Goal: Task Accomplishment & Management: Complete application form

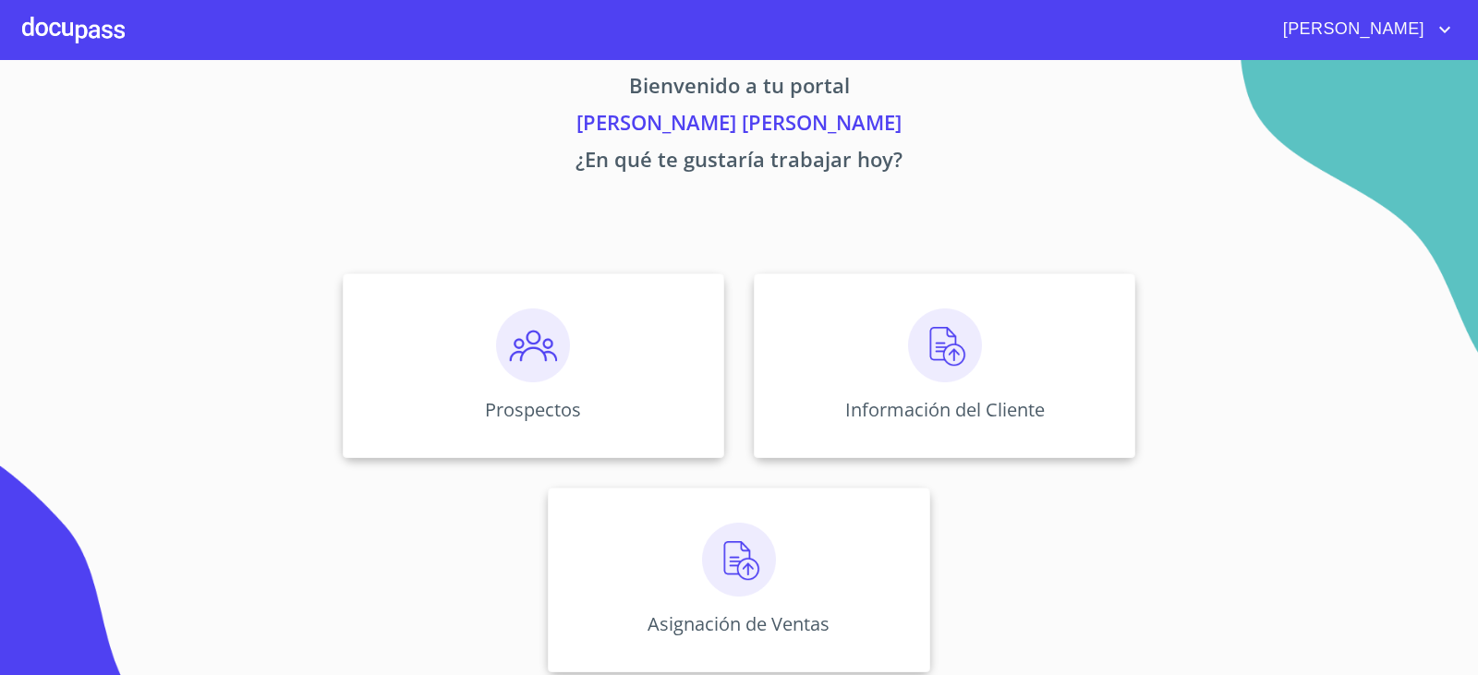
scroll to position [39, 0]
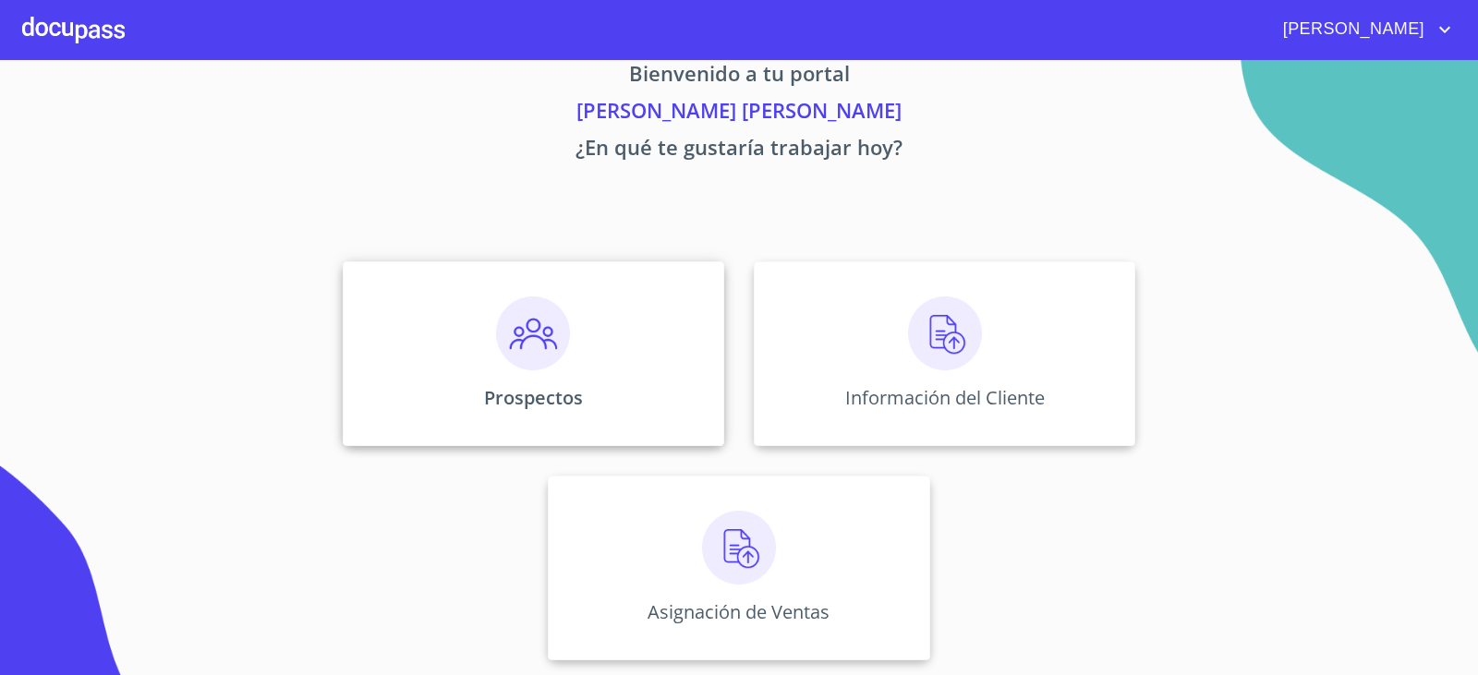
click at [510, 379] on div "Prospectos" at bounding box center [533, 353] width 381 height 185
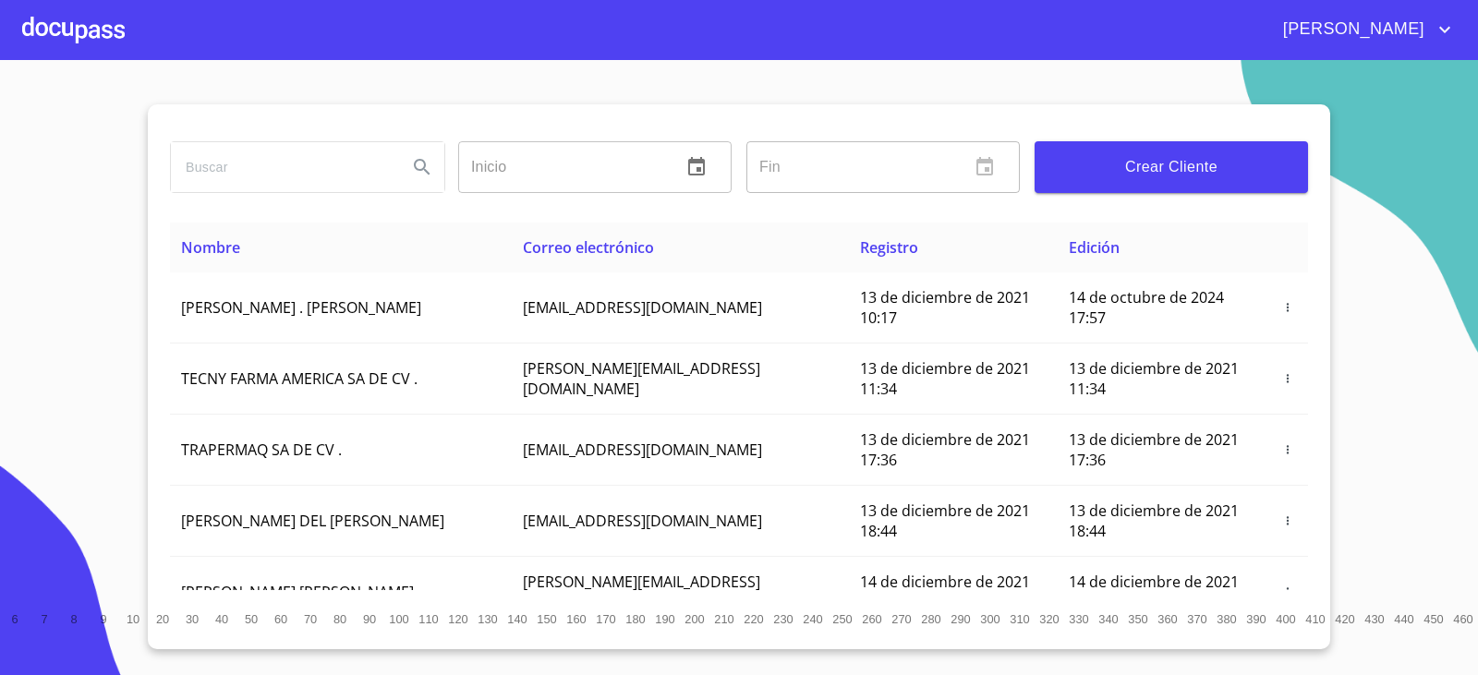
click at [1142, 186] on button "Crear Cliente" at bounding box center [1171, 167] width 273 height 52
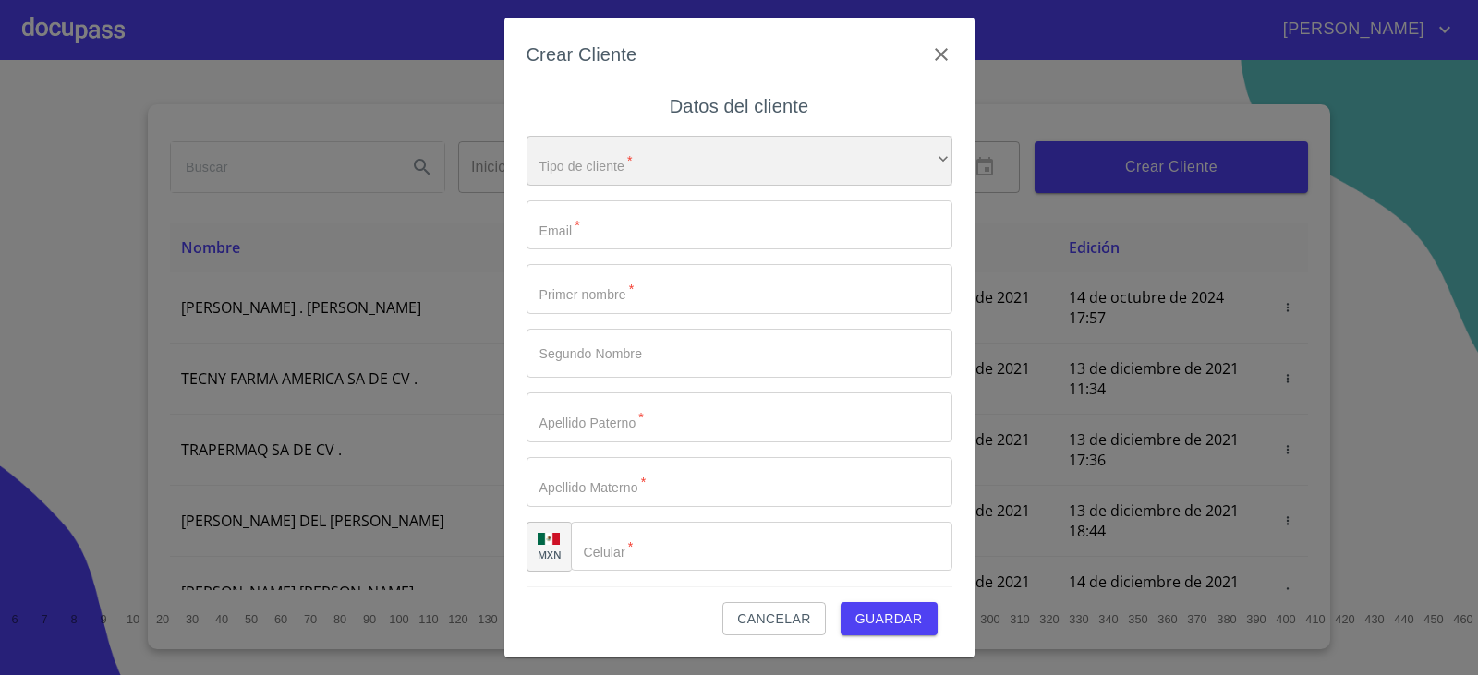
click at [647, 170] on div "​" at bounding box center [740, 161] width 426 height 50
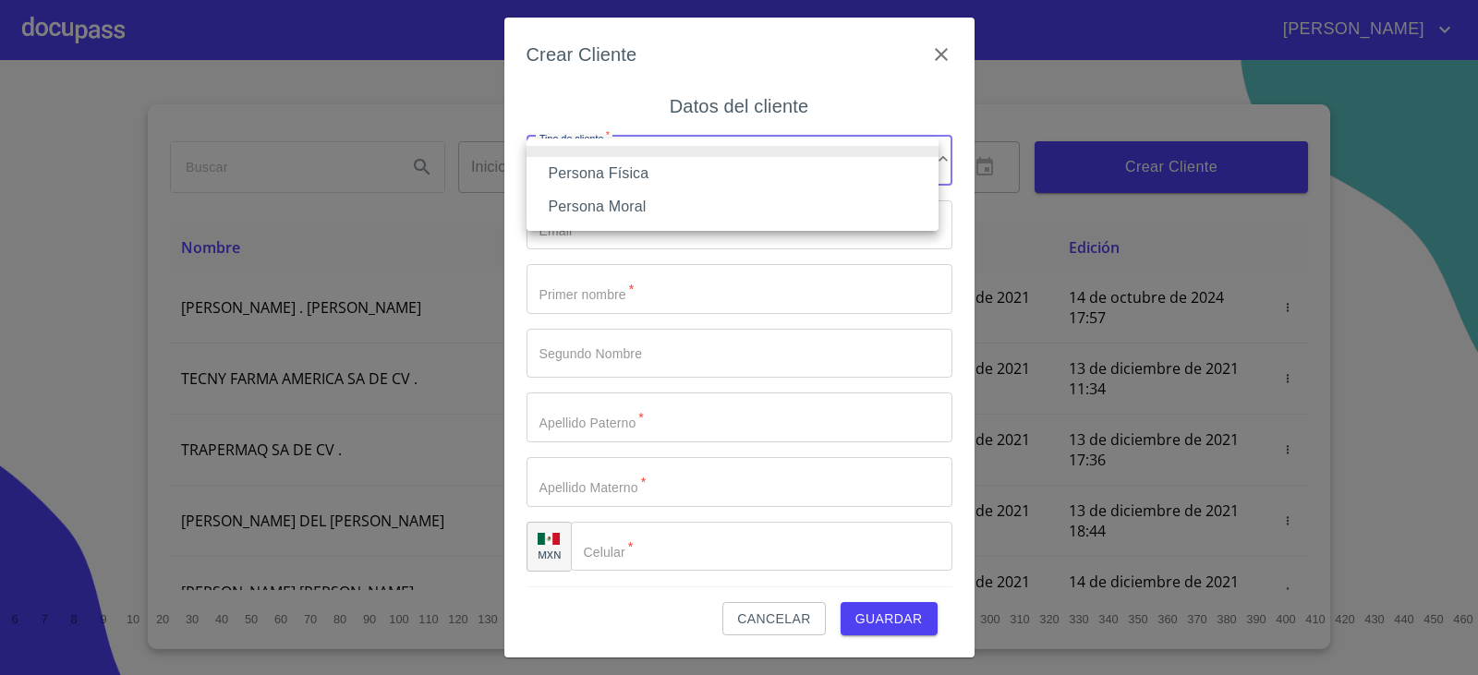
click at [632, 172] on li "Persona Física" at bounding box center [733, 173] width 412 height 33
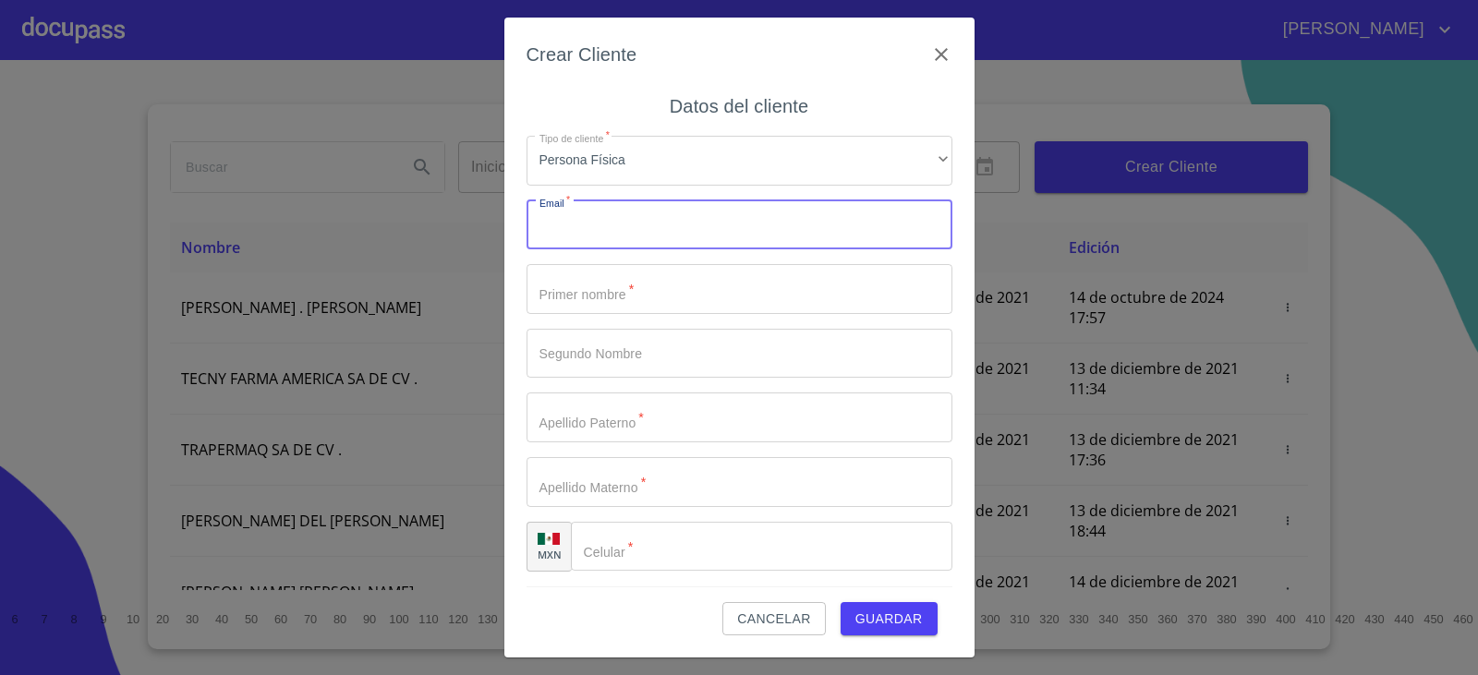
drag, startPoint x: 683, startPoint y: 240, endPoint x: 673, endPoint y: 243, distance: 9.6
click at [673, 243] on input "Tipo de cliente   *" at bounding box center [740, 225] width 426 height 50
type input "pandita.tierna23@gmail.com"
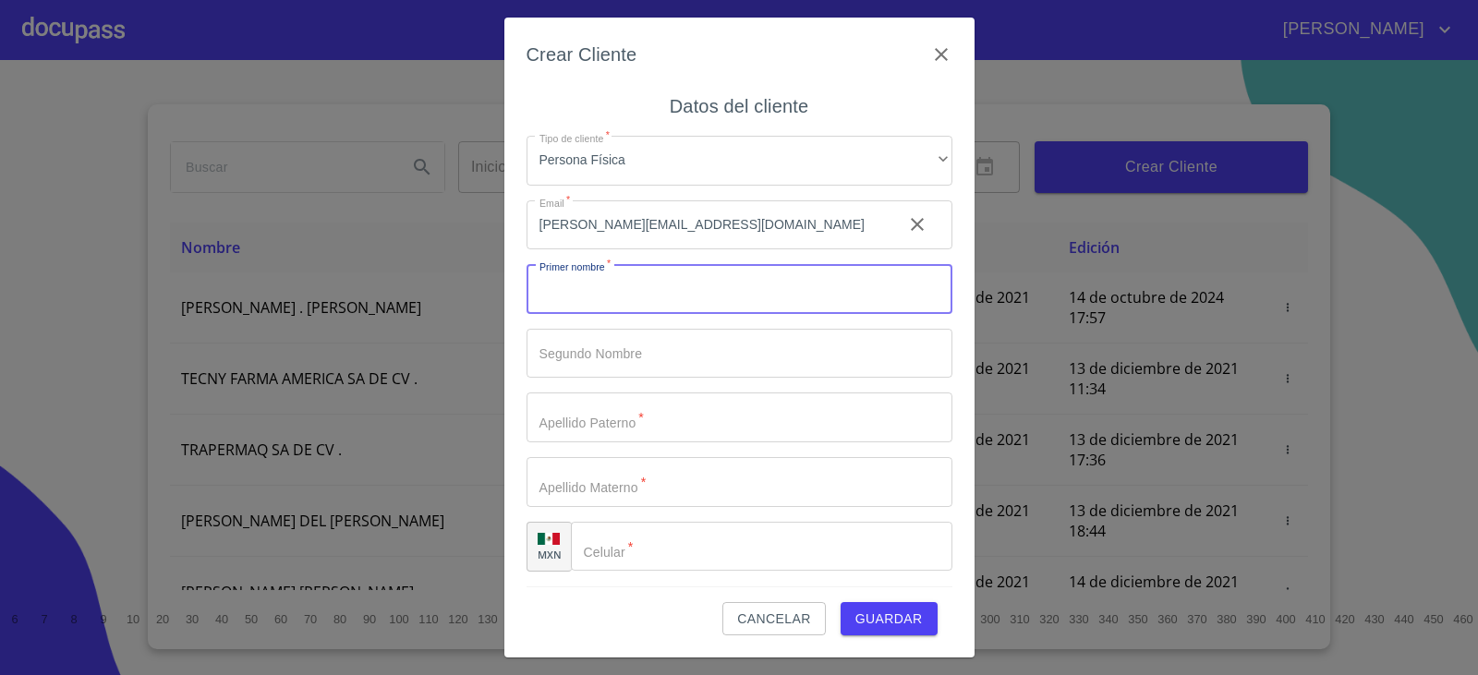
click at [662, 297] on input "Tipo de cliente   *" at bounding box center [740, 289] width 426 height 50
type input "j"
type input "J"
type input "[PERSON_NAME]"
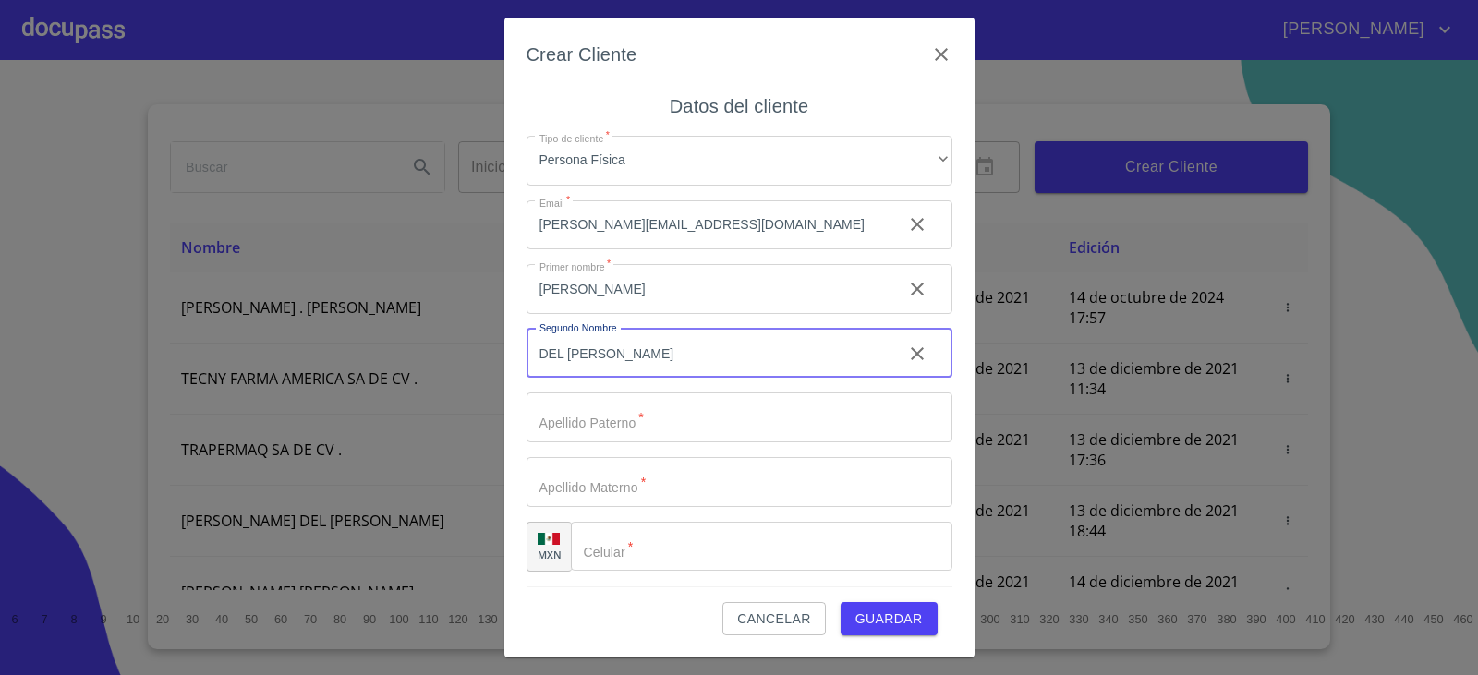
type input "DEL SOCORRO"
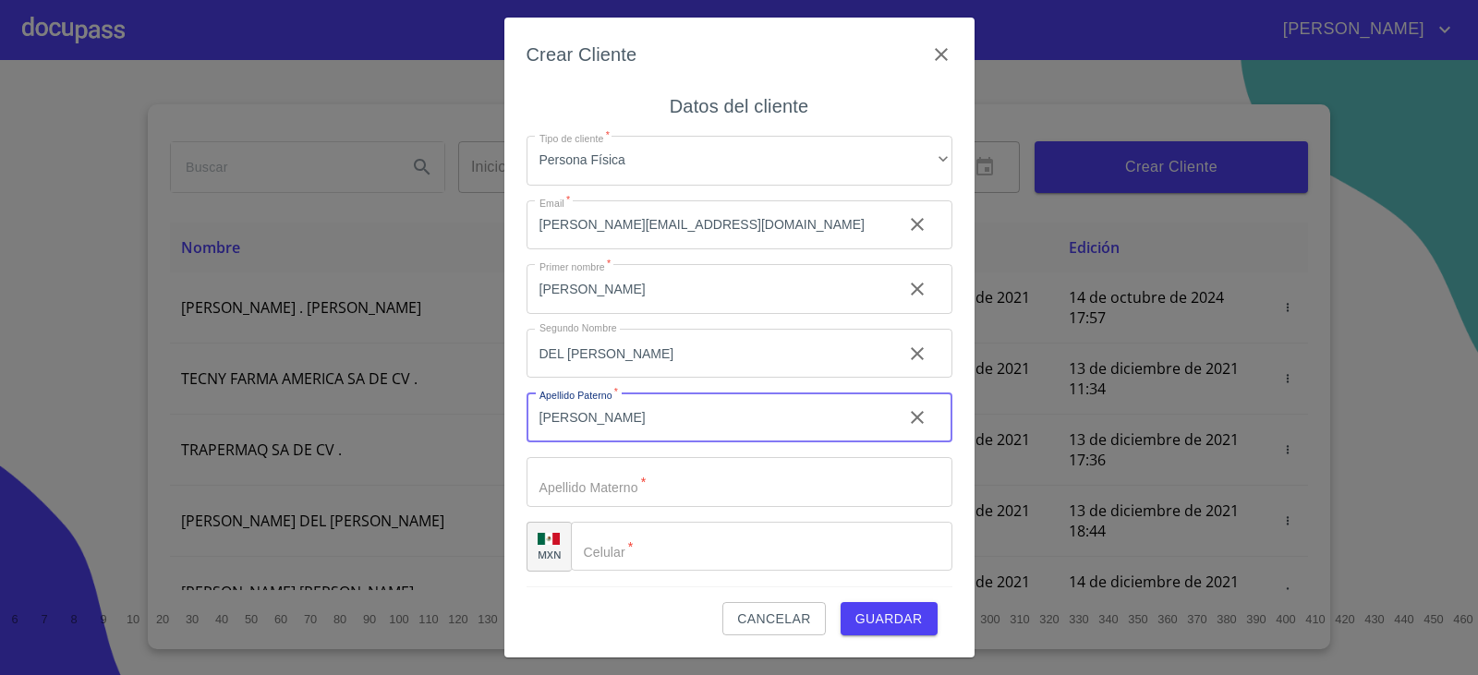
type input "[PERSON_NAME]"
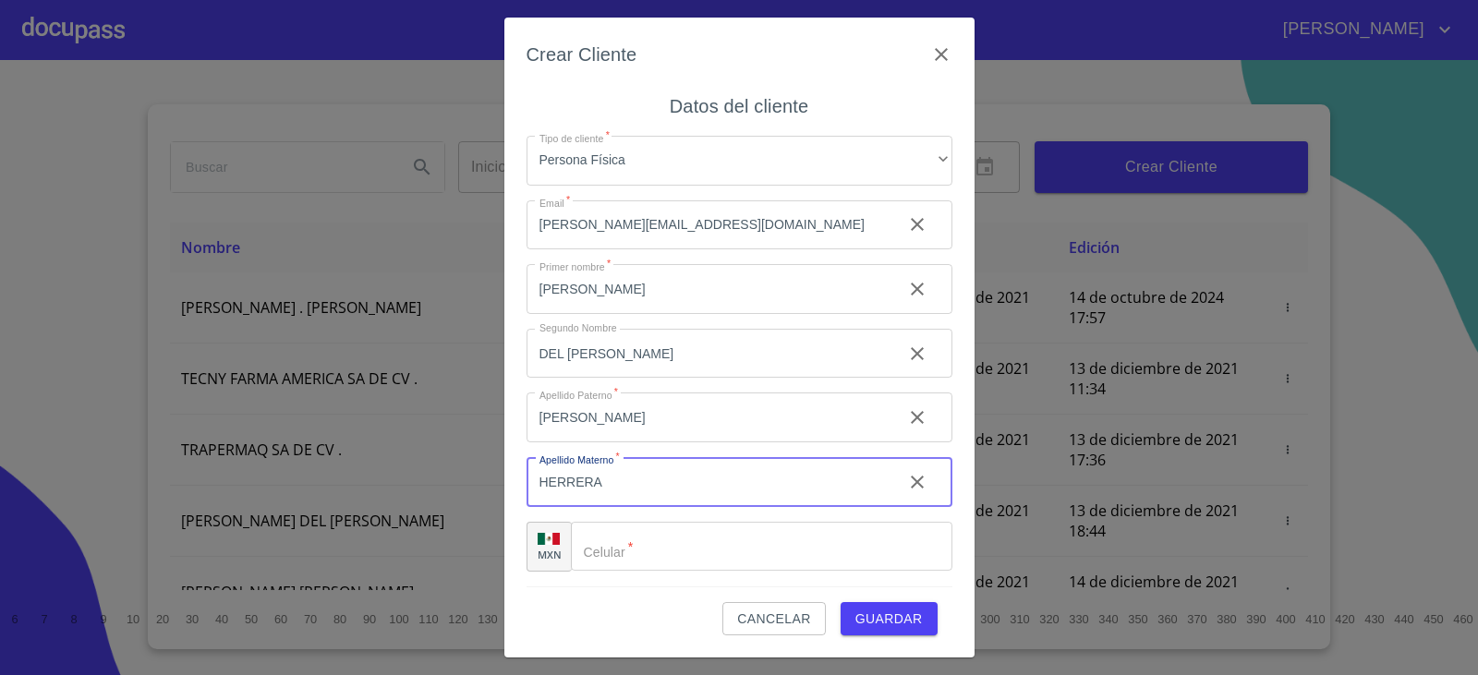
type input "HERRERA"
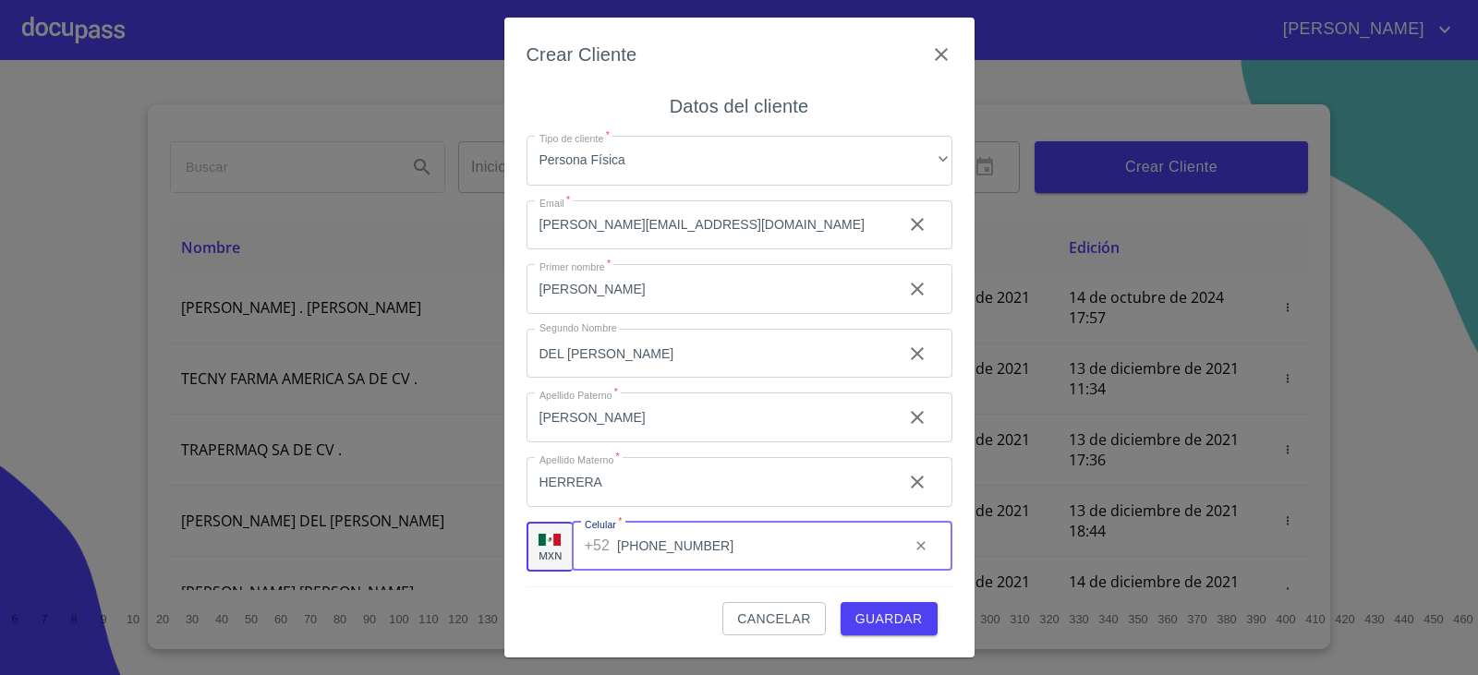
type input "[PHONE_NUMBER]"
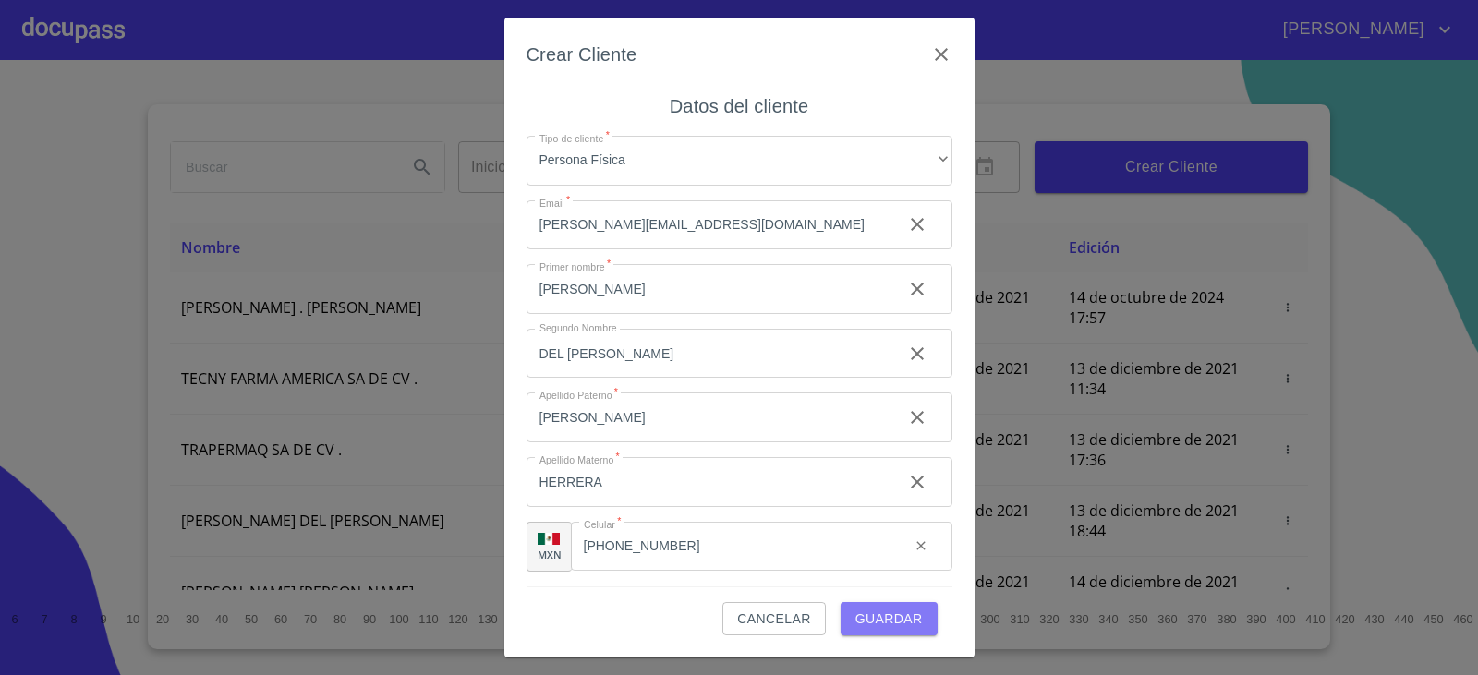
click at [916, 633] on button "Guardar" at bounding box center [889, 619] width 97 height 34
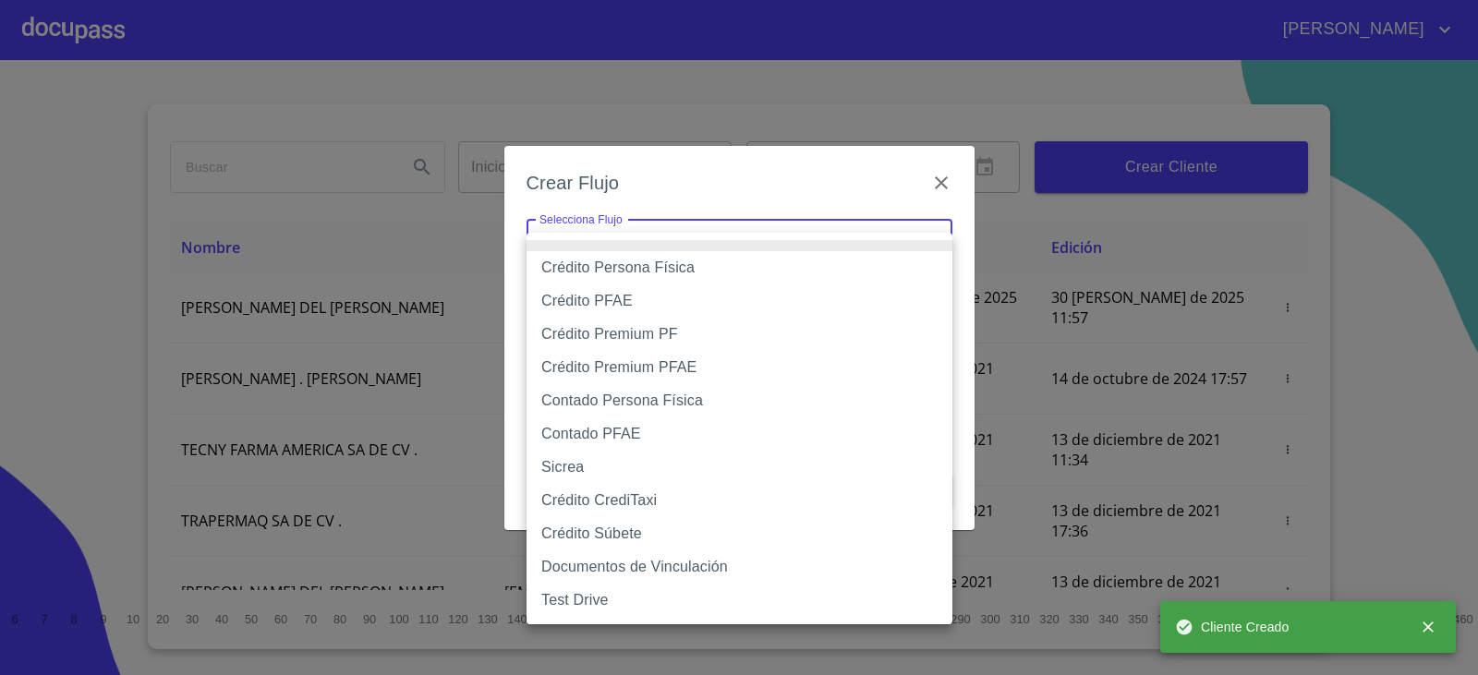
click at [773, 236] on body "LETICIA VIANEY Inicio ​ Fin ​ Crear Cliente Nombre Correo electrónico Registro …" at bounding box center [739, 337] width 1478 height 675
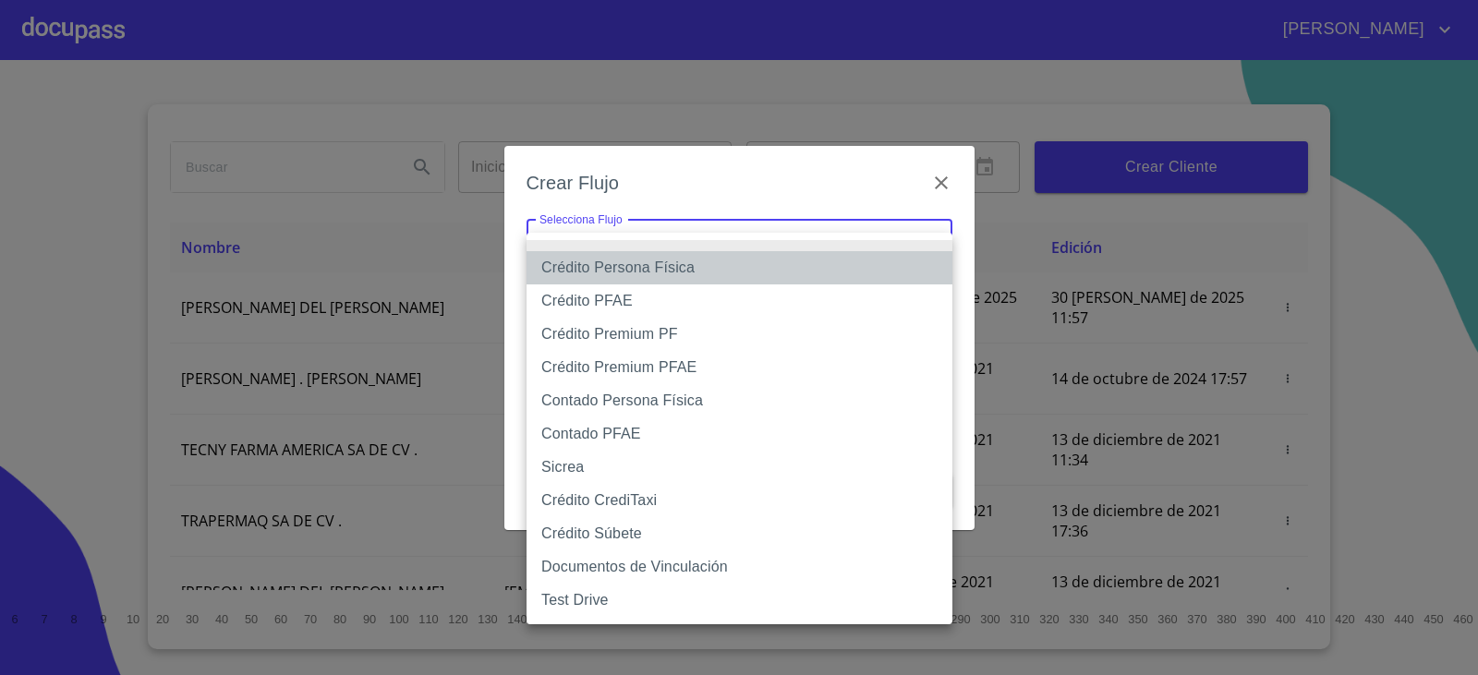
click at [708, 266] on li "Crédito Persona Física" at bounding box center [740, 267] width 426 height 33
type input "61b033e49b8c202ad5bb7912"
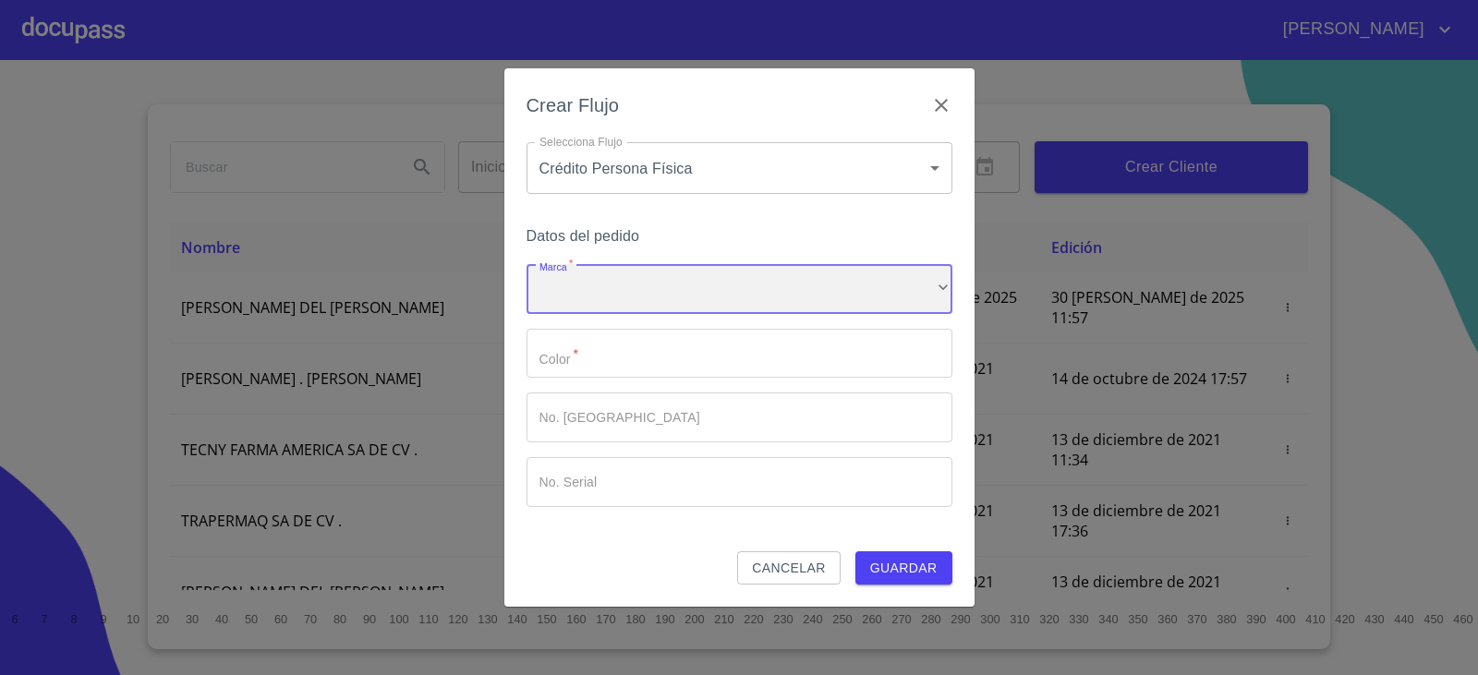
click at [708, 296] on div "​" at bounding box center [740, 289] width 426 height 50
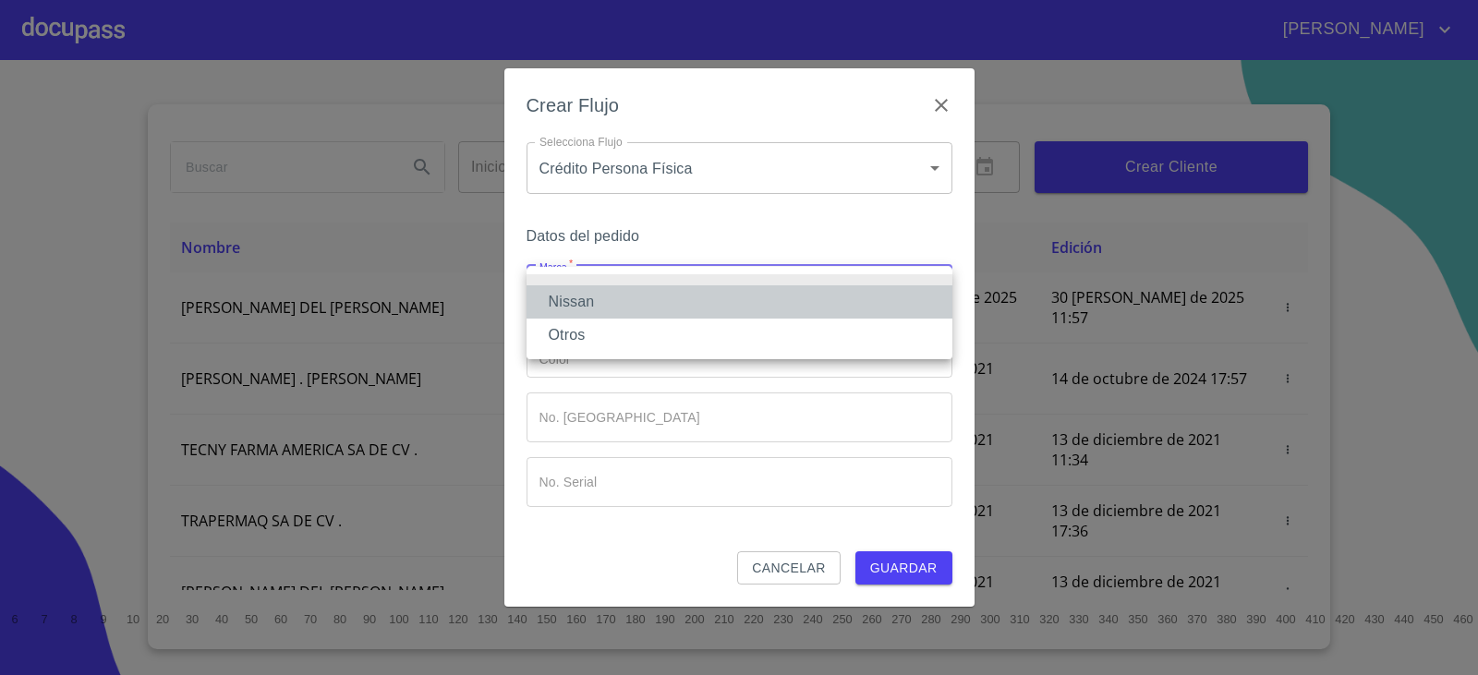
click at [691, 311] on li "Nissan" at bounding box center [740, 301] width 426 height 33
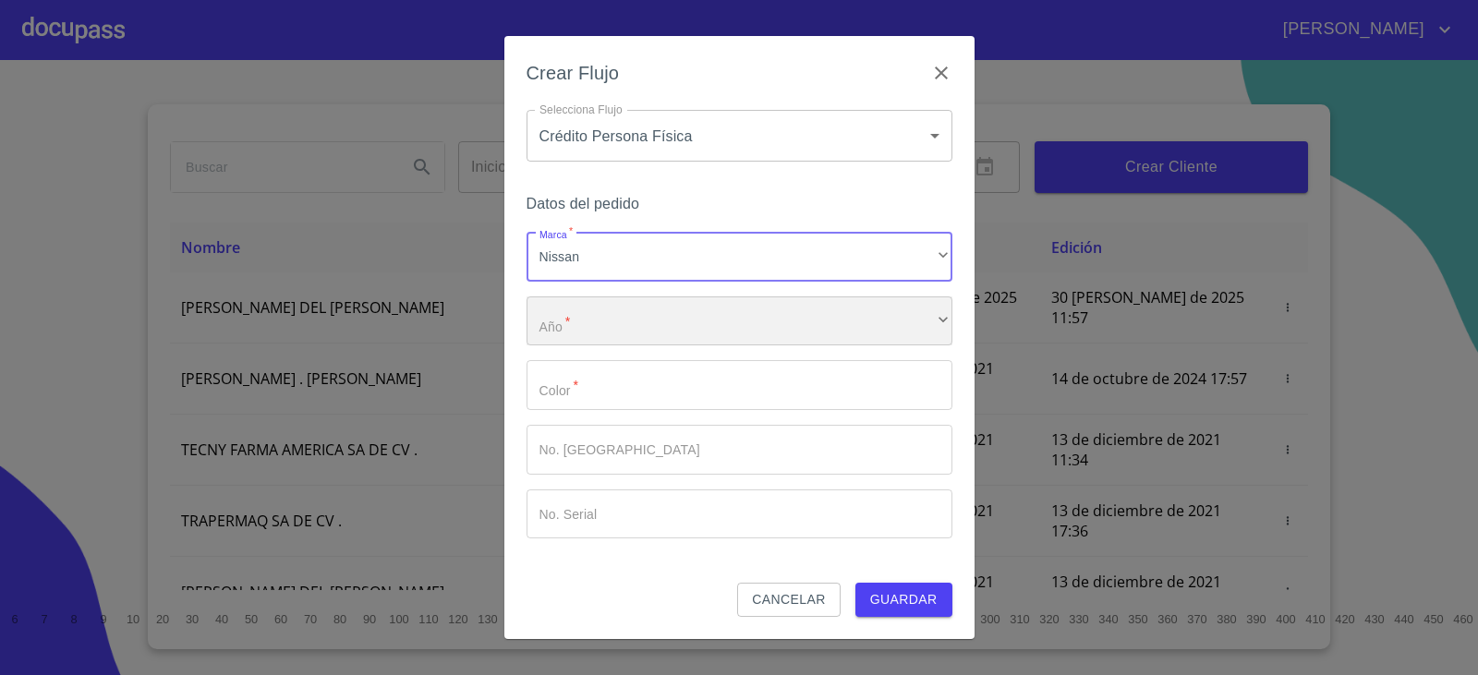
click at [689, 326] on div "​" at bounding box center [740, 322] width 426 height 50
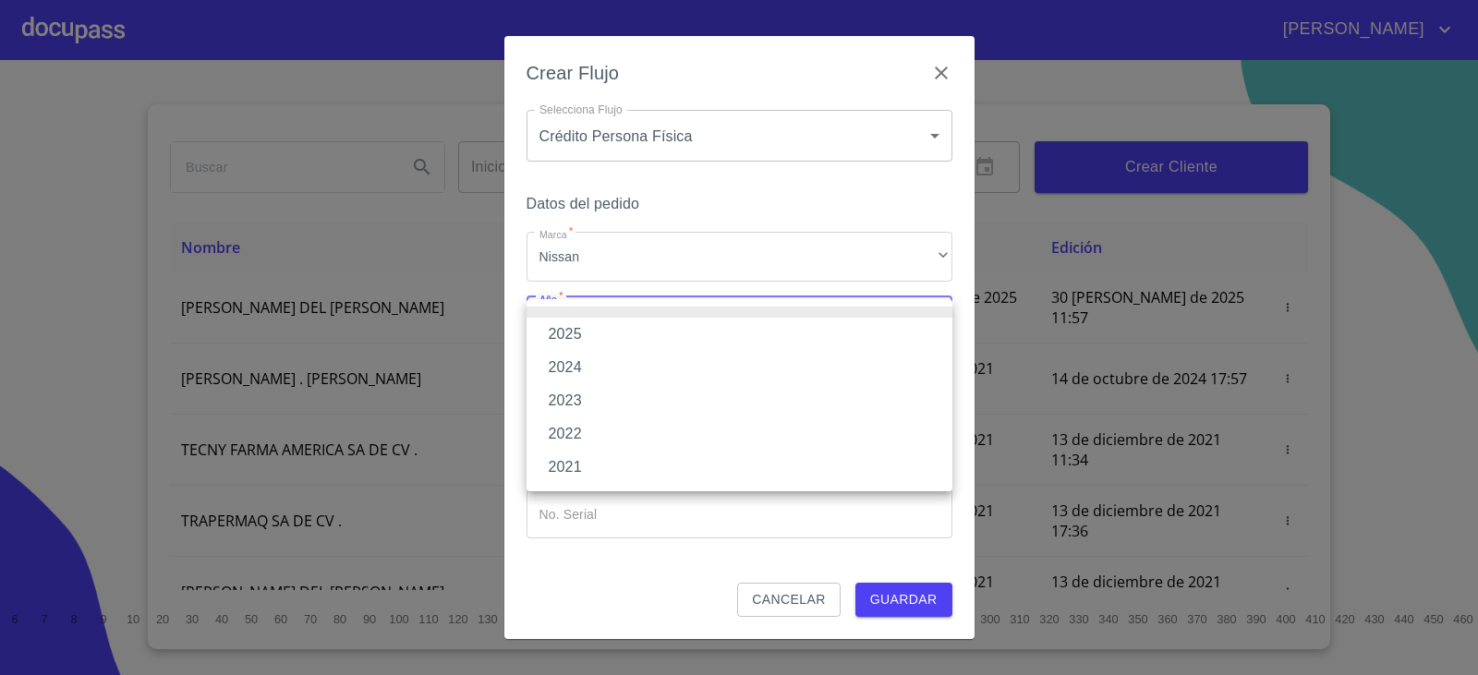
click at [678, 333] on li "2025" at bounding box center [740, 334] width 426 height 33
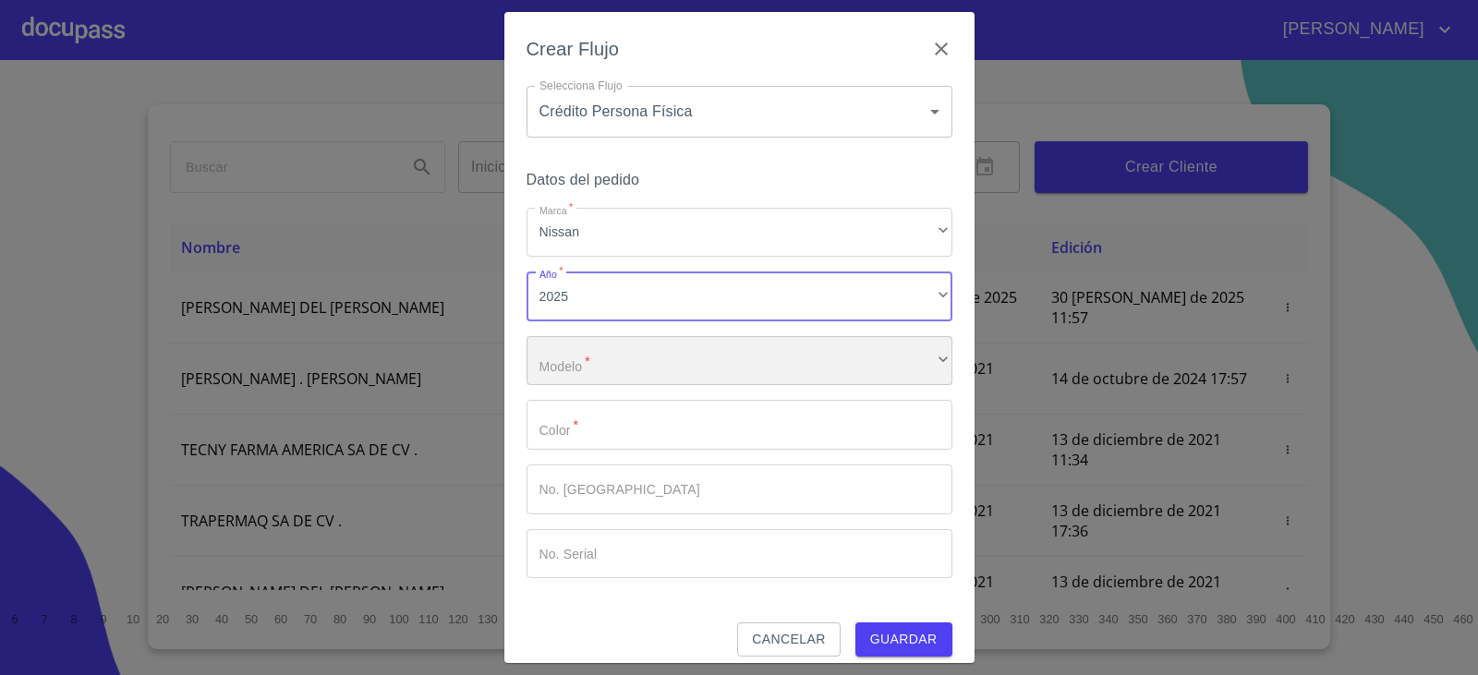
click at [676, 359] on div "​" at bounding box center [740, 361] width 426 height 50
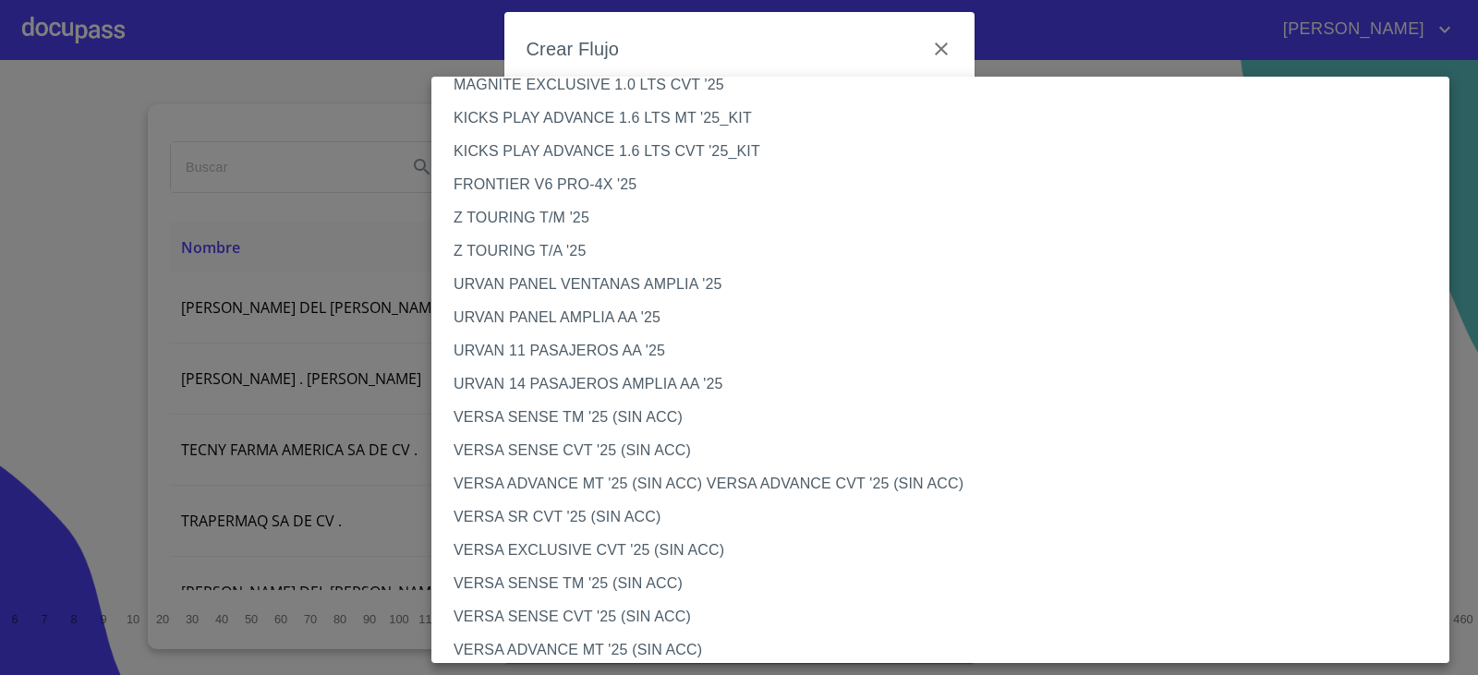
scroll to position [462, 0]
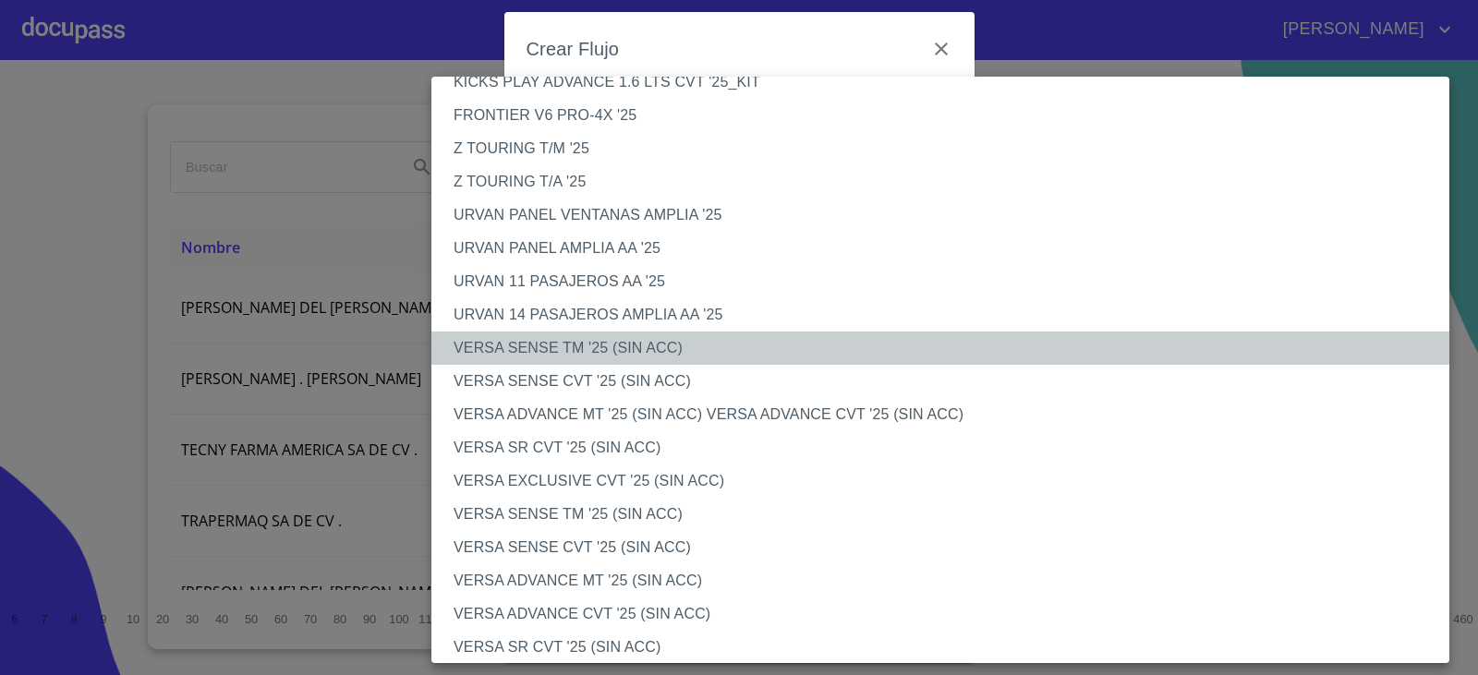
click at [575, 349] on li "VERSA SENSE TM '25 (SIN ACC)" at bounding box center [947, 348] width 1032 height 33
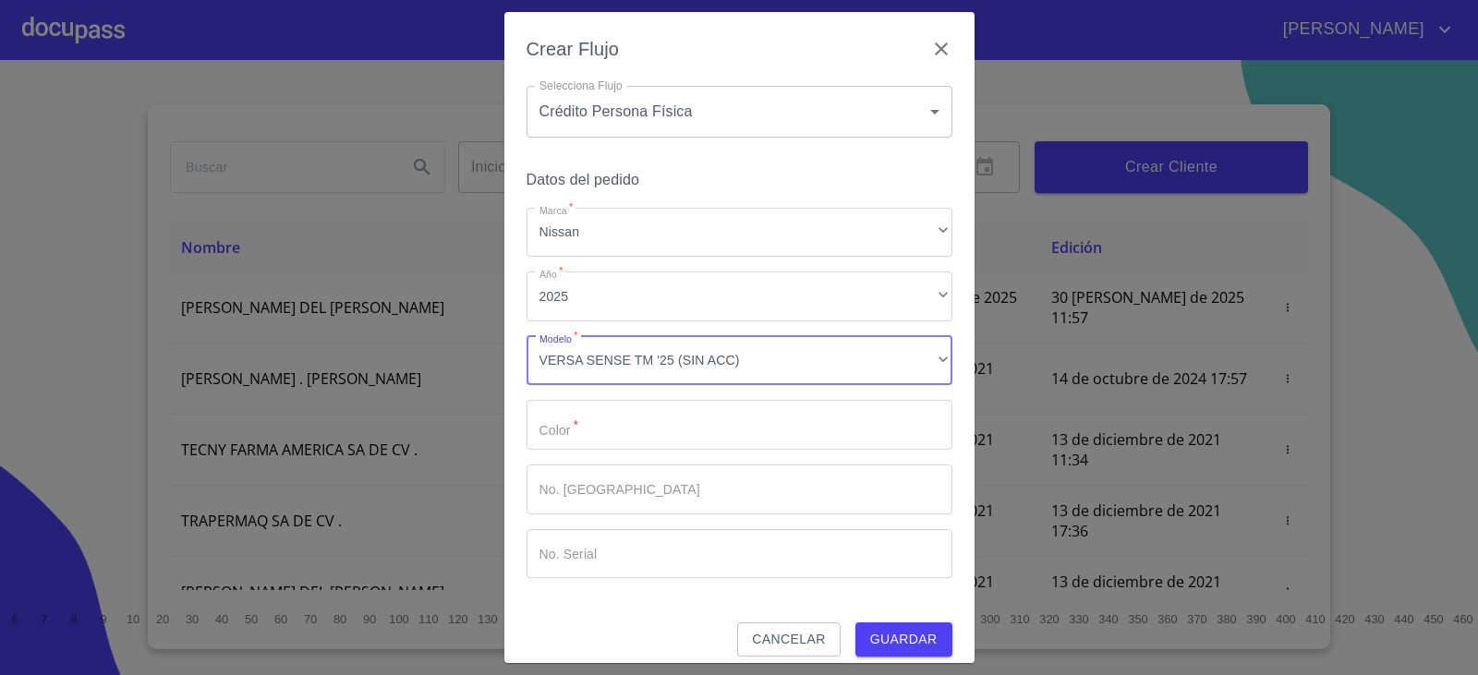
click at [571, 416] on input "Marca   *" at bounding box center [740, 425] width 426 height 50
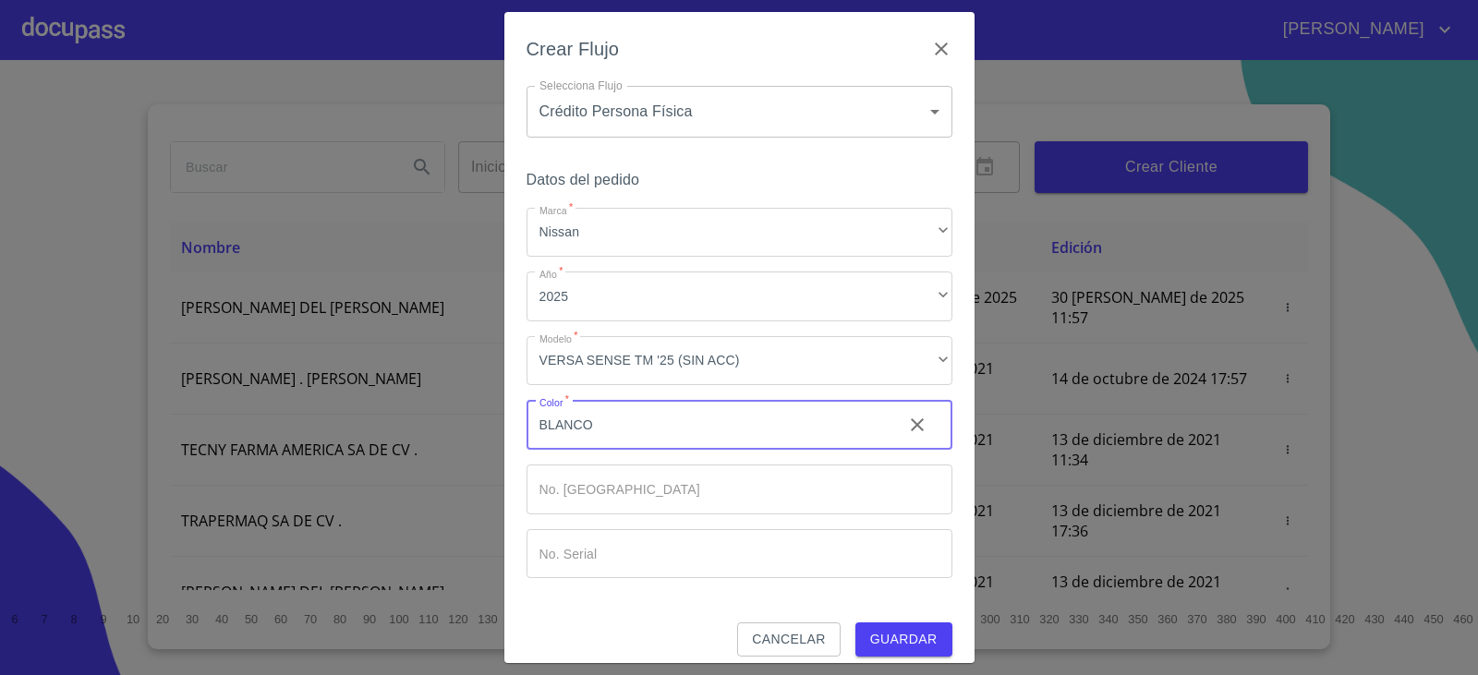
type input "BLANCO"
click at [892, 631] on button "Guardar" at bounding box center [903, 640] width 97 height 34
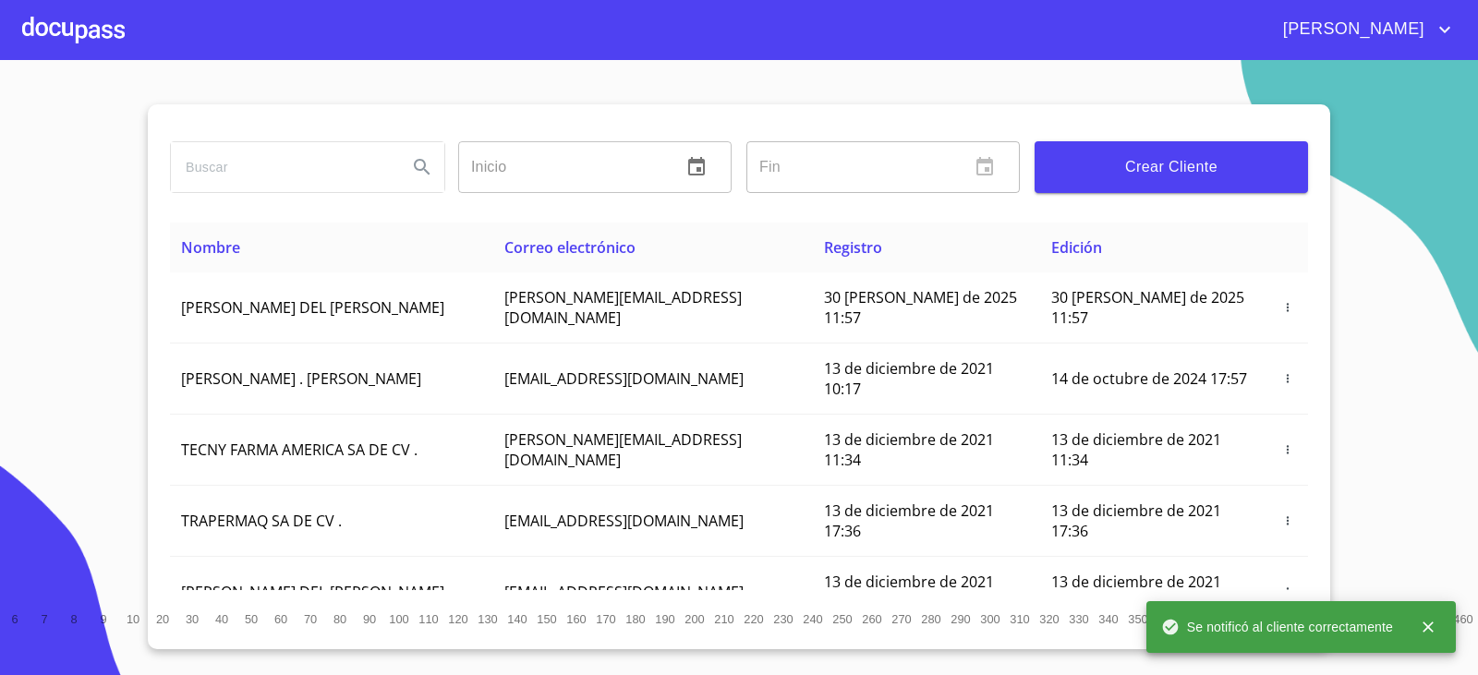
click at [65, 34] on div at bounding box center [73, 29] width 103 height 59
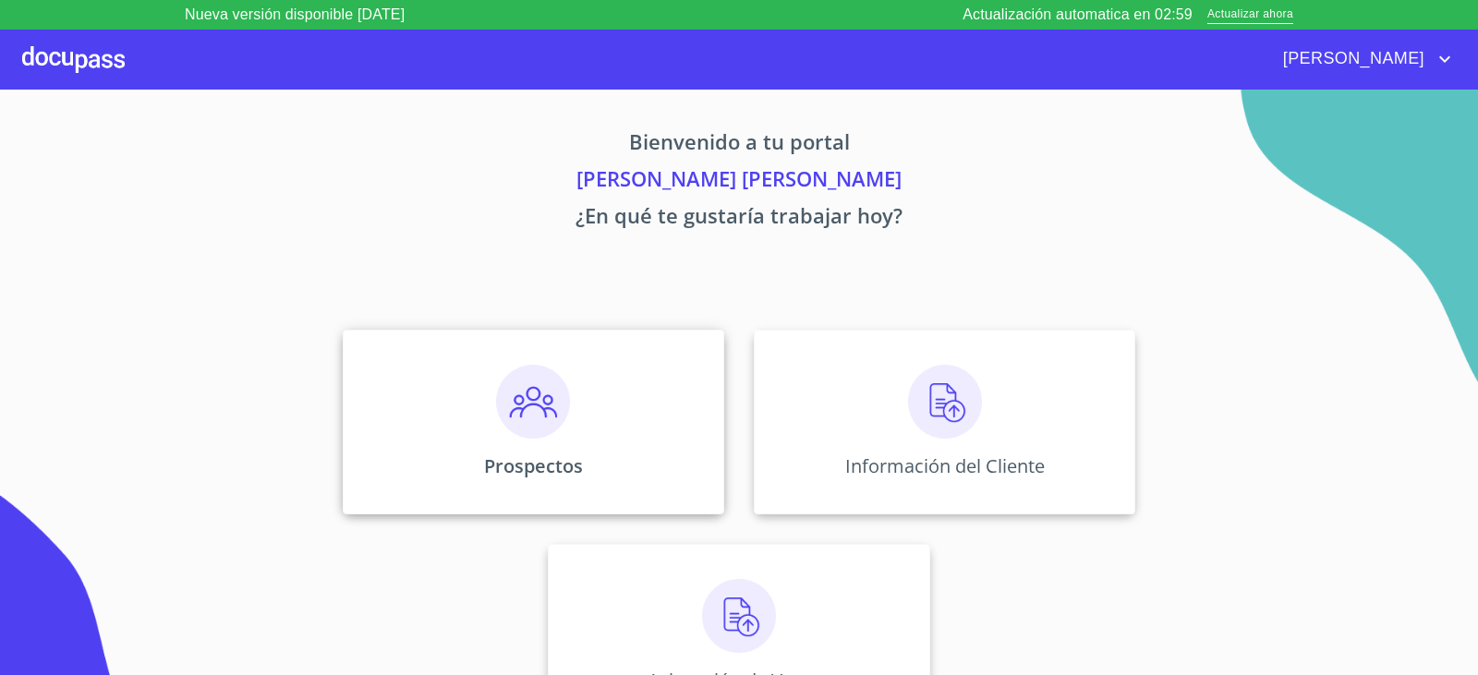
click at [691, 427] on div "Prospectos" at bounding box center [533, 422] width 381 height 185
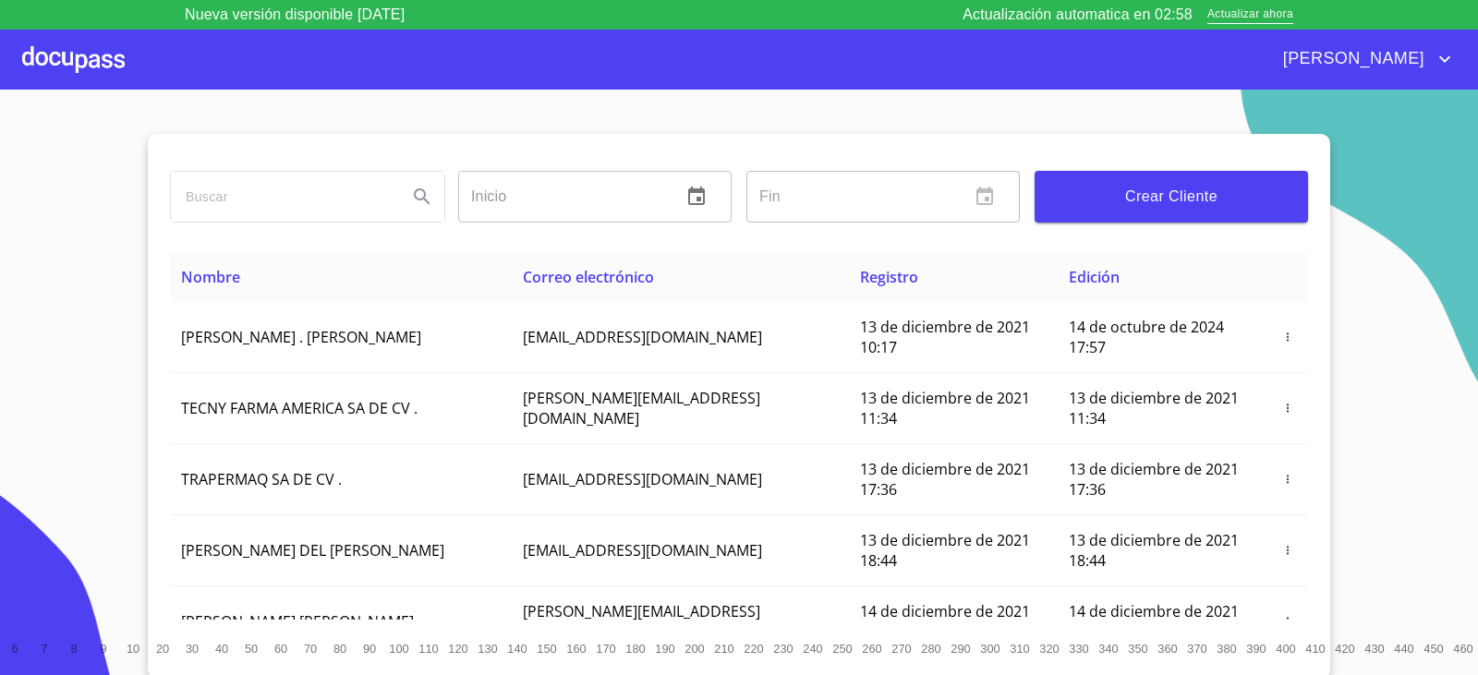
click at [322, 208] on input "search" at bounding box center [282, 197] width 222 height 50
type input "[PERSON_NAME]"
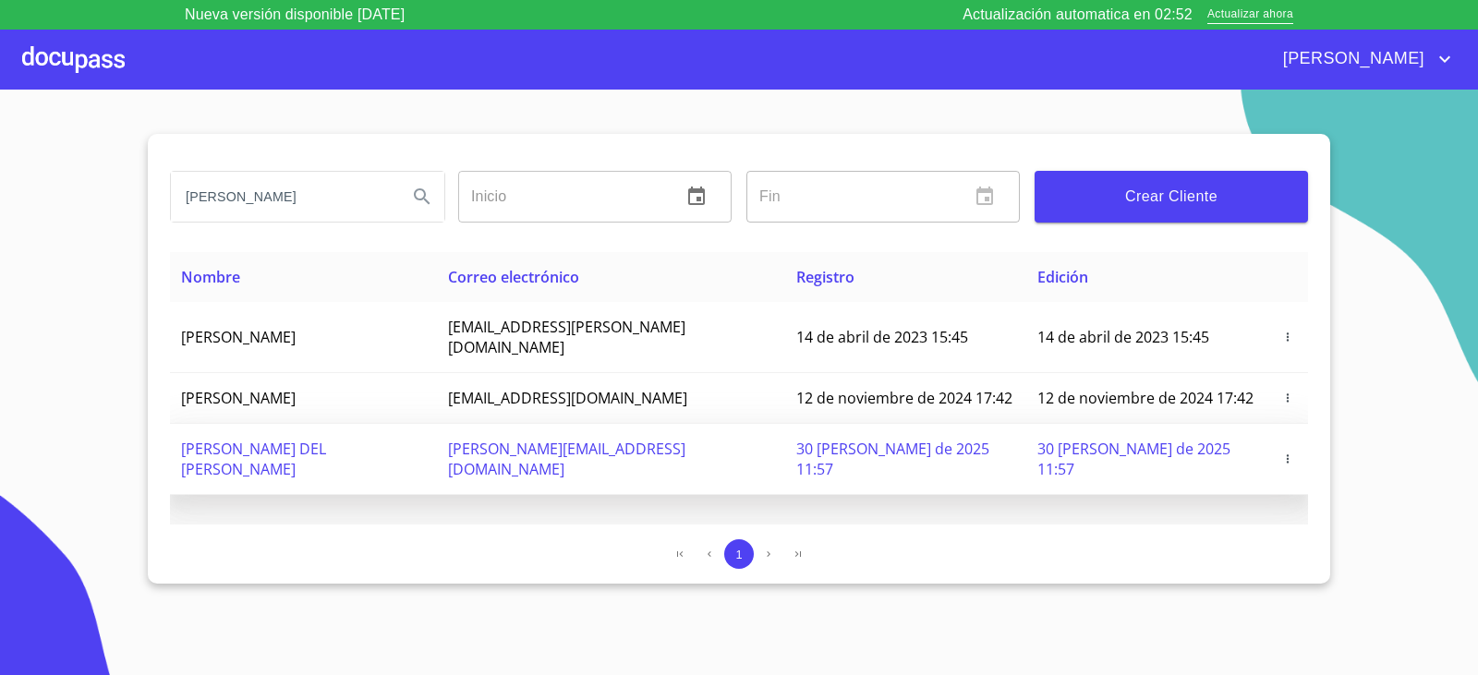
click at [592, 424] on td "pandita.tierna23@gmail.com" at bounding box center [610, 459] width 347 height 71
click at [614, 439] on span "pandita.tierna23@gmail.com" at bounding box center [566, 459] width 237 height 41
click at [326, 439] on span "[PERSON_NAME]" at bounding box center [253, 459] width 145 height 41
click at [1149, 439] on span "30 de agosto de 2025 11:57" at bounding box center [1133, 459] width 193 height 41
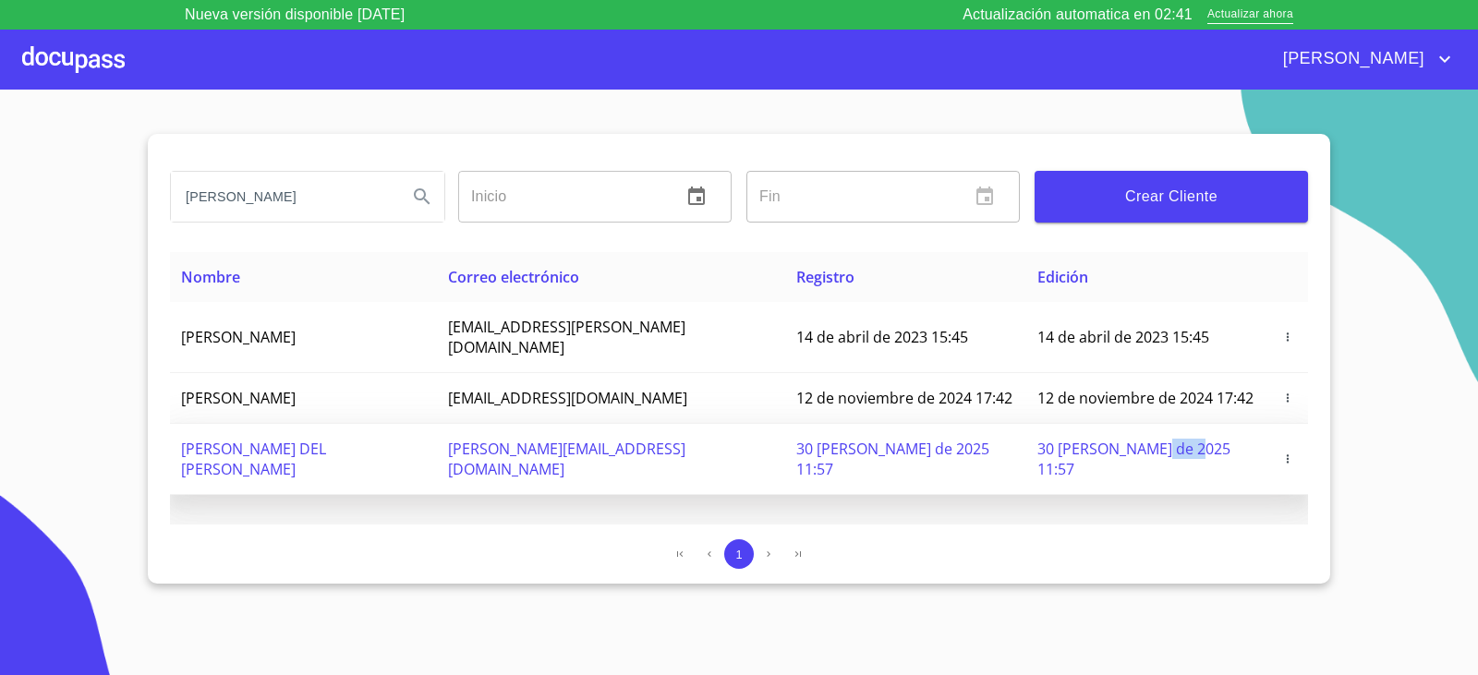
click at [1149, 439] on span "30 de agosto de 2025 11:57" at bounding box center [1133, 459] width 193 height 41
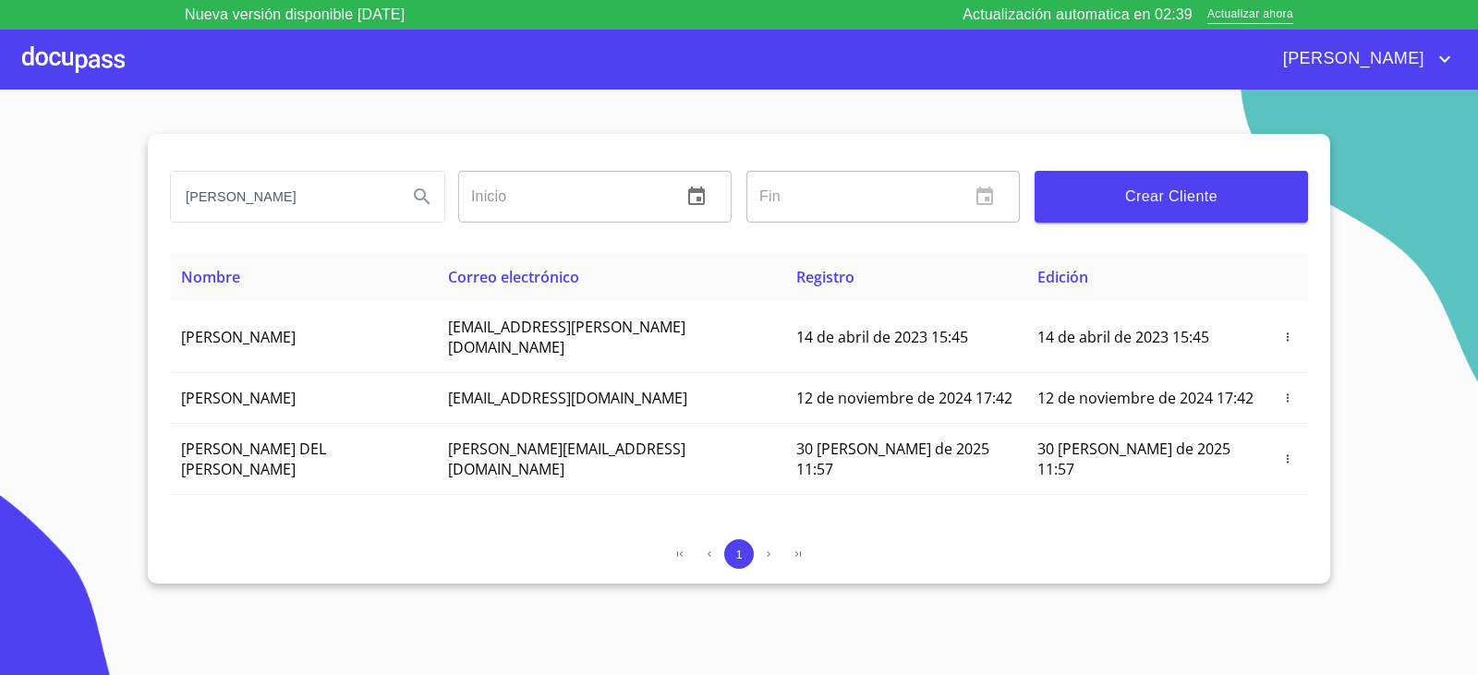
click at [79, 90] on section "JENNIFER Inicio ​ Fin ​ Crear Cliente Nombre Correo electrónico Registro Edició…" at bounding box center [739, 397] width 1478 height 615
click at [77, 78] on div at bounding box center [73, 59] width 103 height 59
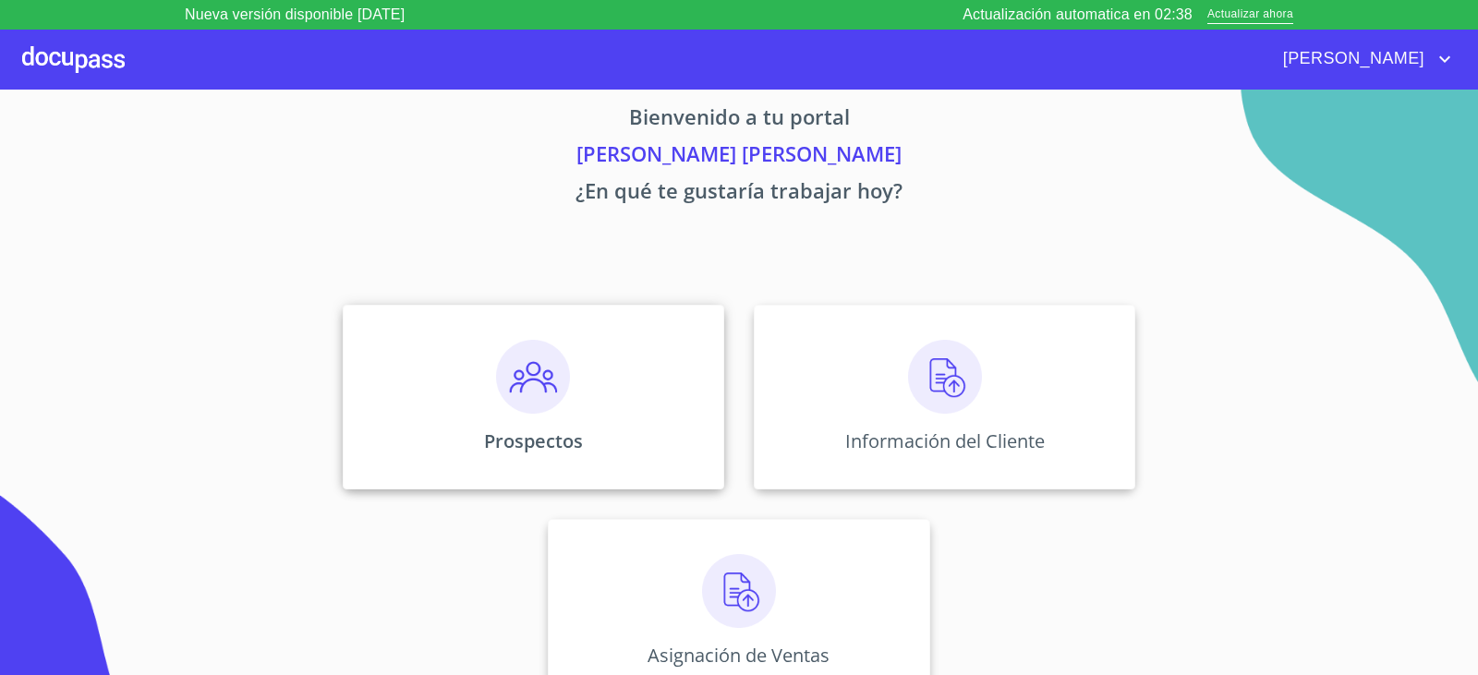
scroll to position [39, 0]
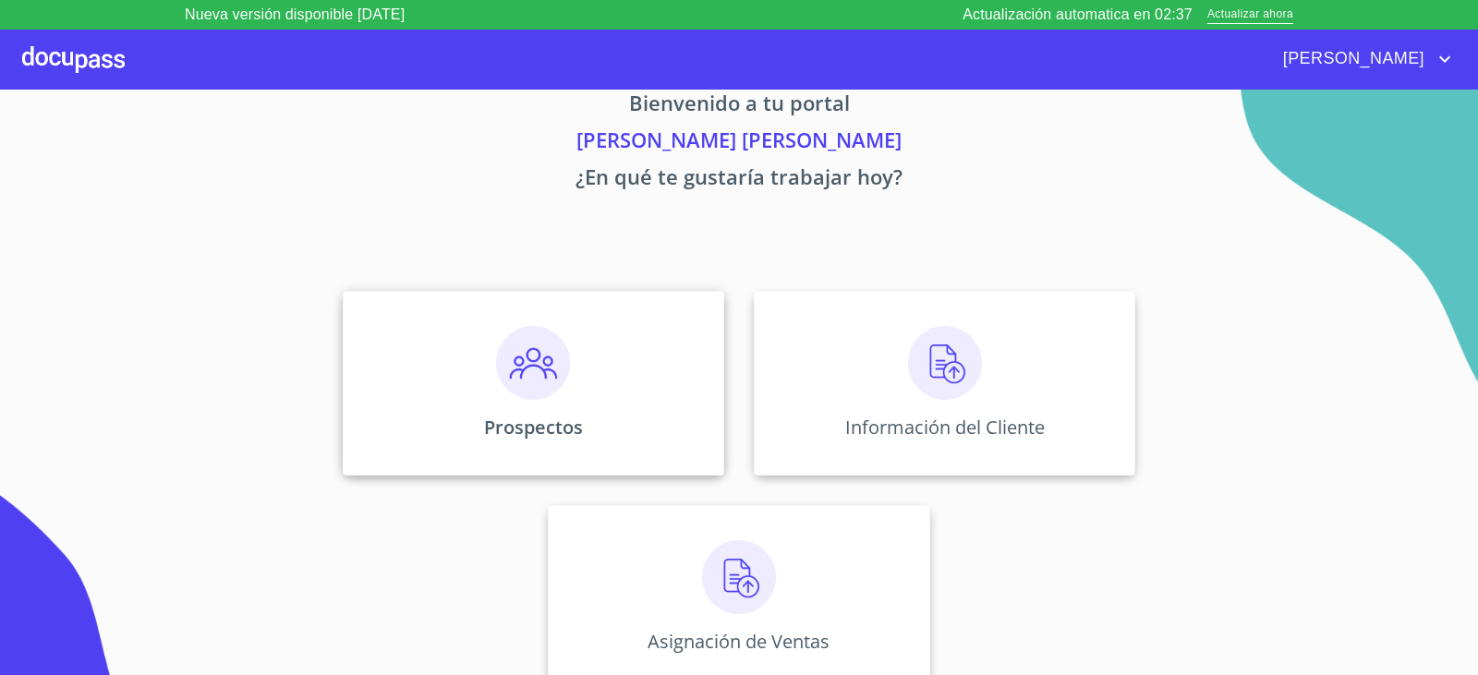
click at [565, 410] on div "Prospectos" at bounding box center [533, 383] width 381 height 185
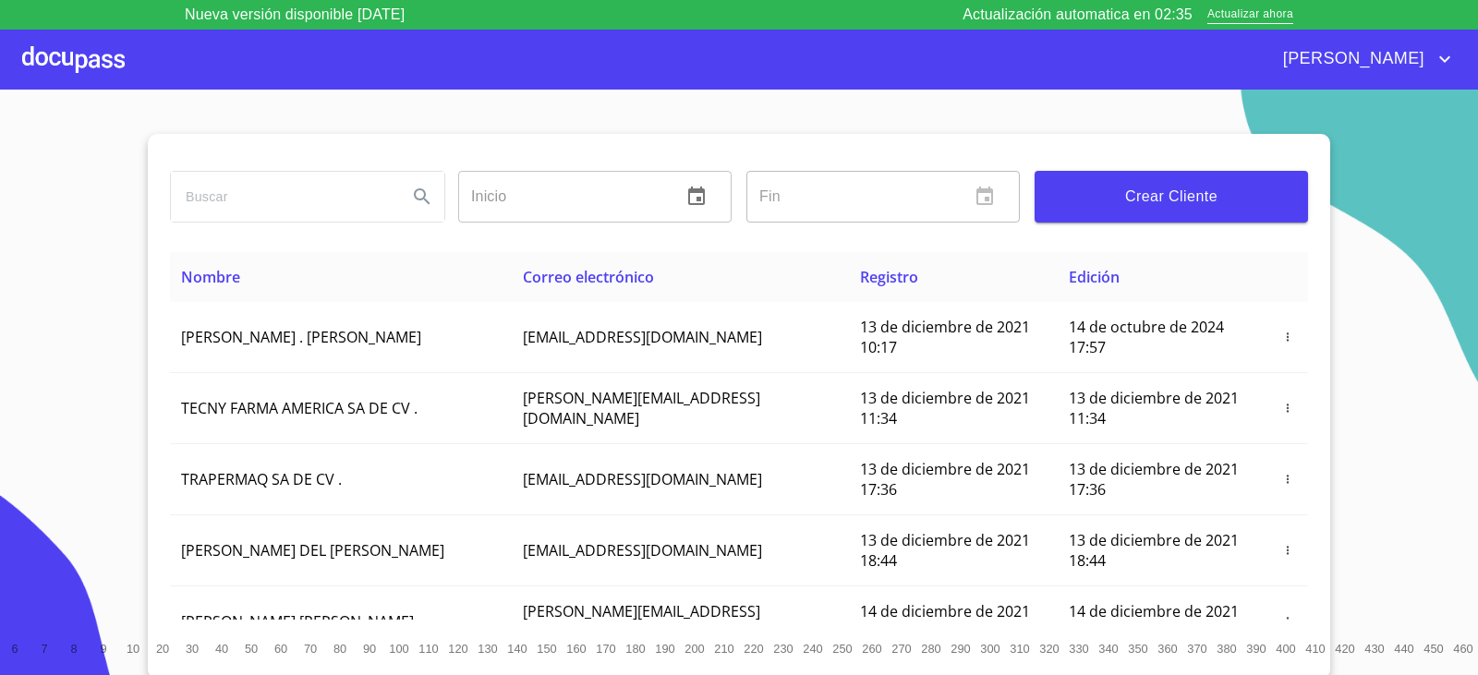
click at [344, 214] on input "search" at bounding box center [282, 197] width 222 height 50
type input "[PERSON_NAME]"
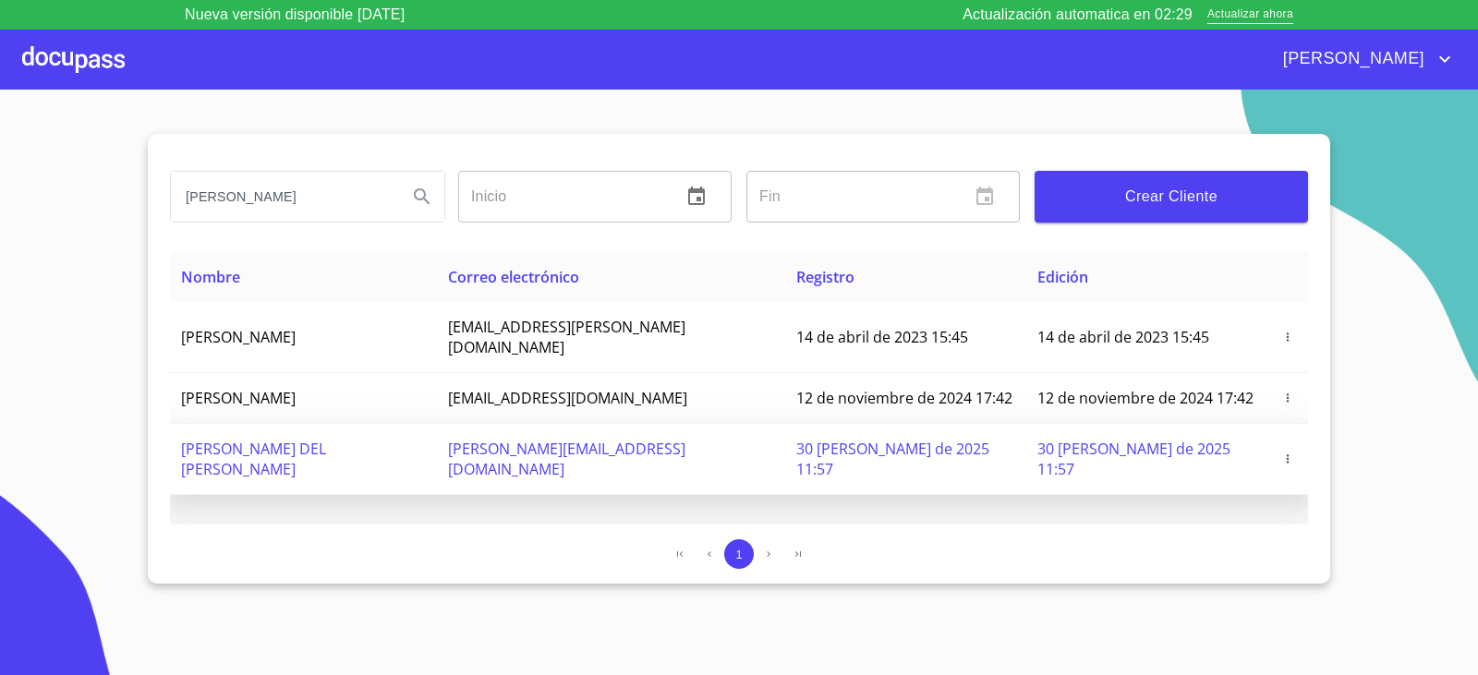
click at [248, 439] on span "[PERSON_NAME]" at bounding box center [253, 459] width 145 height 41
click at [1070, 439] on span "30 de agosto de 2025 11:57" at bounding box center [1133, 459] width 193 height 41
click at [562, 439] on span "pandita.tierna23@gmail.com" at bounding box center [566, 459] width 237 height 41
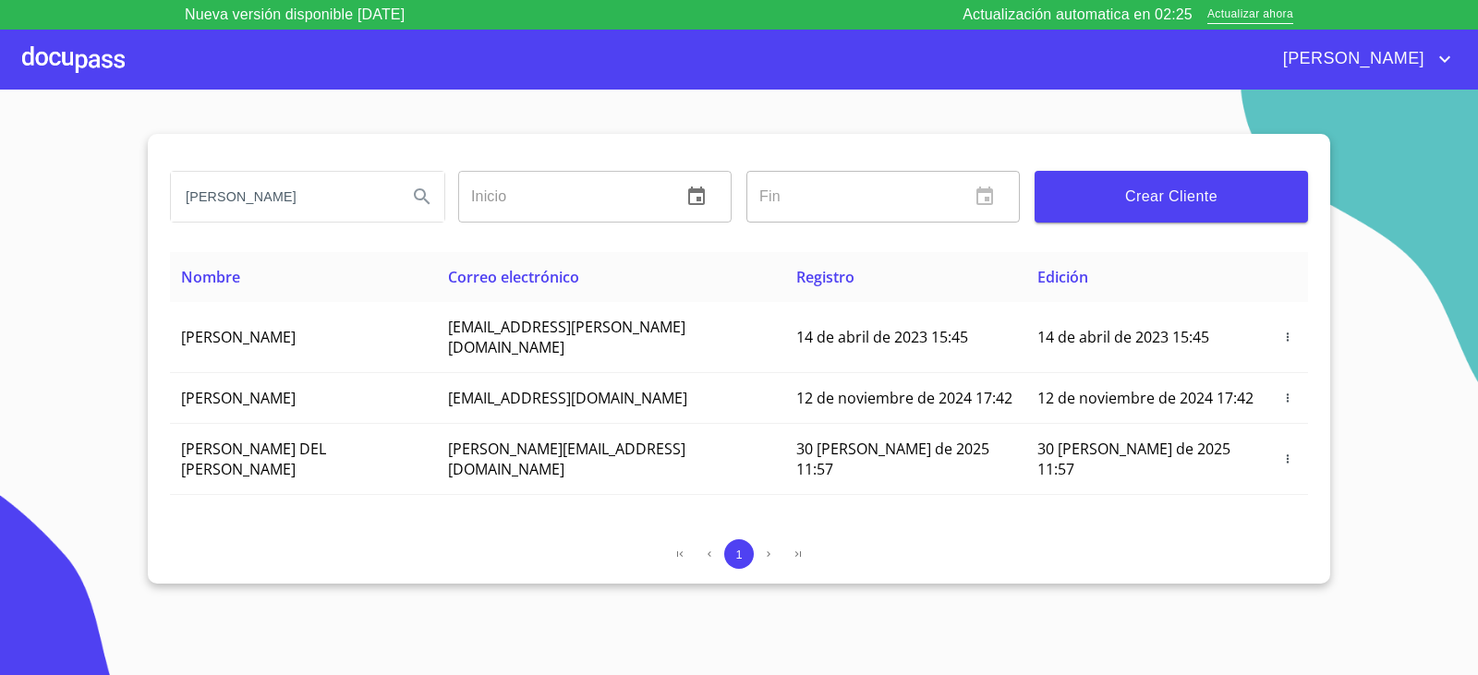
click at [93, 54] on div at bounding box center [73, 59] width 103 height 59
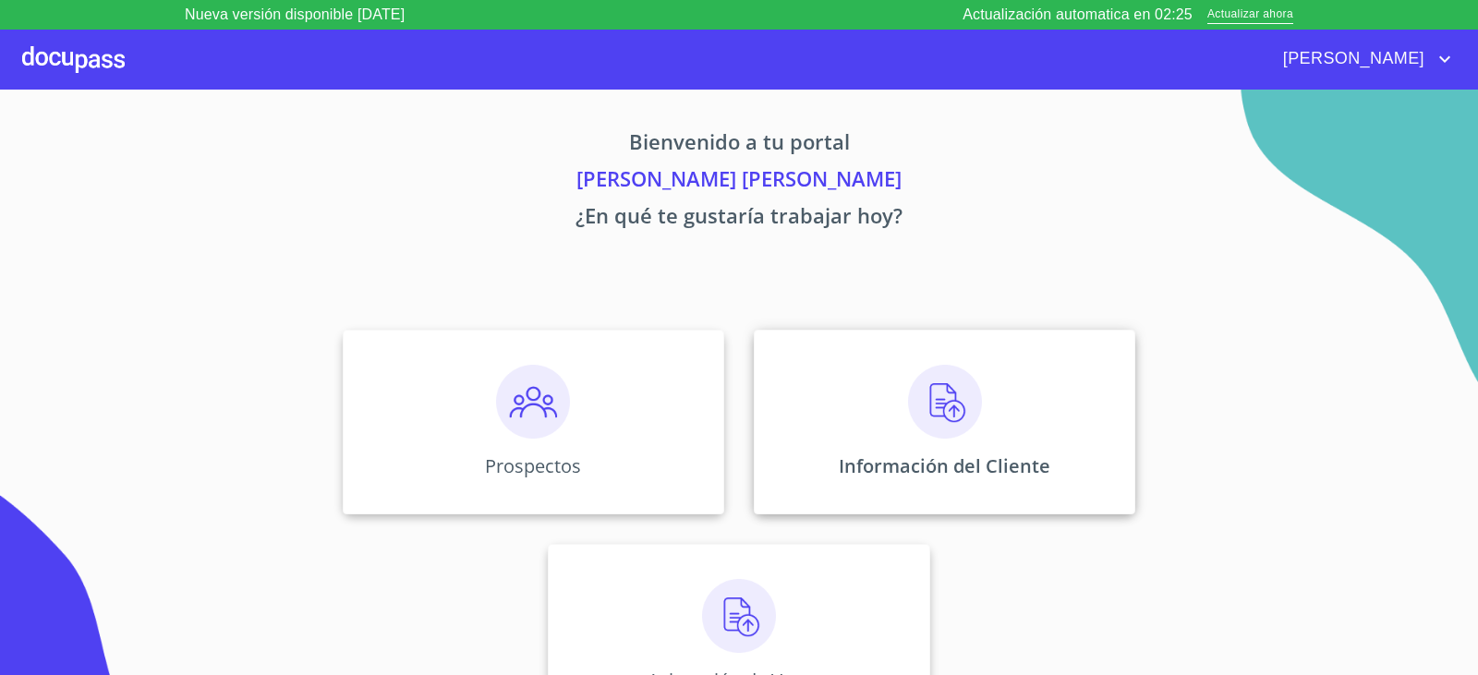
click at [956, 404] on img at bounding box center [945, 402] width 74 height 74
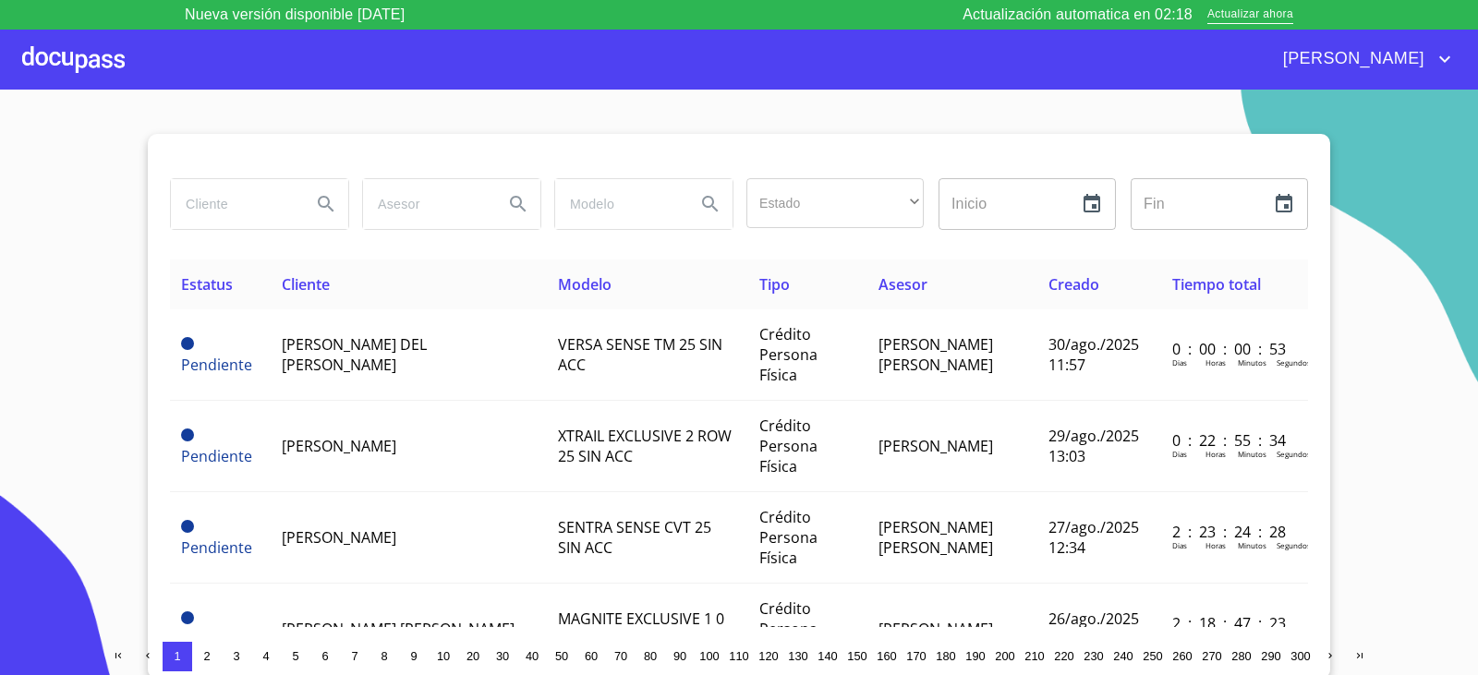
click at [236, 208] on input "search" at bounding box center [234, 204] width 126 height 50
type input "[PERSON_NAME]"
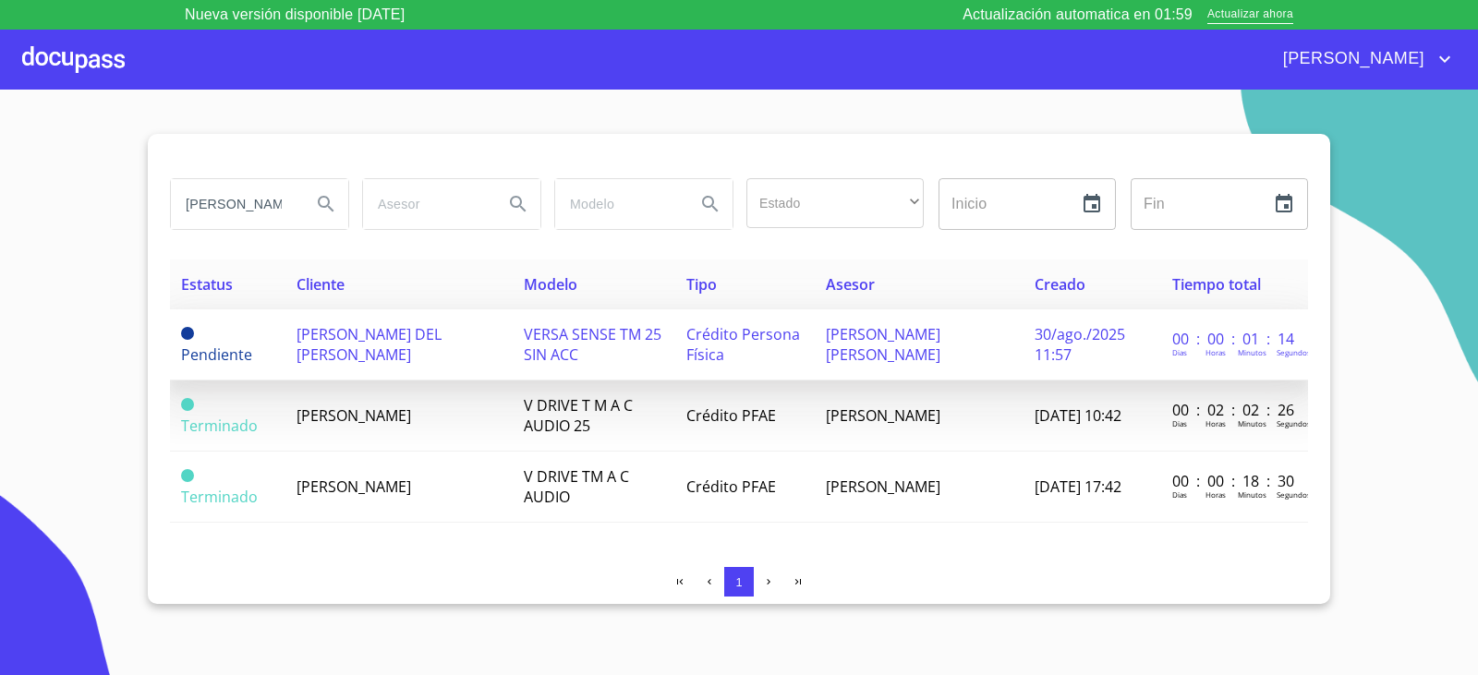
click at [424, 350] on span "[PERSON_NAME]" at bounding box center [369, 344] width 145 height 41
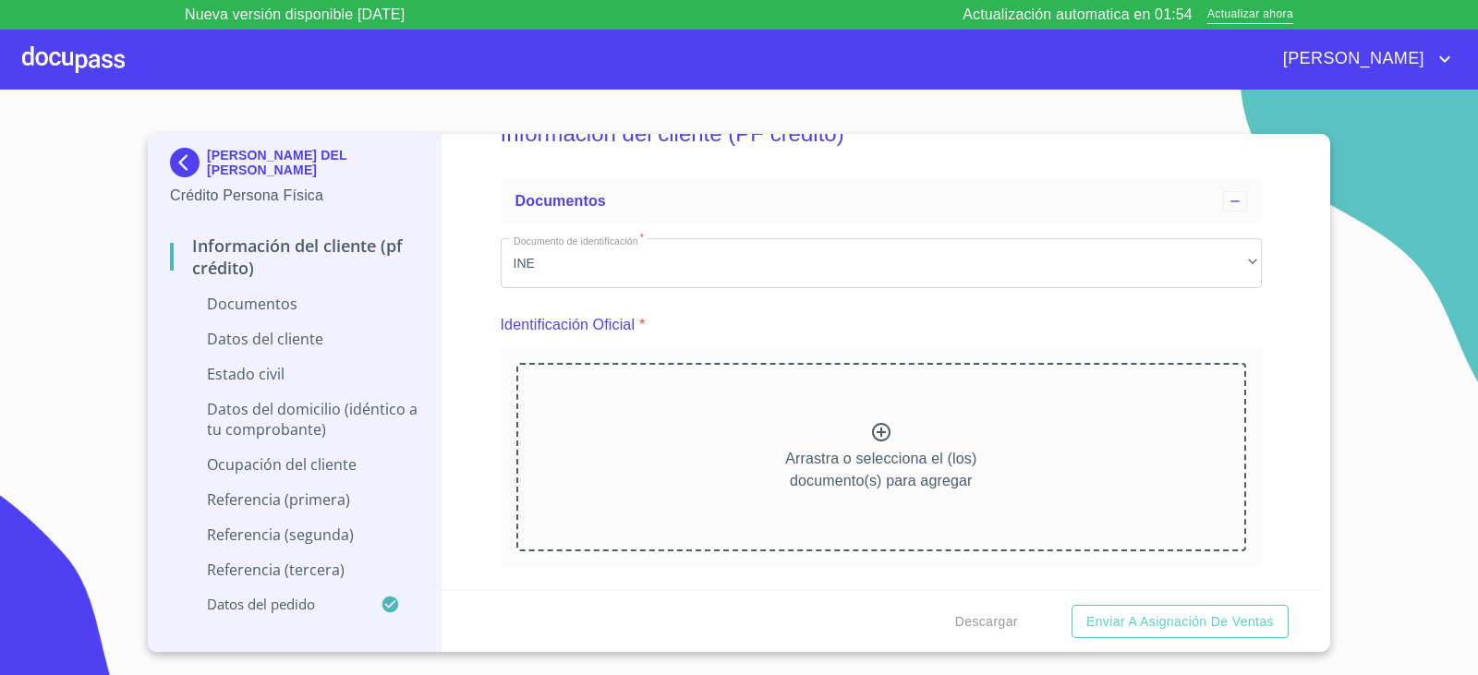
scroll to position [92, 0]
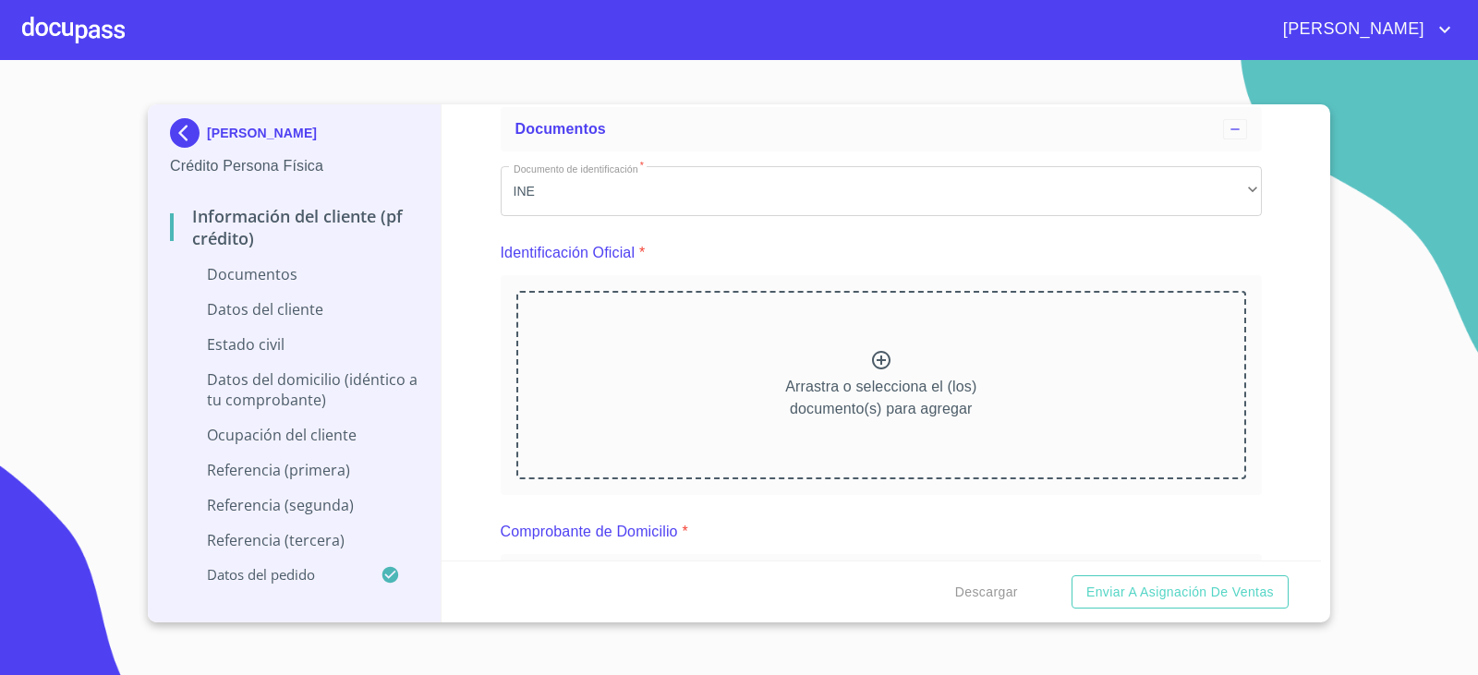
scroll to position [92, 0]
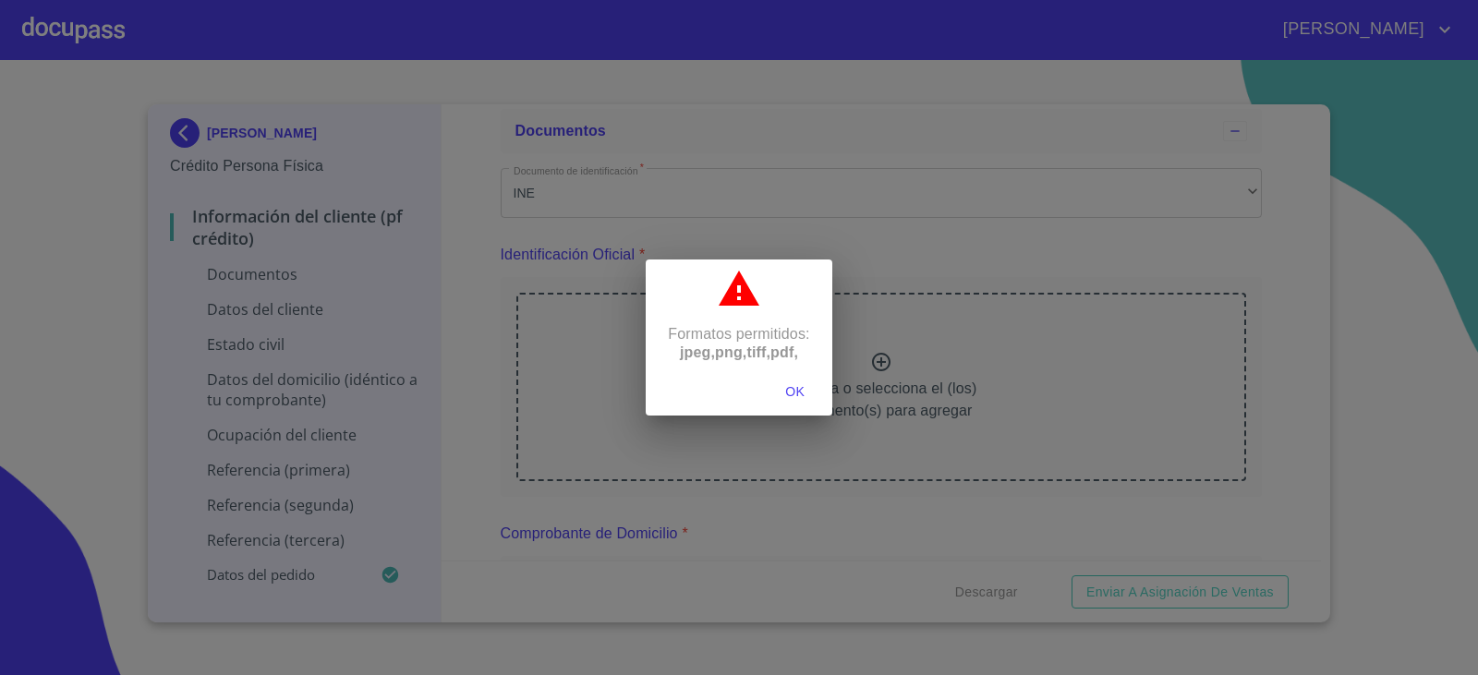
click at [802, 386] on span "OK" at bounding box center [795, 392] width 44 height 23
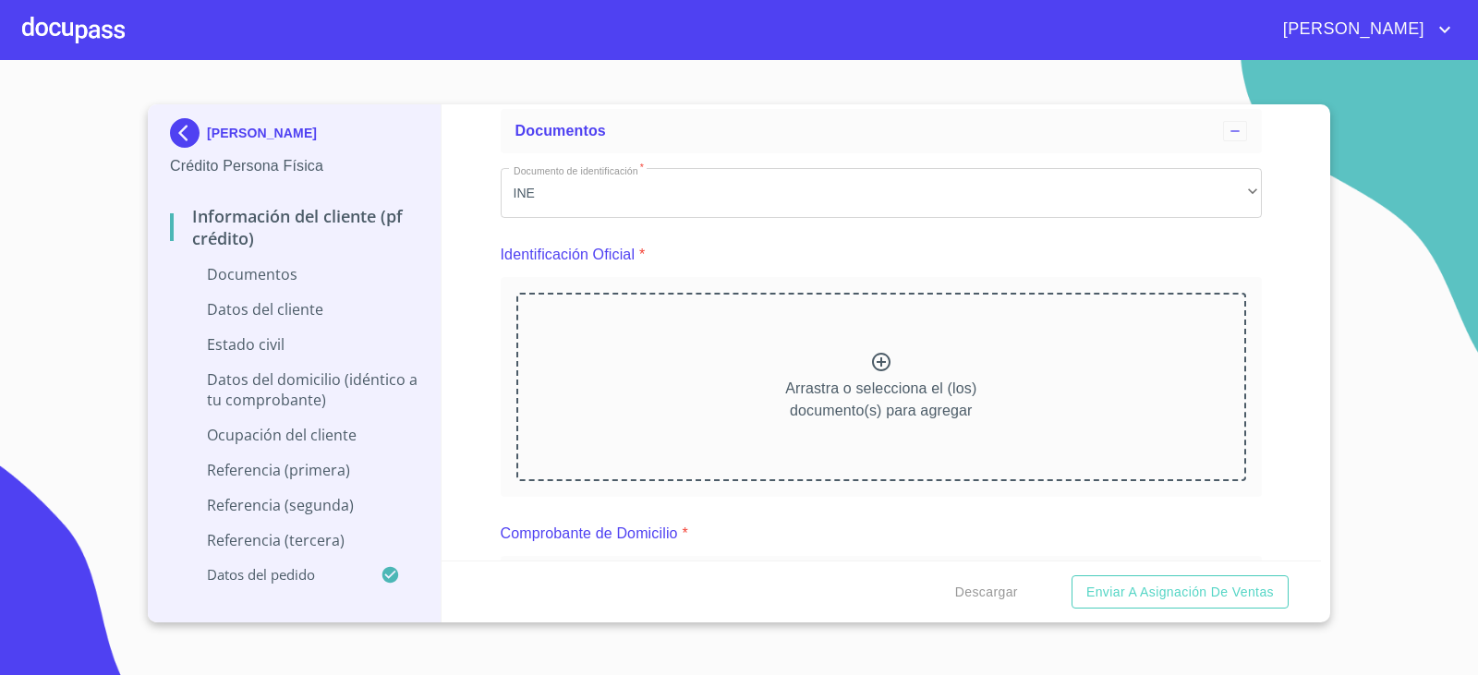
drag, startPoint x: 660, startPoint y: 344, endPoint x: 836, endPoint y: 422, distance: 192.3
drag, startPoint x: 836, startPoint y: 422, endPoint x: 817, endPoint y: 415, distance: 19.9
click at [817, 415] on p "Arrastra o selecciona el (los) documento(s) para agregar" at bounding box center [880, 400] width 191 height 44
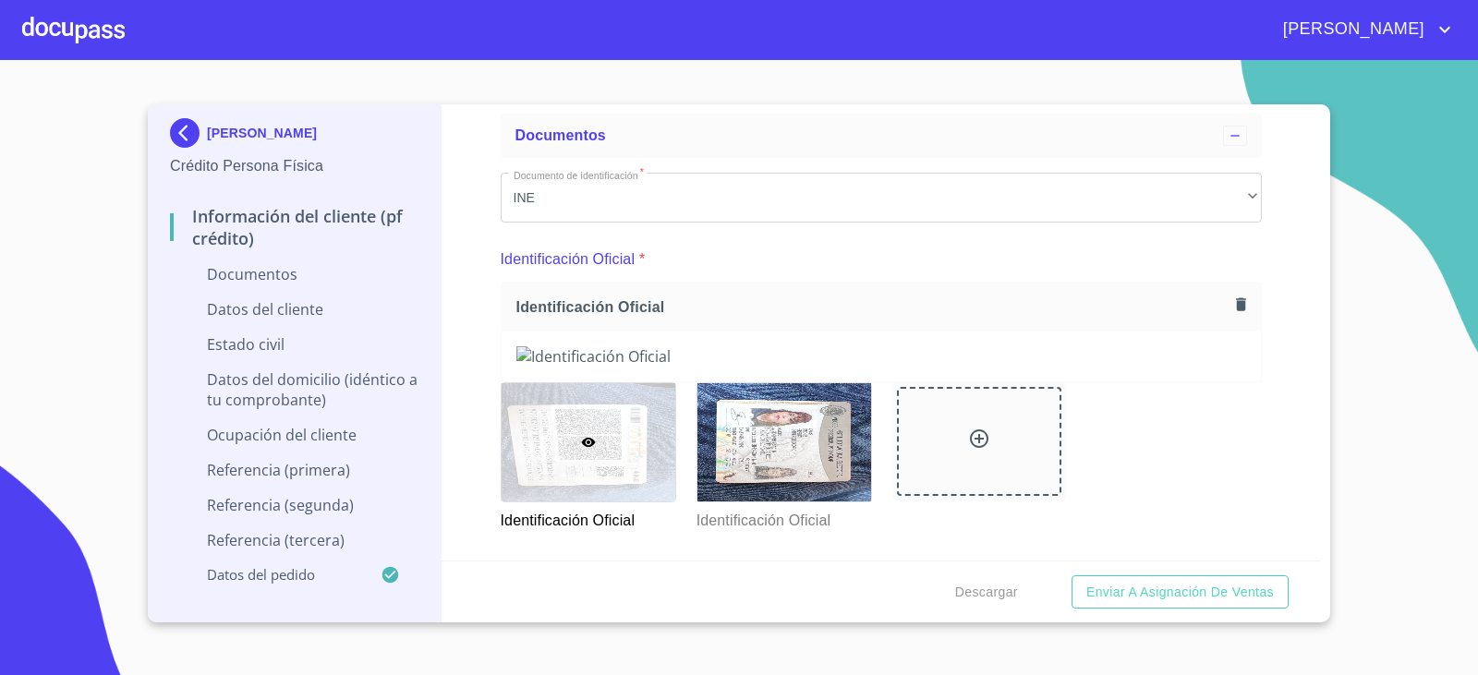
scroll to position [0, 0]
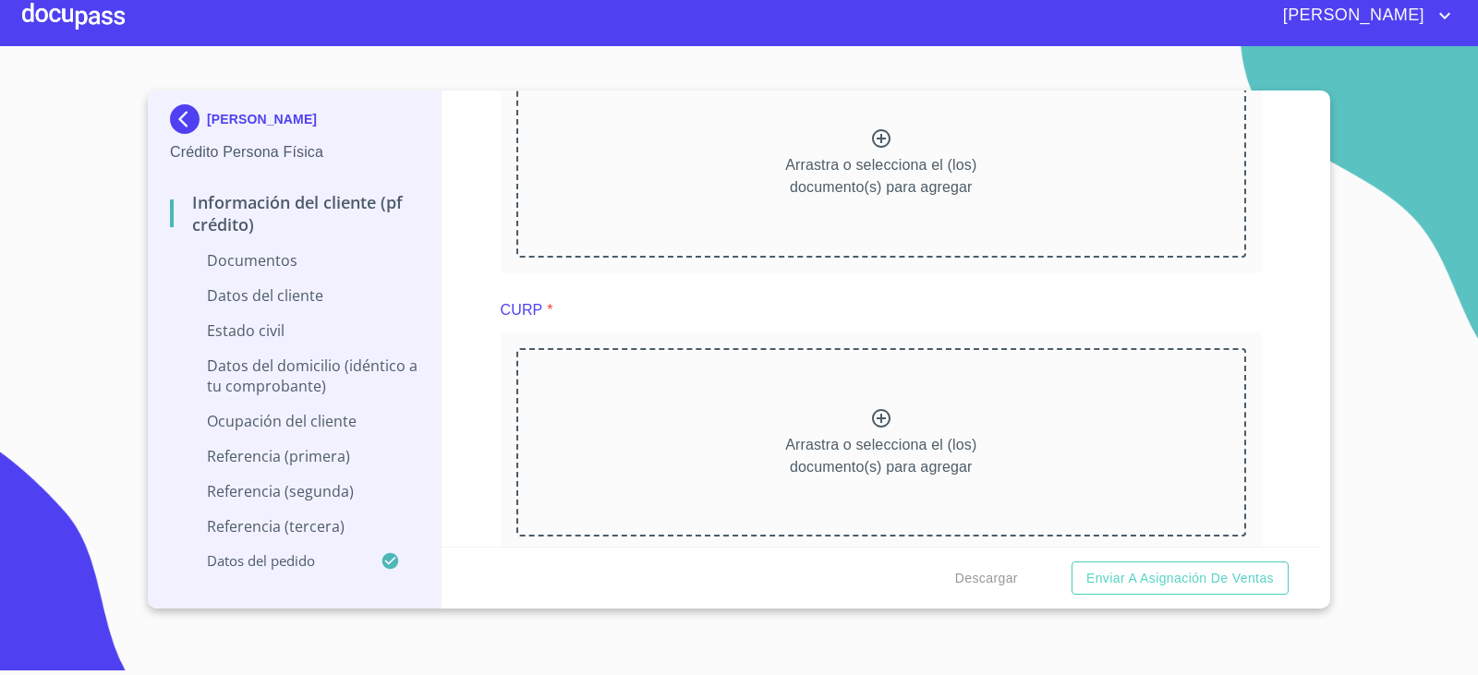
scroll to position [1791, 0]
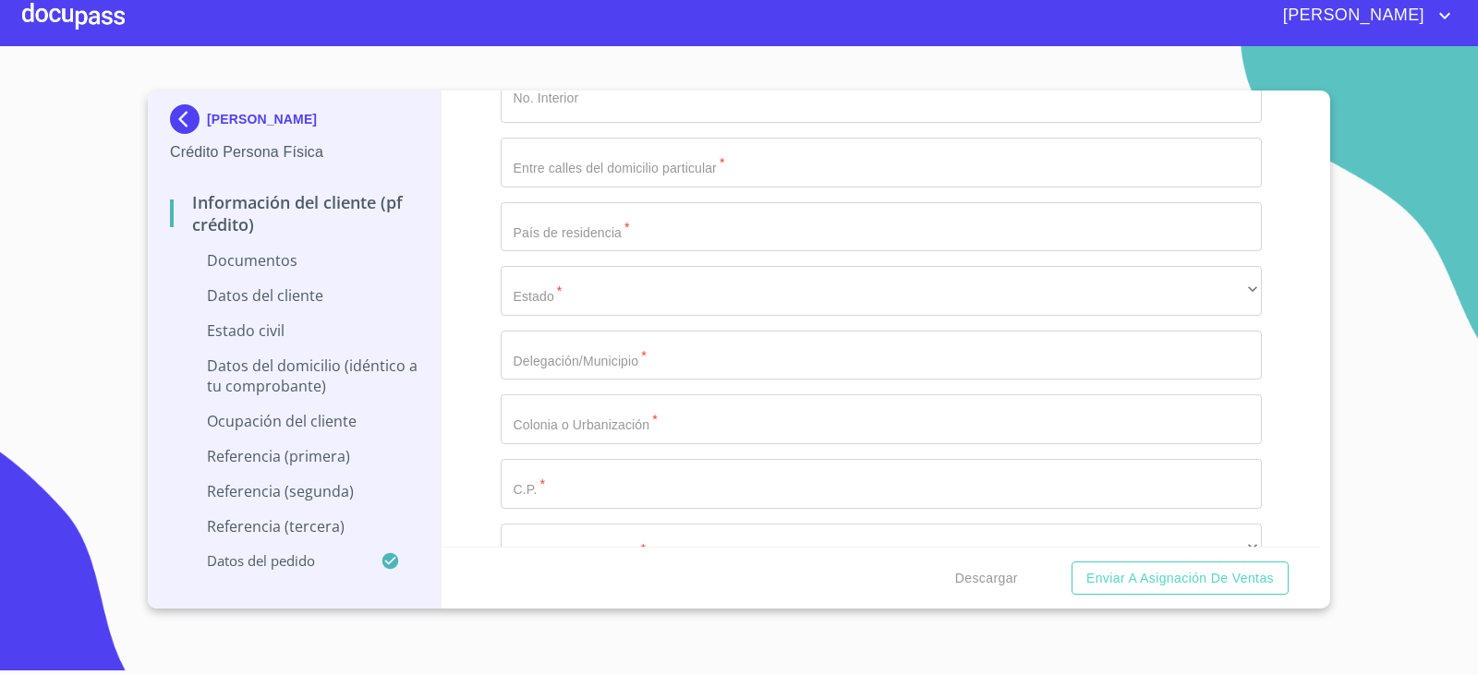
scroll to position [4285, 0]
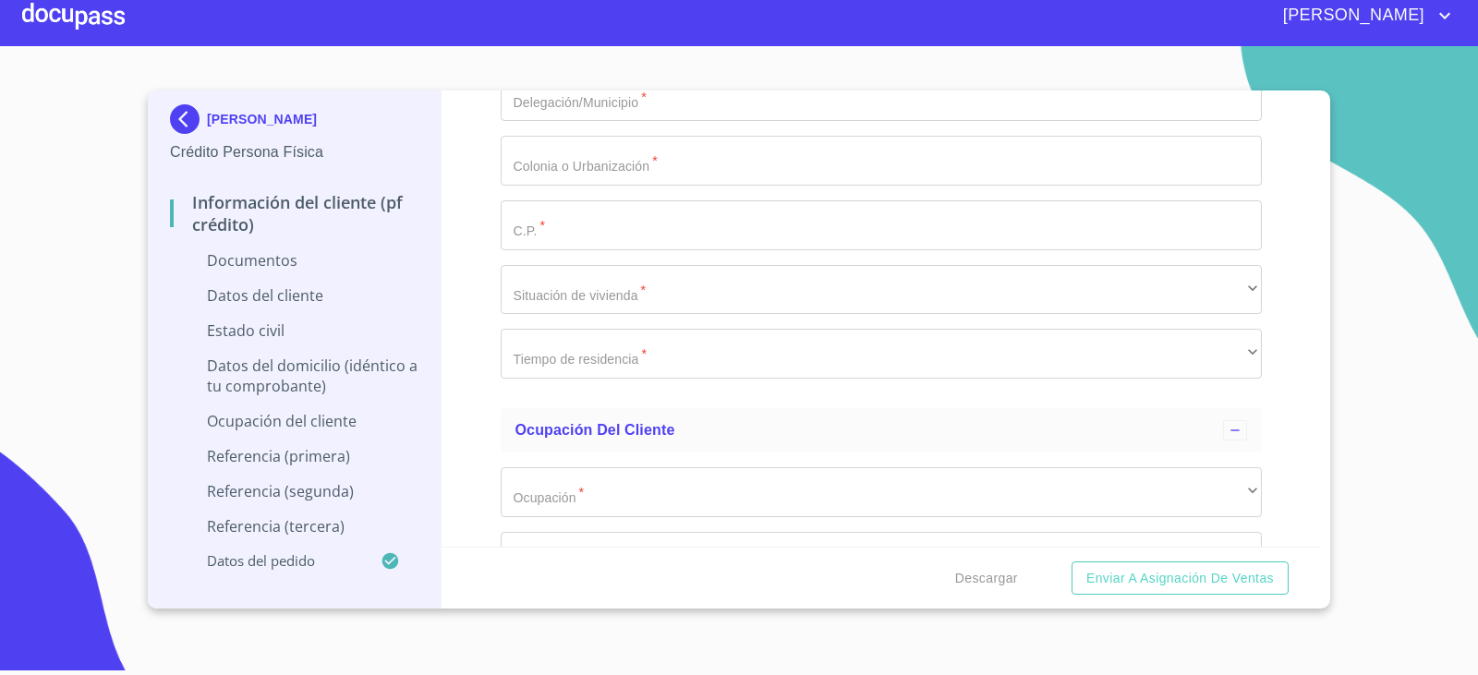
type input "0_"
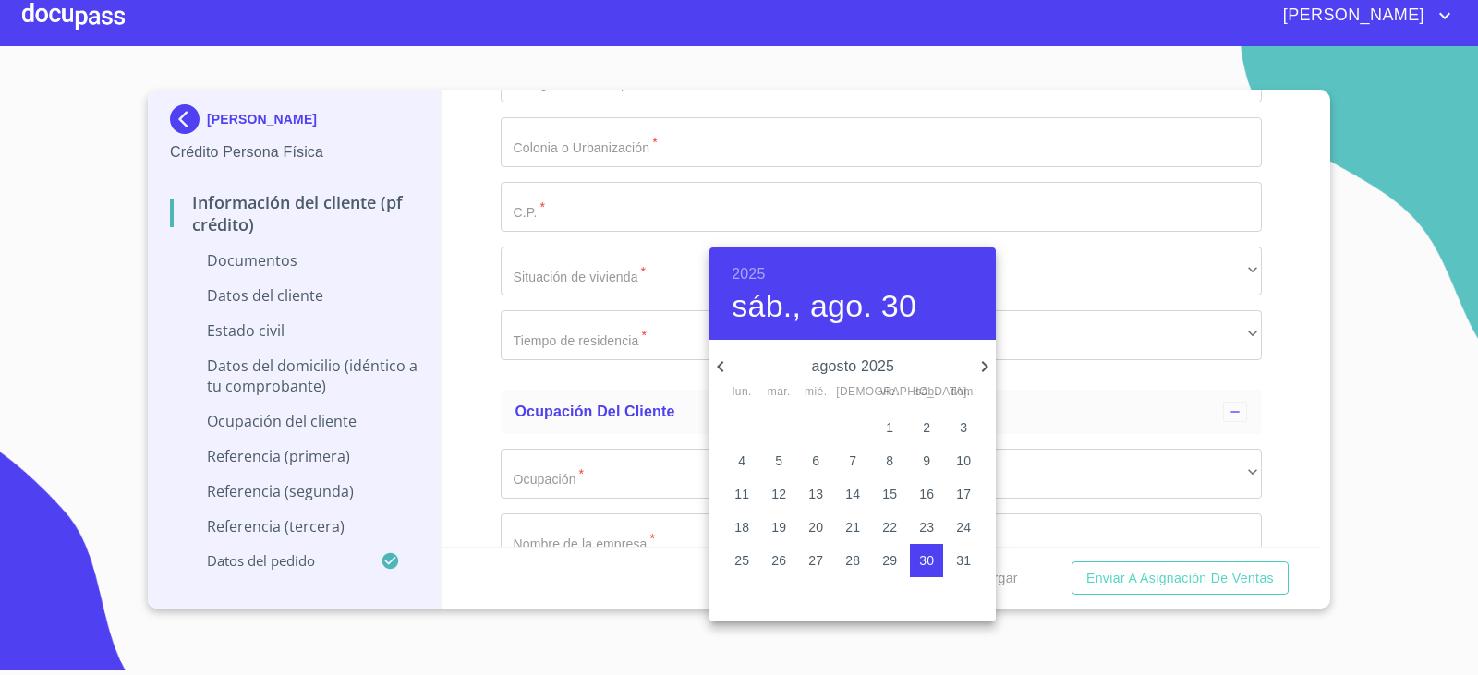
click at [765, 269] on h6 "2025" at bounding box center [748, 274] width 33 height 26
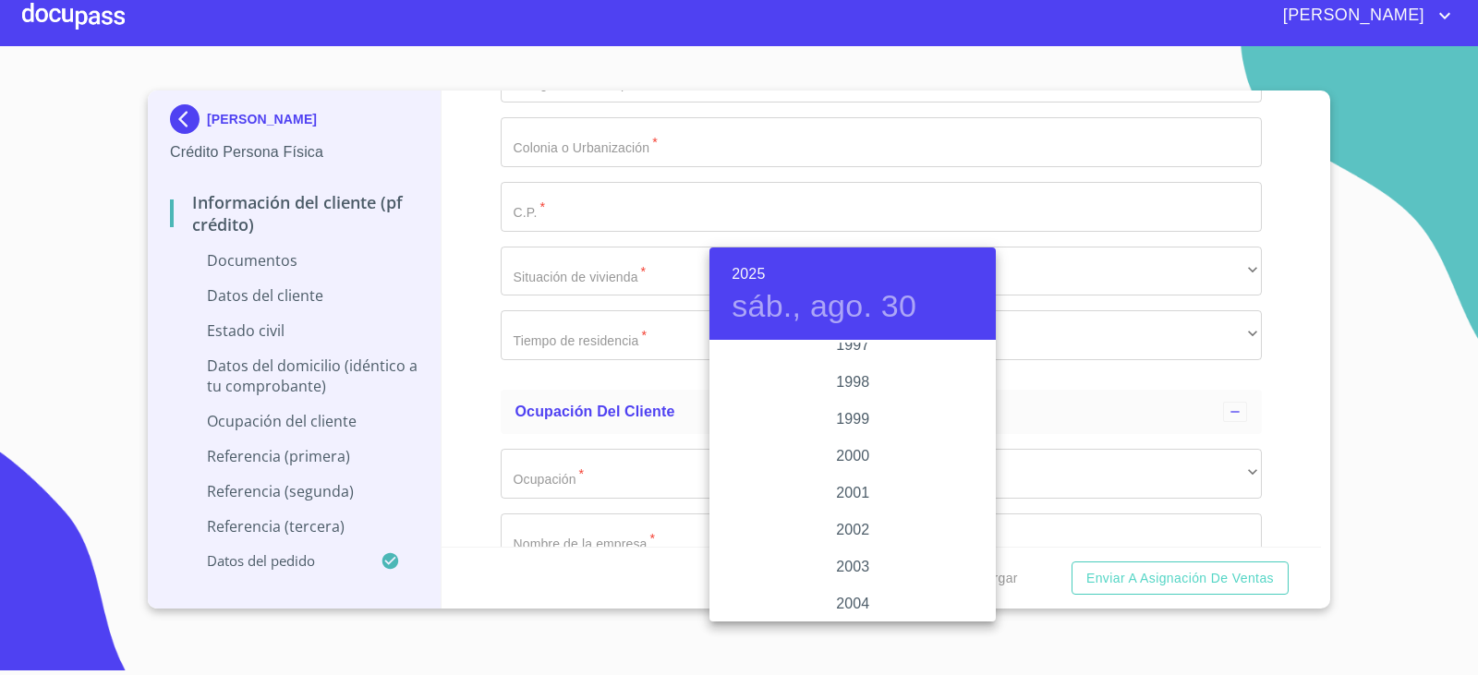
scroll to position [2660, 0]
click at [839, 358] on div "1997" at bounding box center [852, 361] width 286 height 37
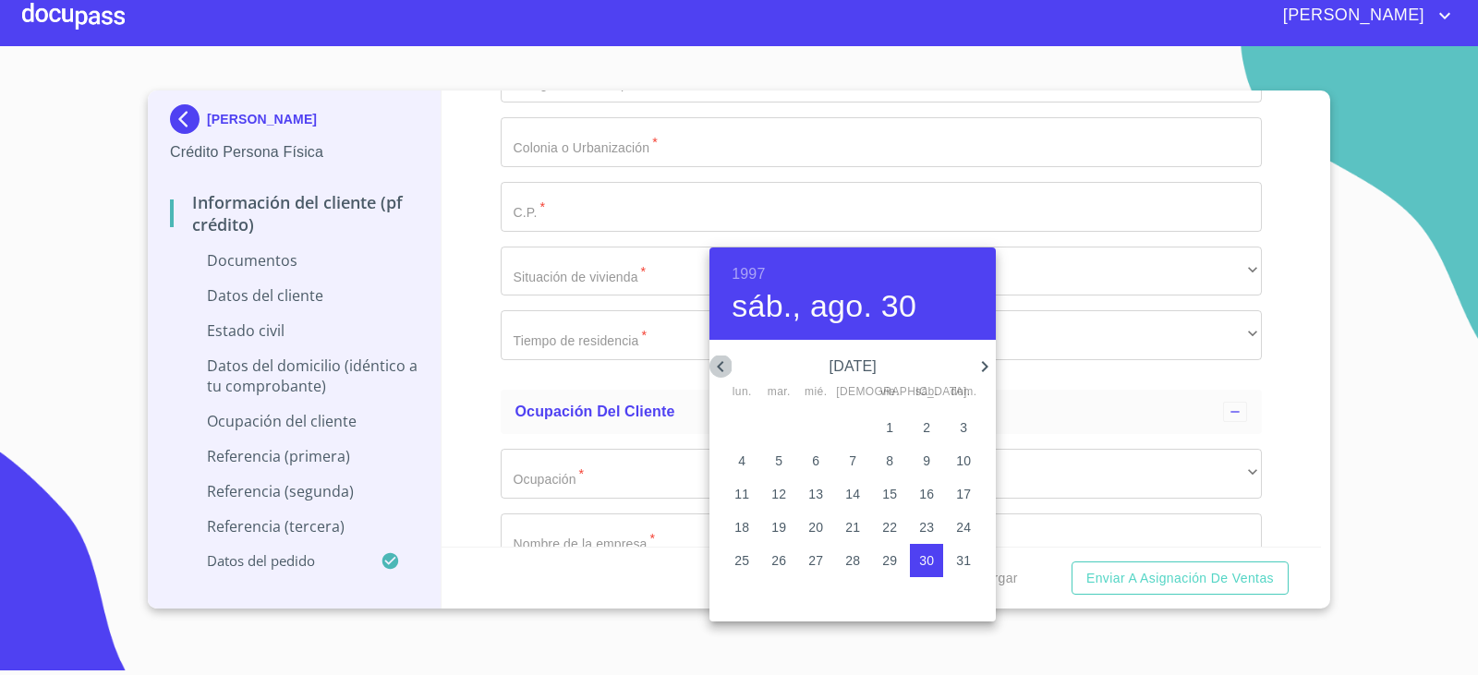
click at [727, 357] on icon "button" at bounding box center [720, 367] width 22 height 22
click at [755, 453] on span "2" at bounding box center [741, 461] width 33 height 18
type input "[DATE]"
click at [555, 282] on div at bounding box center [739, 337] width 1478 height 675
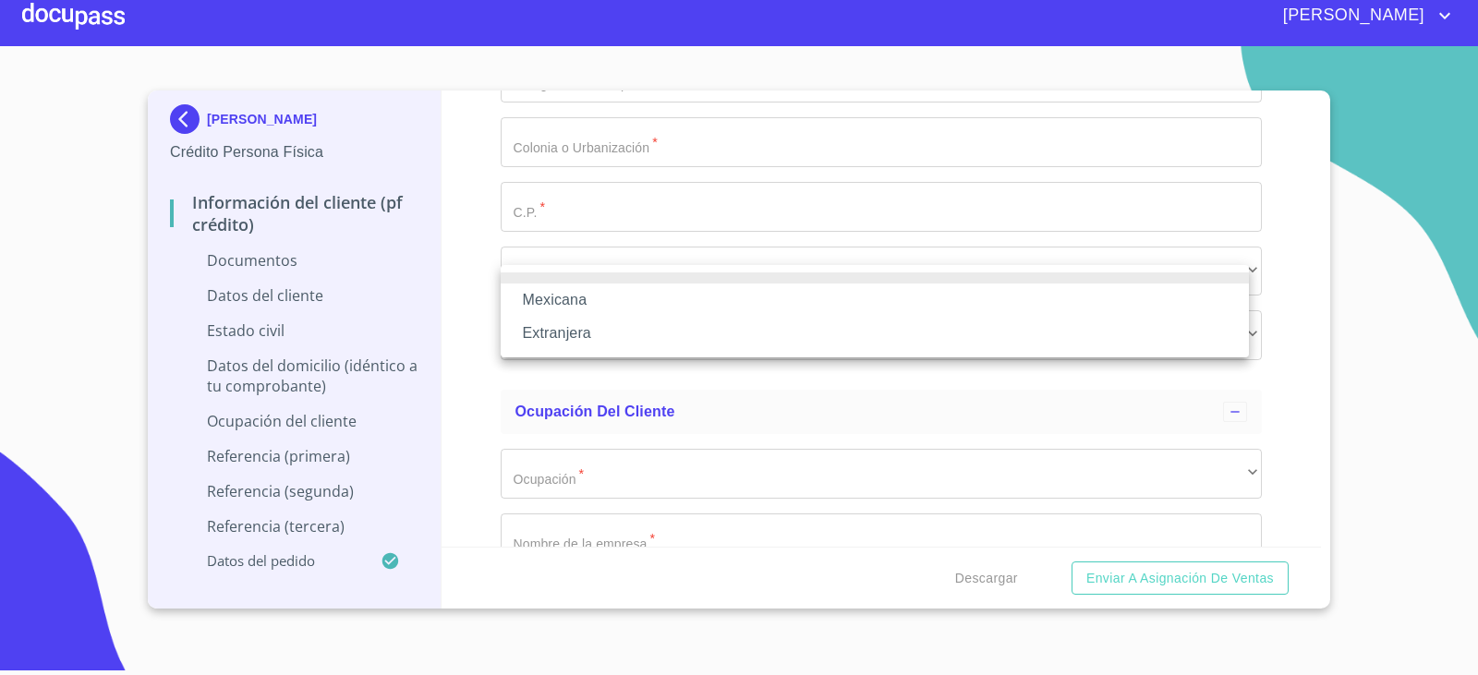
click at [594, 306] on li "Mexicana" at bounding box center [875, 300] width 748 height 33
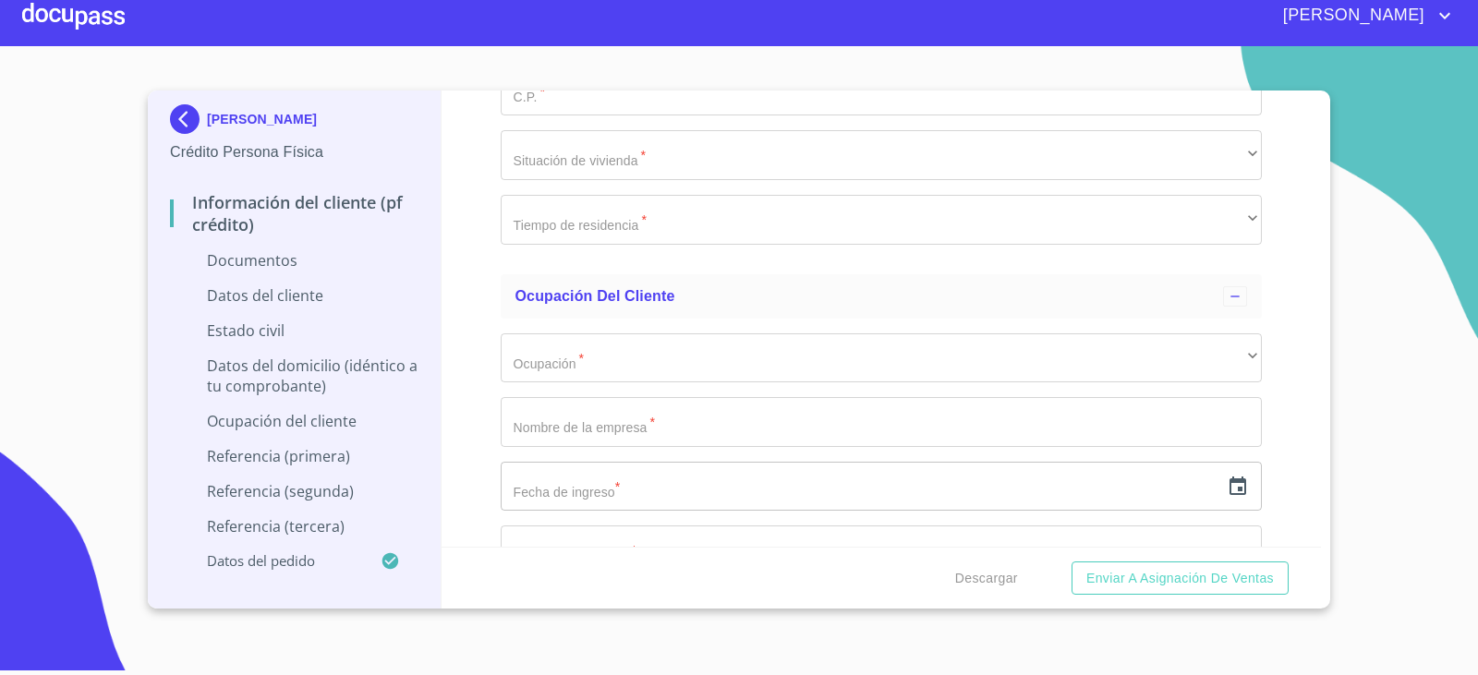
scroll to position [4470, 0]
type input "[GEOGRAPHIC_DATA]"
click at [1072, 562] on button "Enviar a Asignación de Ventas" at bounding box center [1180, 579] width 217 height 34
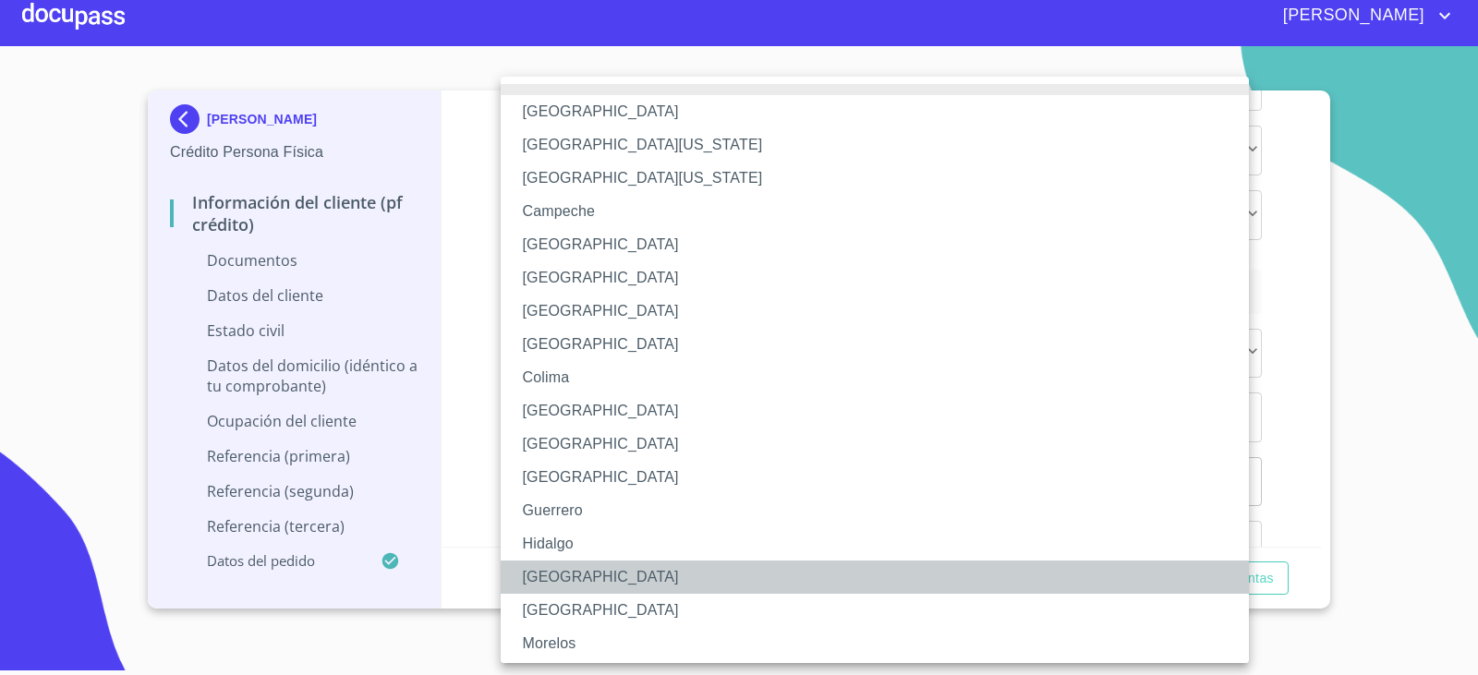
click at [566, 573] on li "[GEOGRAPHIC_DATA]" at bounding box center [882, 577] width 762 height 33
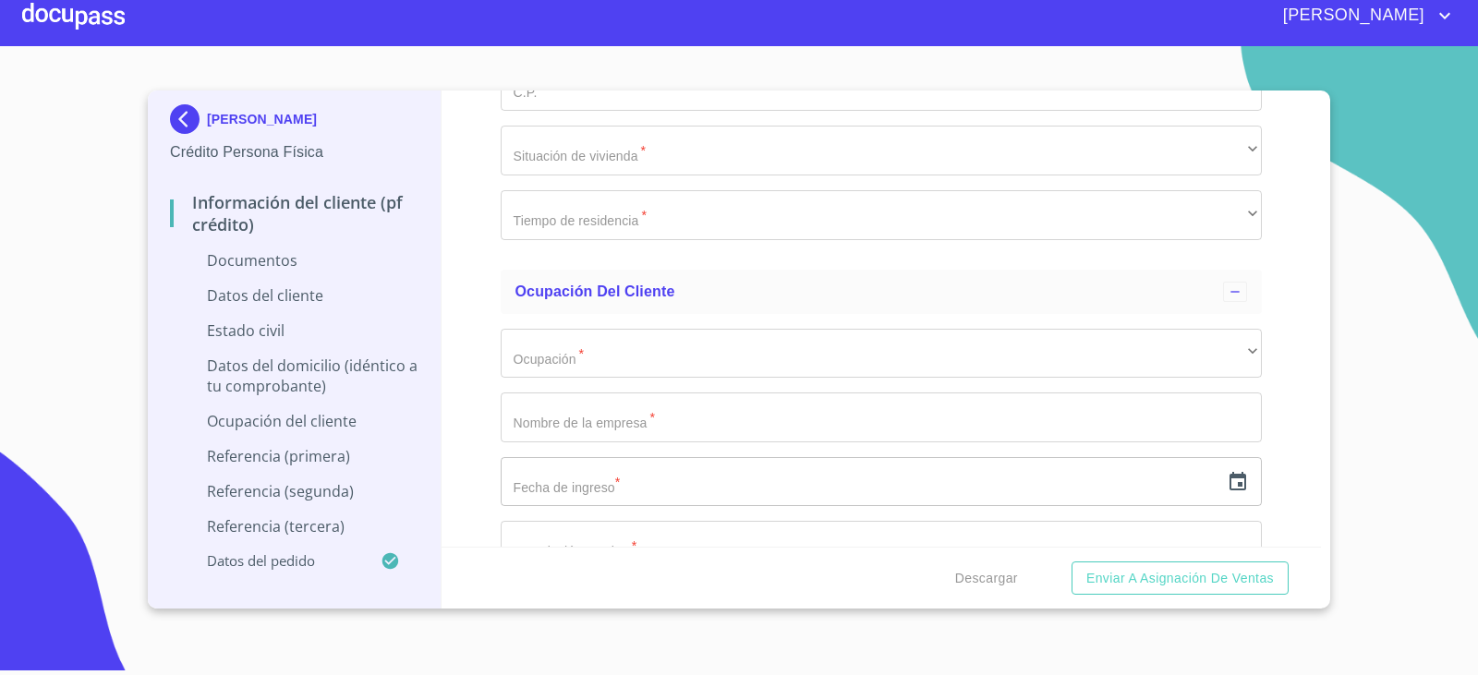
type input "SAHJ970602MJCNRN03"
paste input "SAHJ970602G83"
type input "SAHJ970602G83"
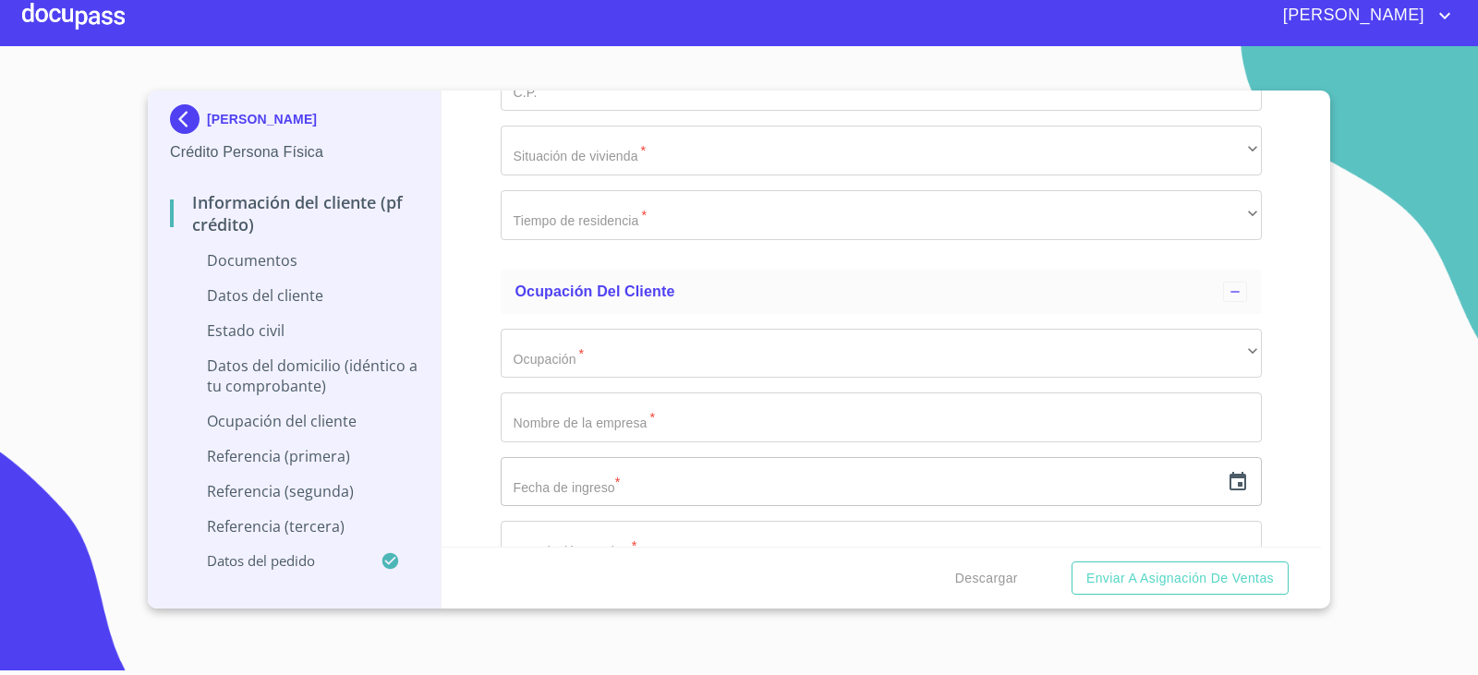
click at [580, 442] on li "F" at bounding box center [875, 437] width 748 height 33
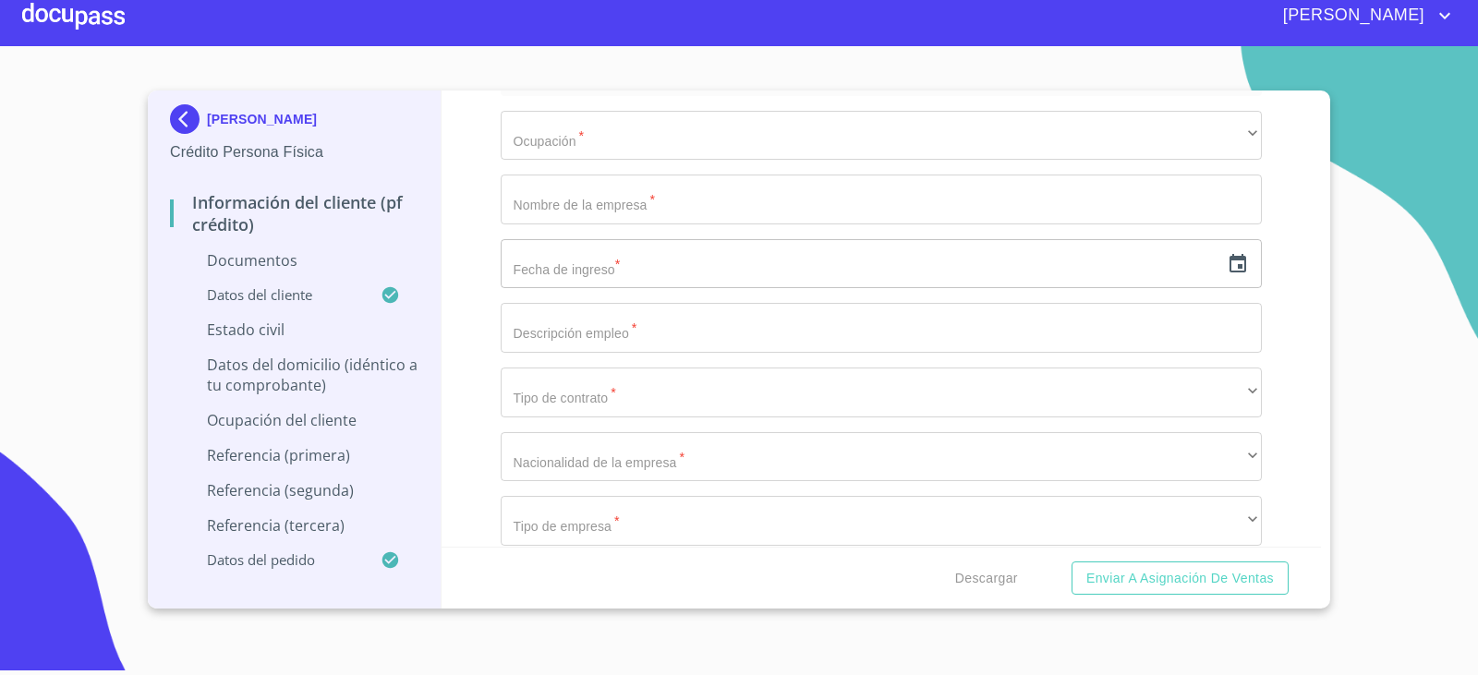
scroll to position [4747, 0]
type input "2216201095"
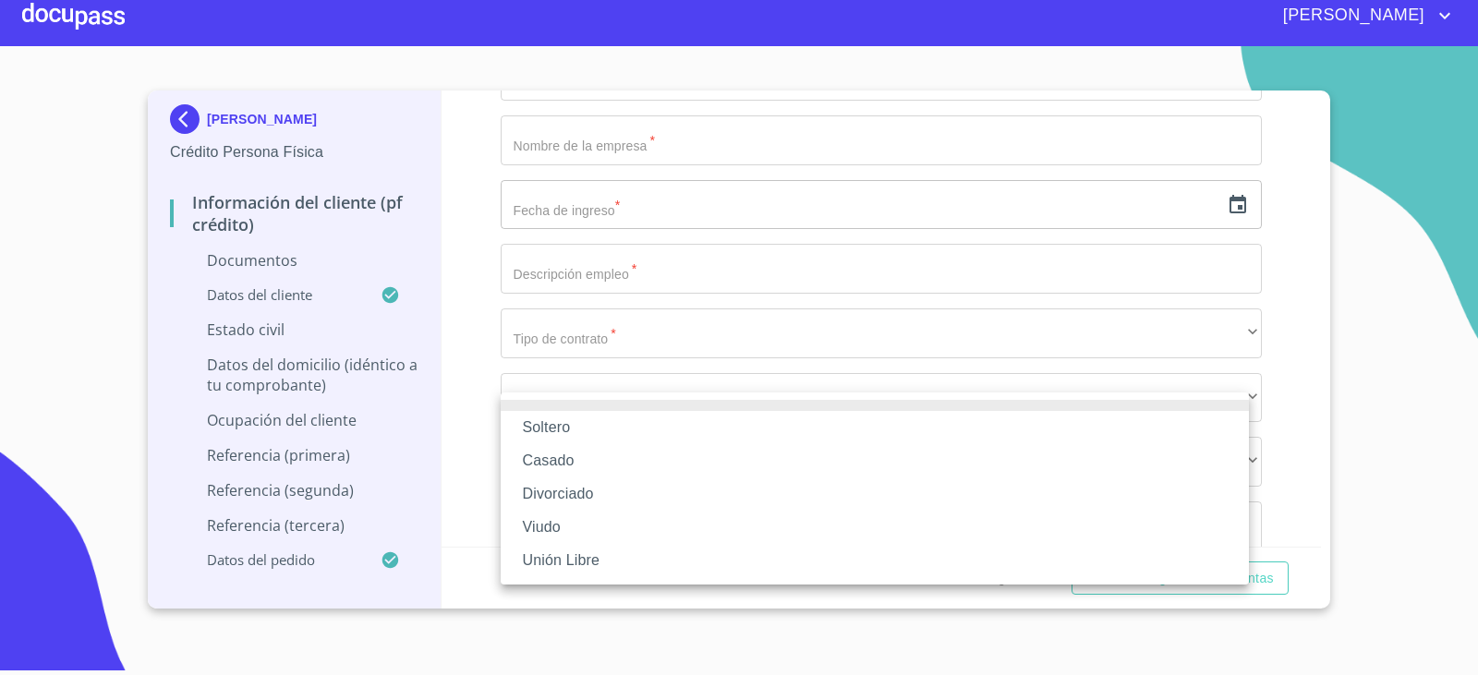
click at [672, 430] on li "Soltero" at bounding box center [875, 427] width 748 height 33
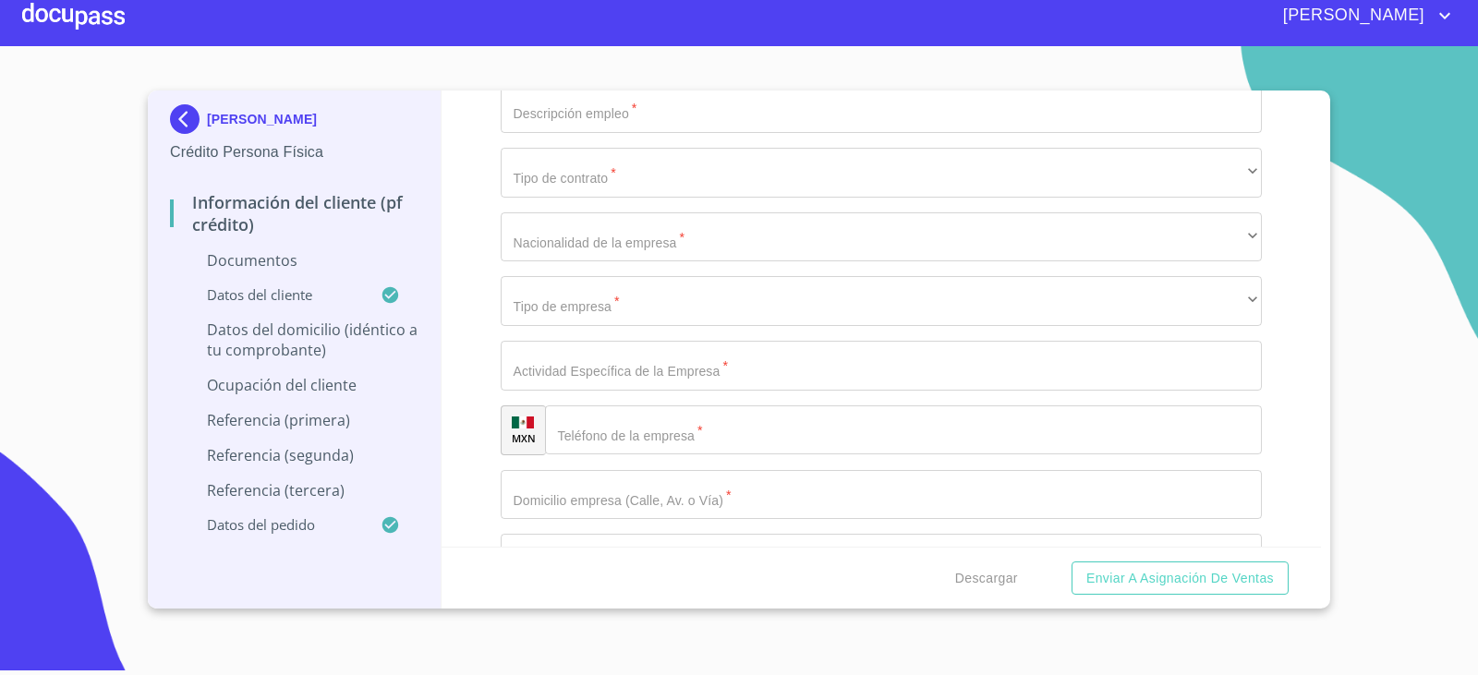
scroll to position [5024, 0]
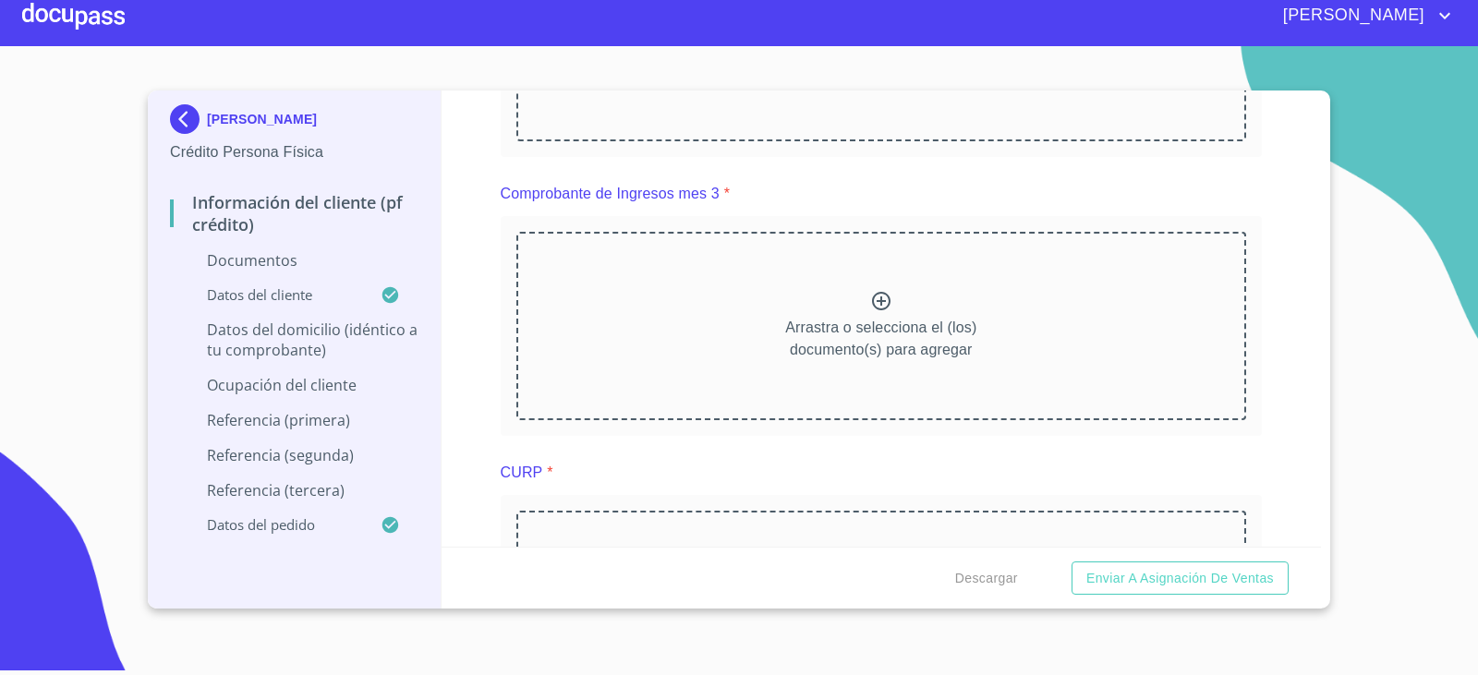
scroll to position [1883, 0]
type input "AV STOS MARTIRES"
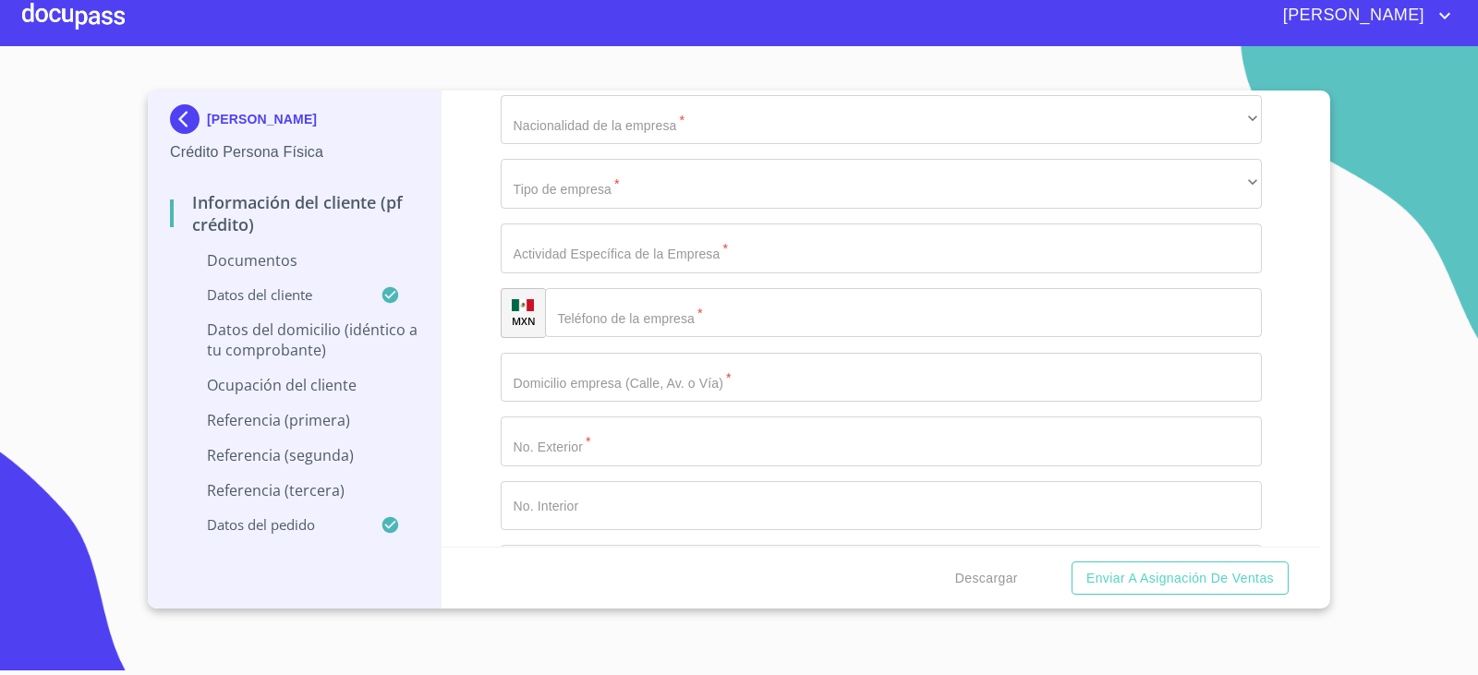
scroll to position [5024, 0]
drag, startPoint x: 861, startPoint y: 314, endPoint x: 964, endPoint y: 320, distance: 103.6
type input "1037"
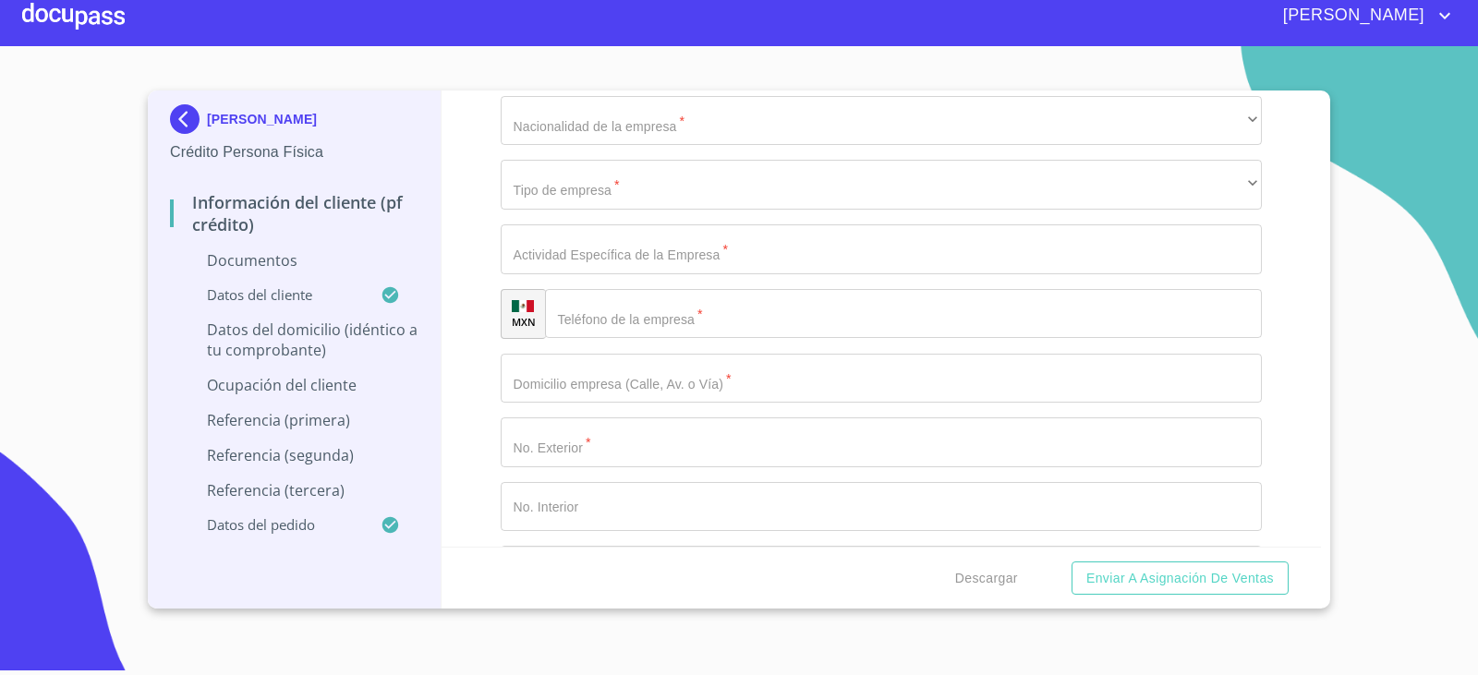
type input "17"
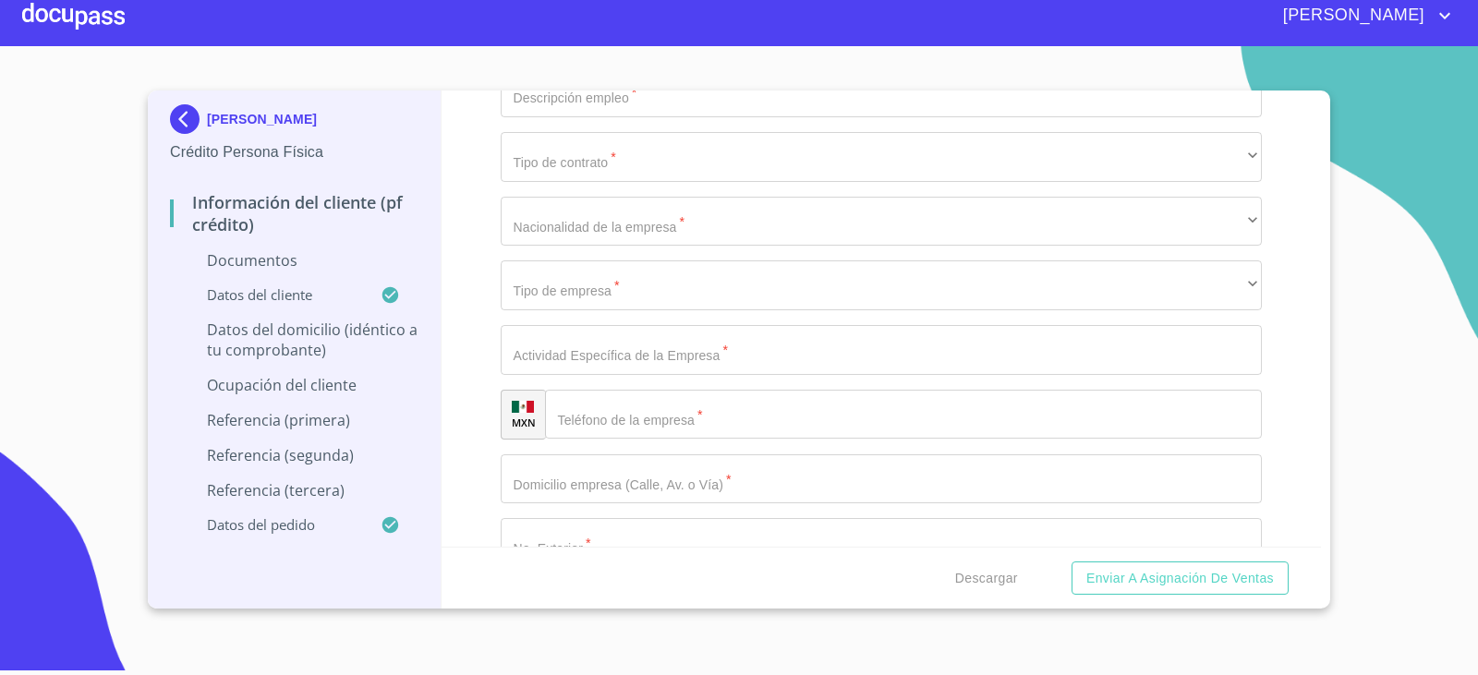
scroll to position [5145, 0]
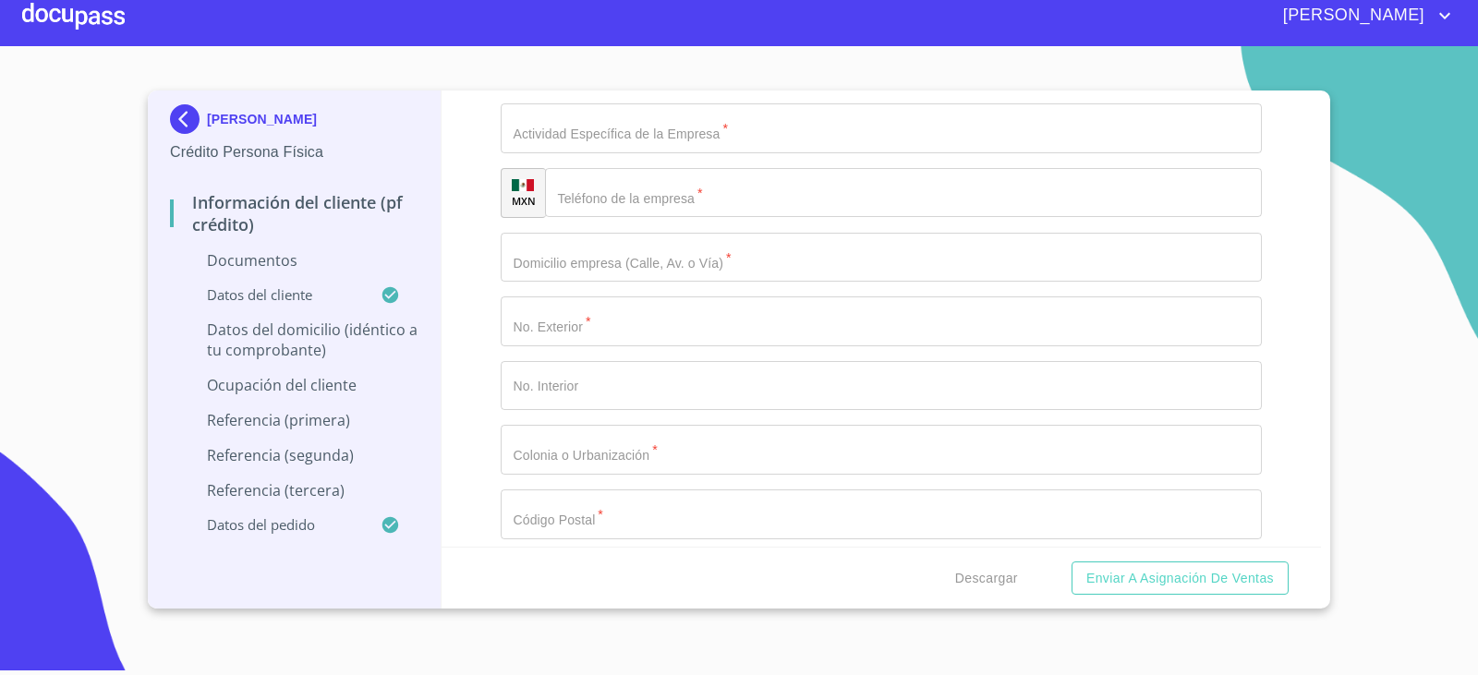
type input "AV STOS INOCENTES Y STOS REYES"
type input "[GEOGRAPHIC_DATA]"
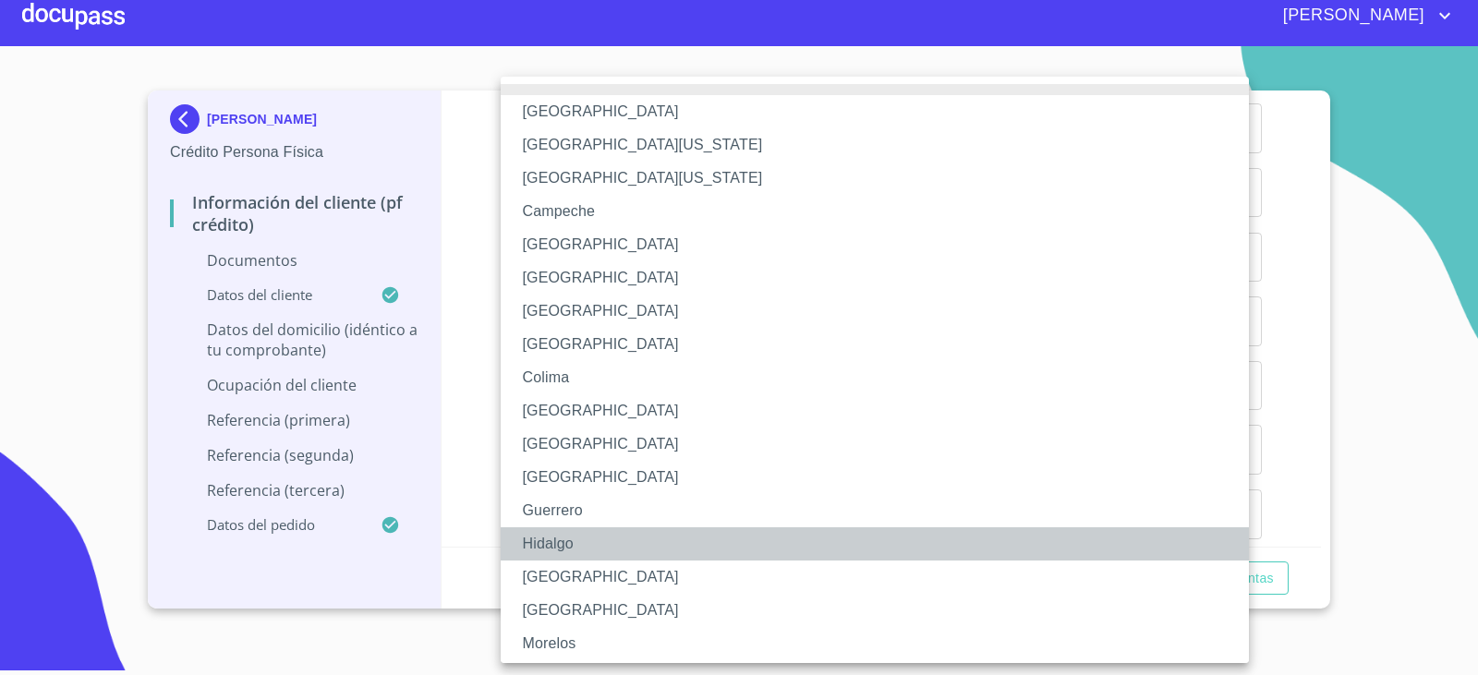
click at [624, 540] on li "Hidalgo" at bounding box center [882, 543] width 762 height 33
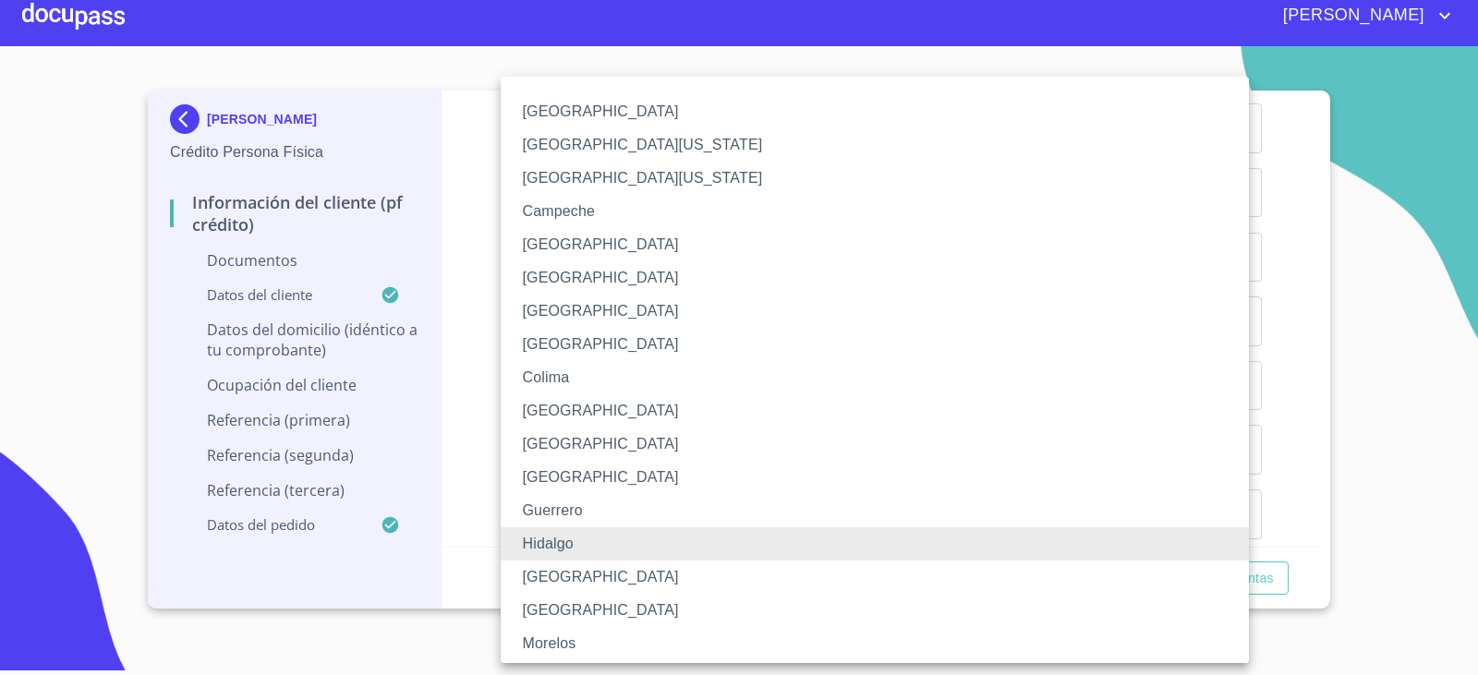
click at [597, 574] on li "[GEOGRAPHIC_DATA]" at bounding box center [882, 577] width 762 height 33
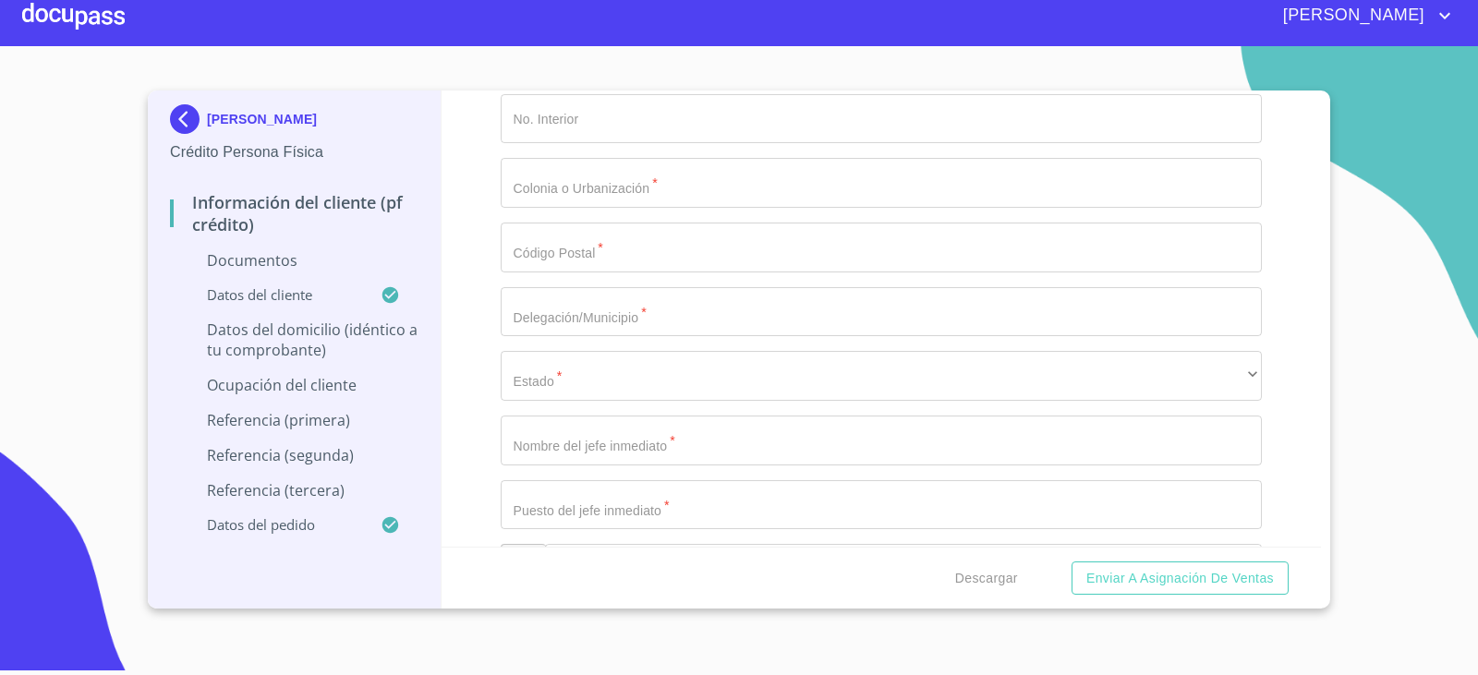
scroll to position [5422, 0]
type input "TLAJOMULCO DE ZUÑIGA"
type input "SAN SEBASTIAN EL GRANDE"
type input "45650"
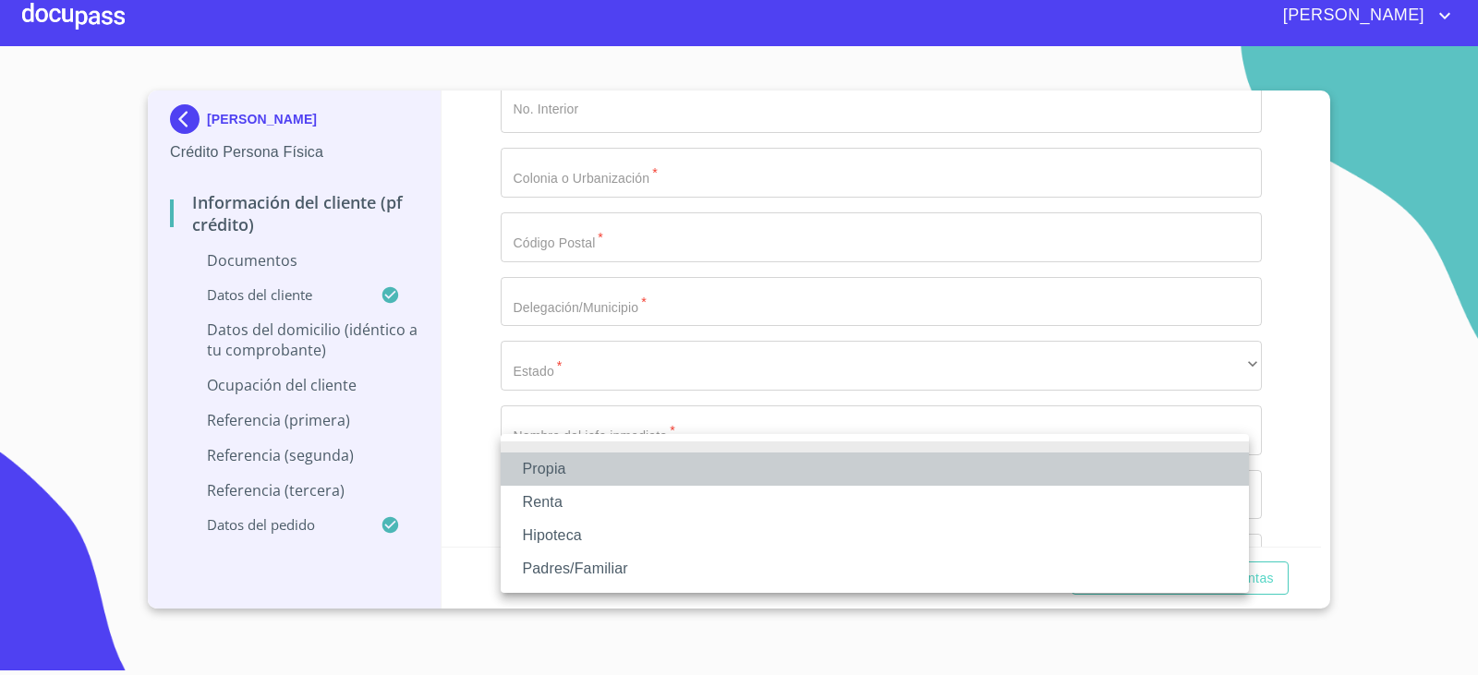
click at [621, 459] on li "Propia" at bounding box center [875, 469] width 748 height 33
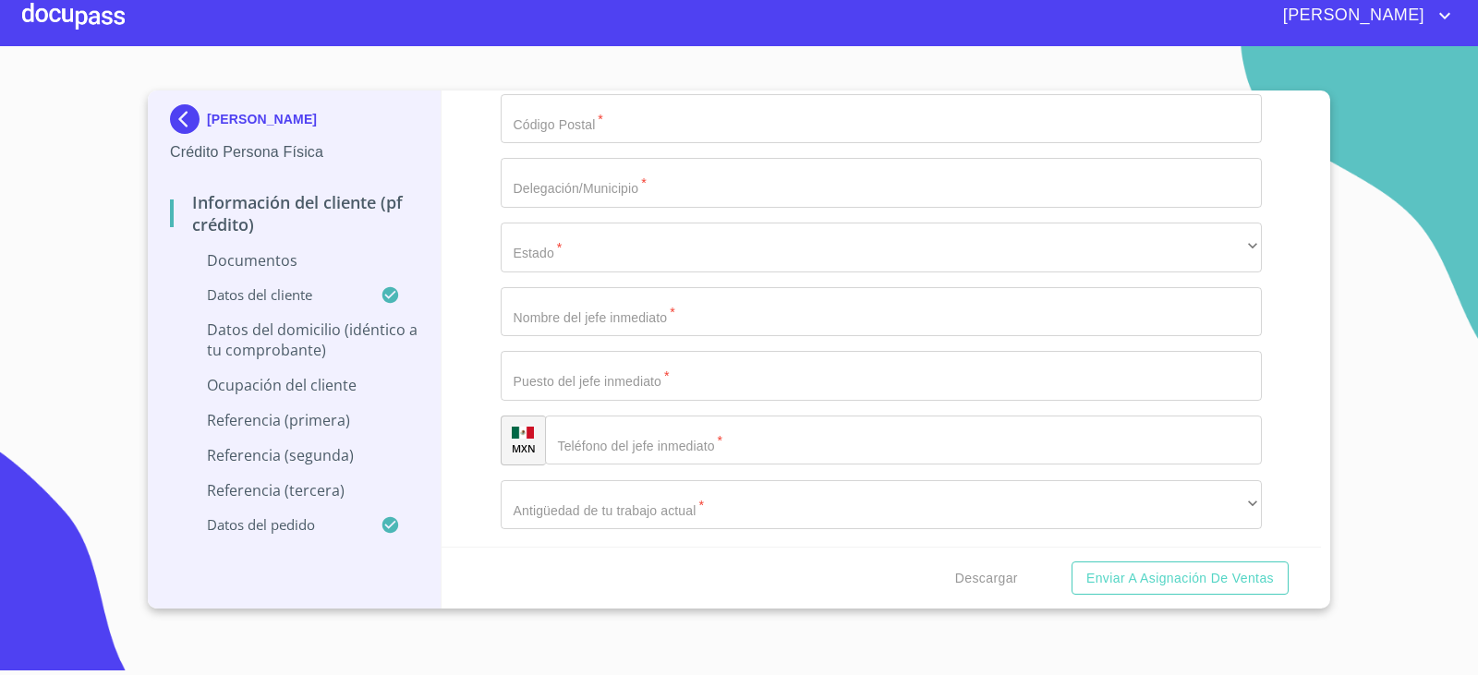
scroll to position [5607, 0]
type input "$1,000,000"
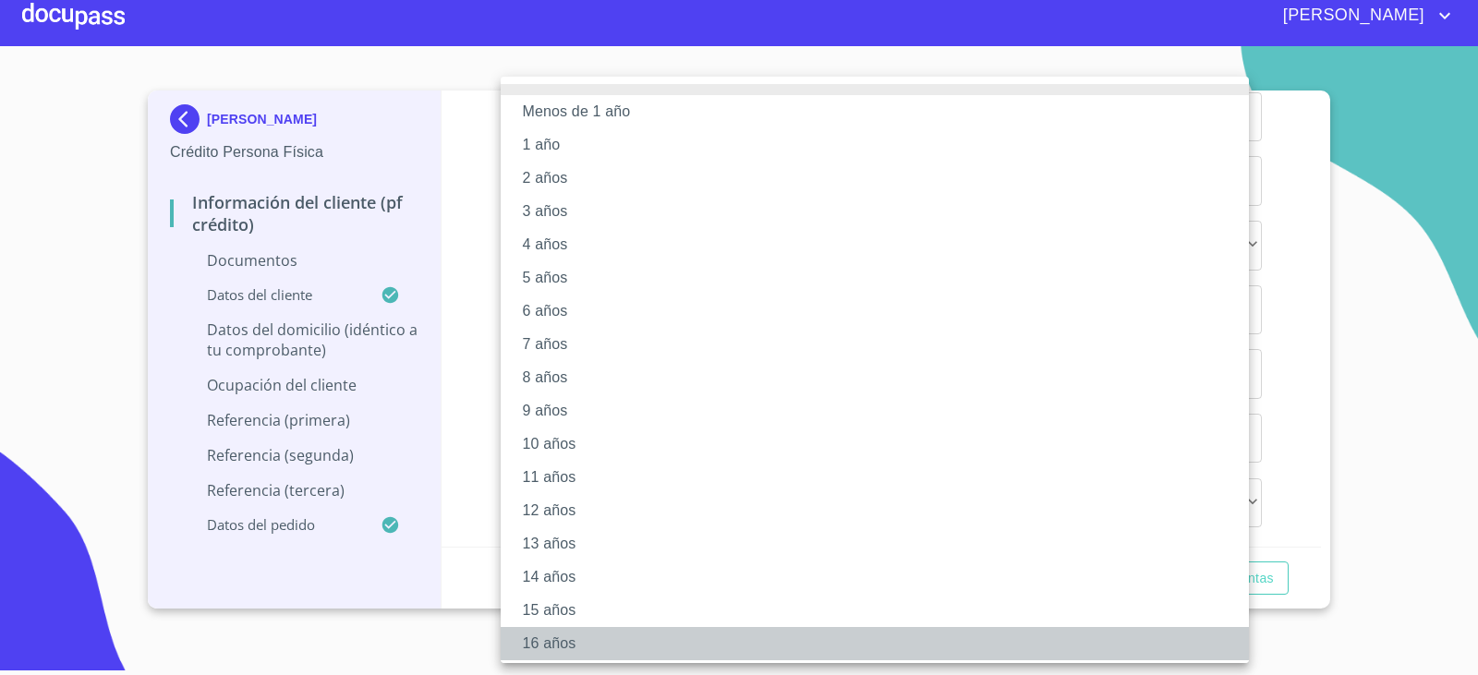
click at [566, 637] on li "16 años" at bounding box center [882, 643] width 762 height 33
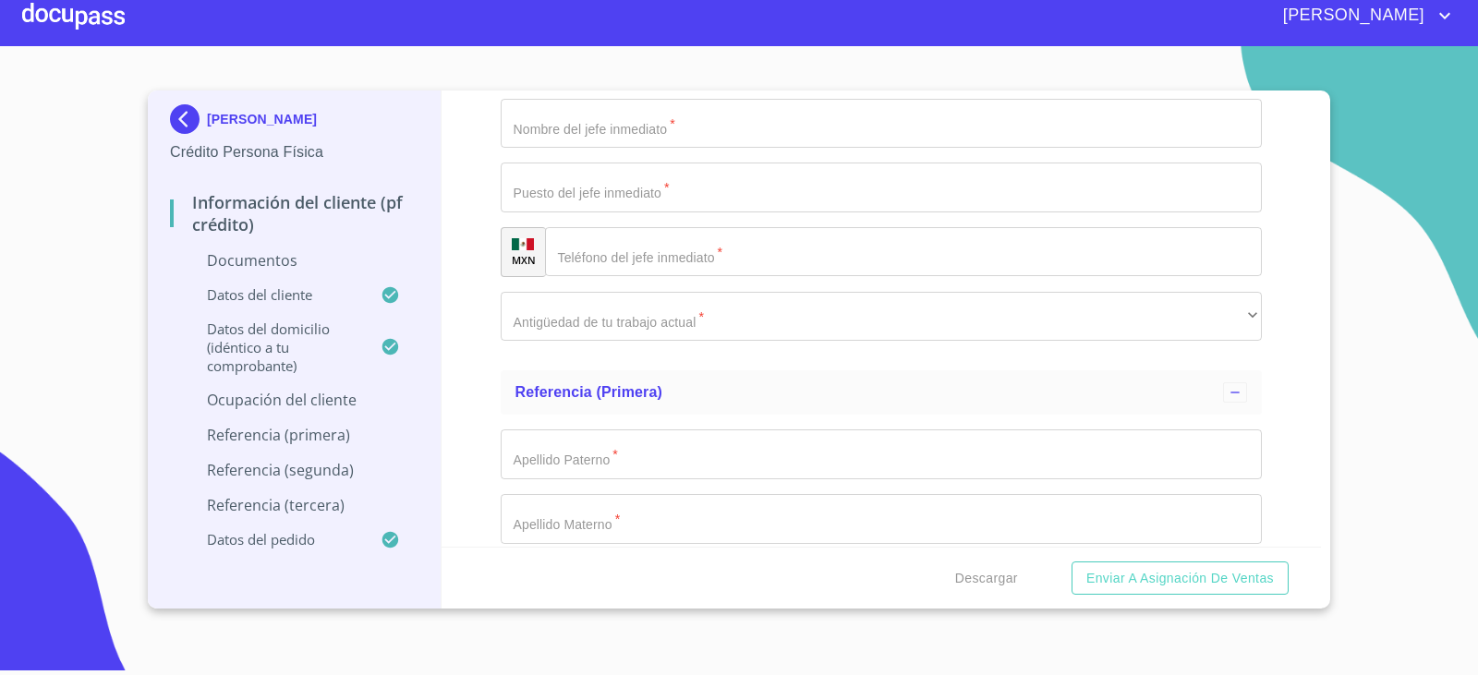
scroll to position [5792, 0]
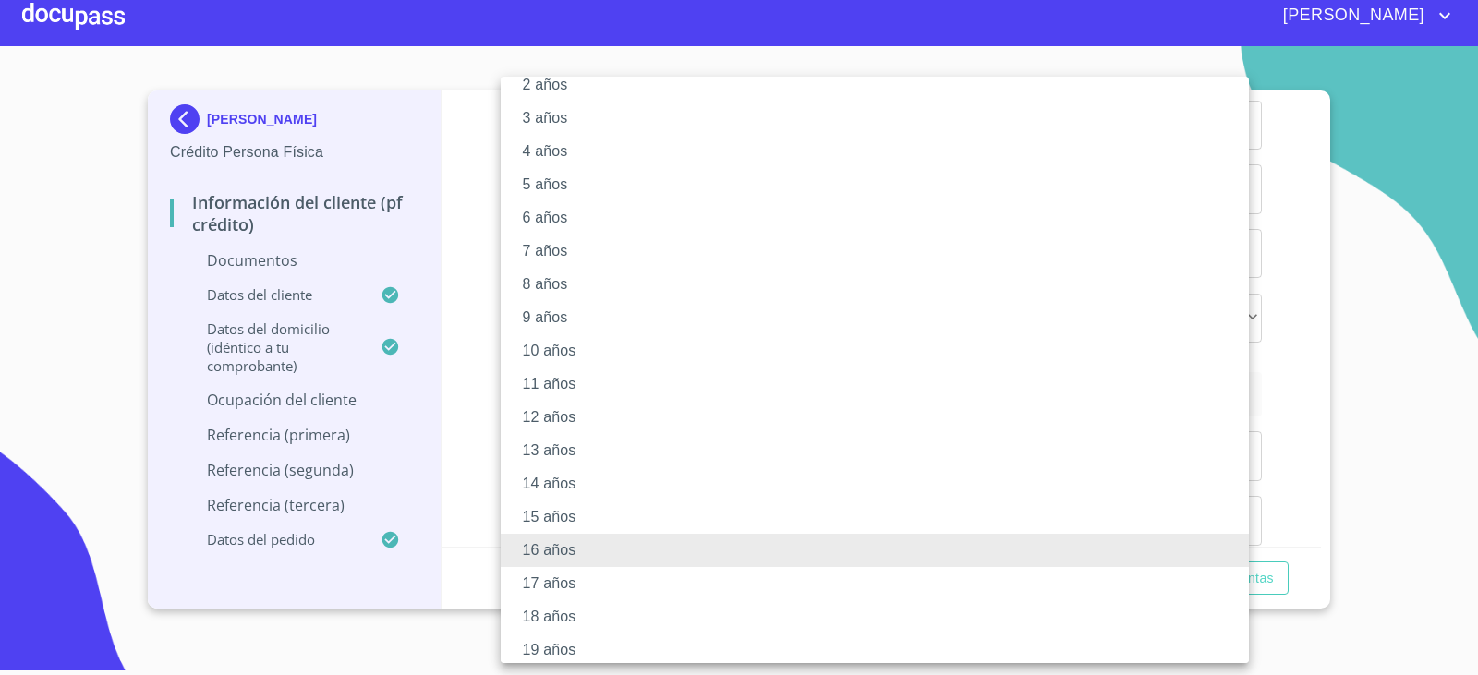
scroll to position [138, 0]
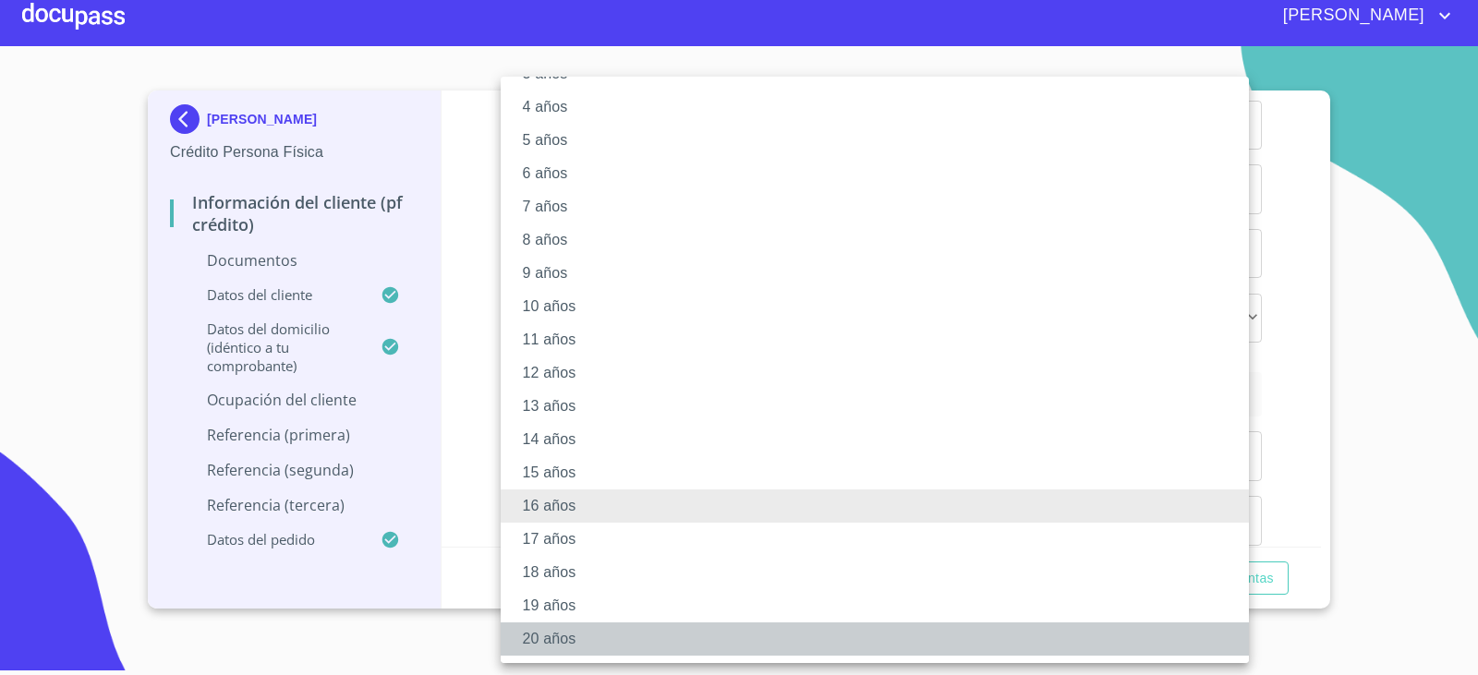
drag, startPoint x: 570, startPoint y: 632, endPoint x: 609, endPoint y: 551, distance: 89.2
click at [571, 632] on li "20 años" at bounding box center [882, 639] width 762 height 33
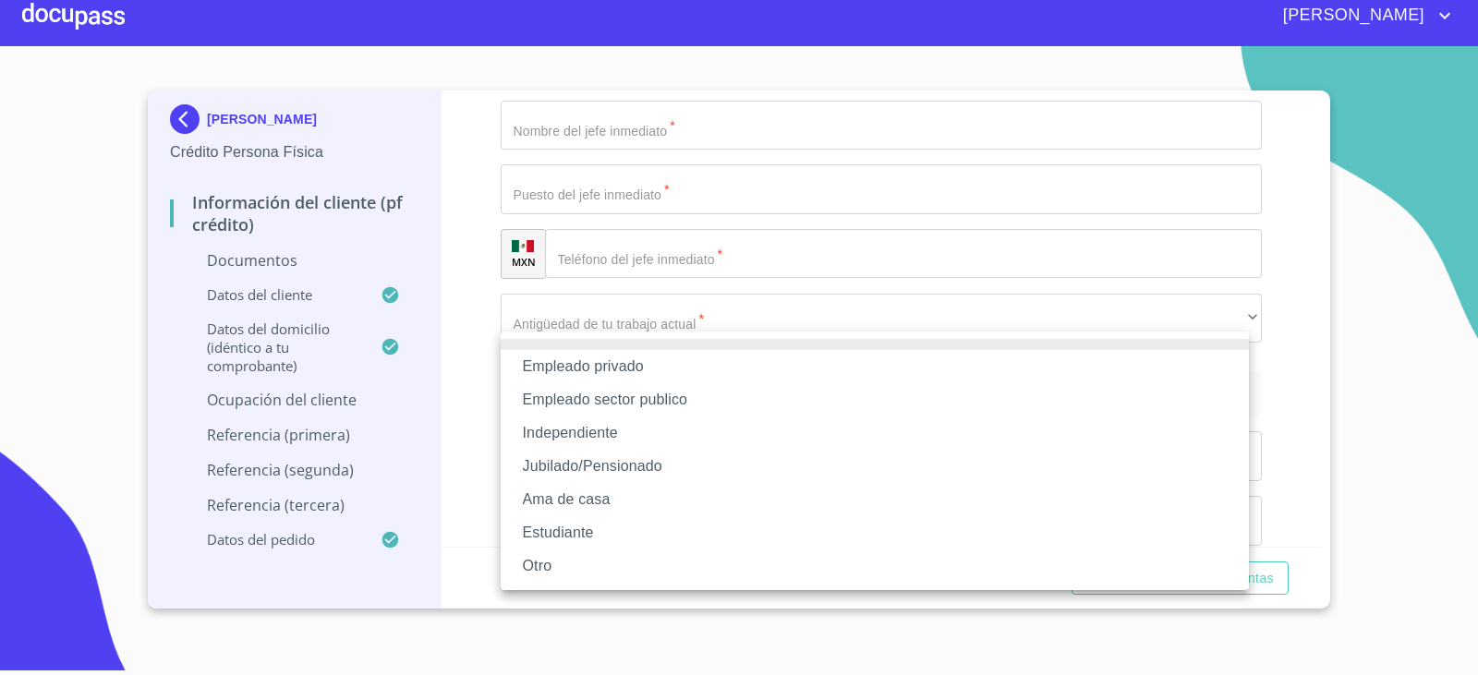
click at [624, 434] on li "Independiente" at bounding box center [875, 433] width 748 height 33
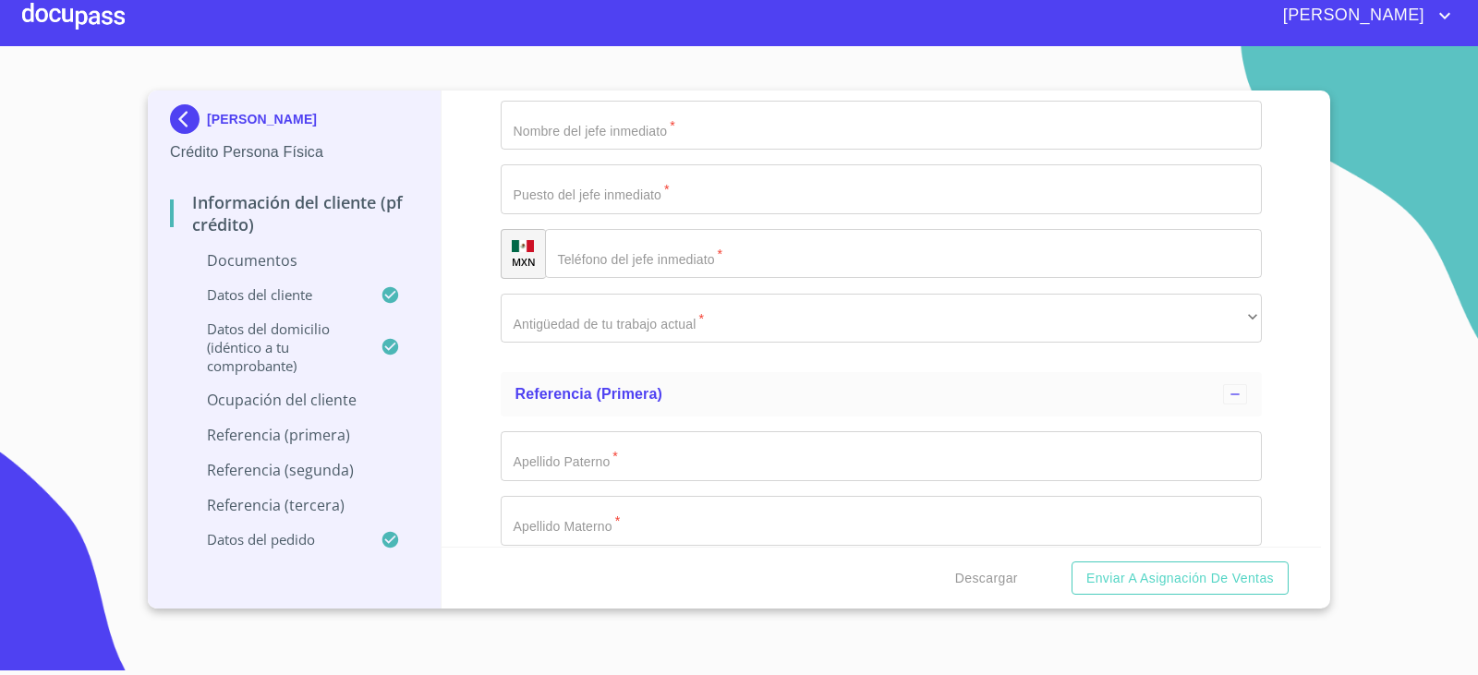
scroll to position [5977, 0]
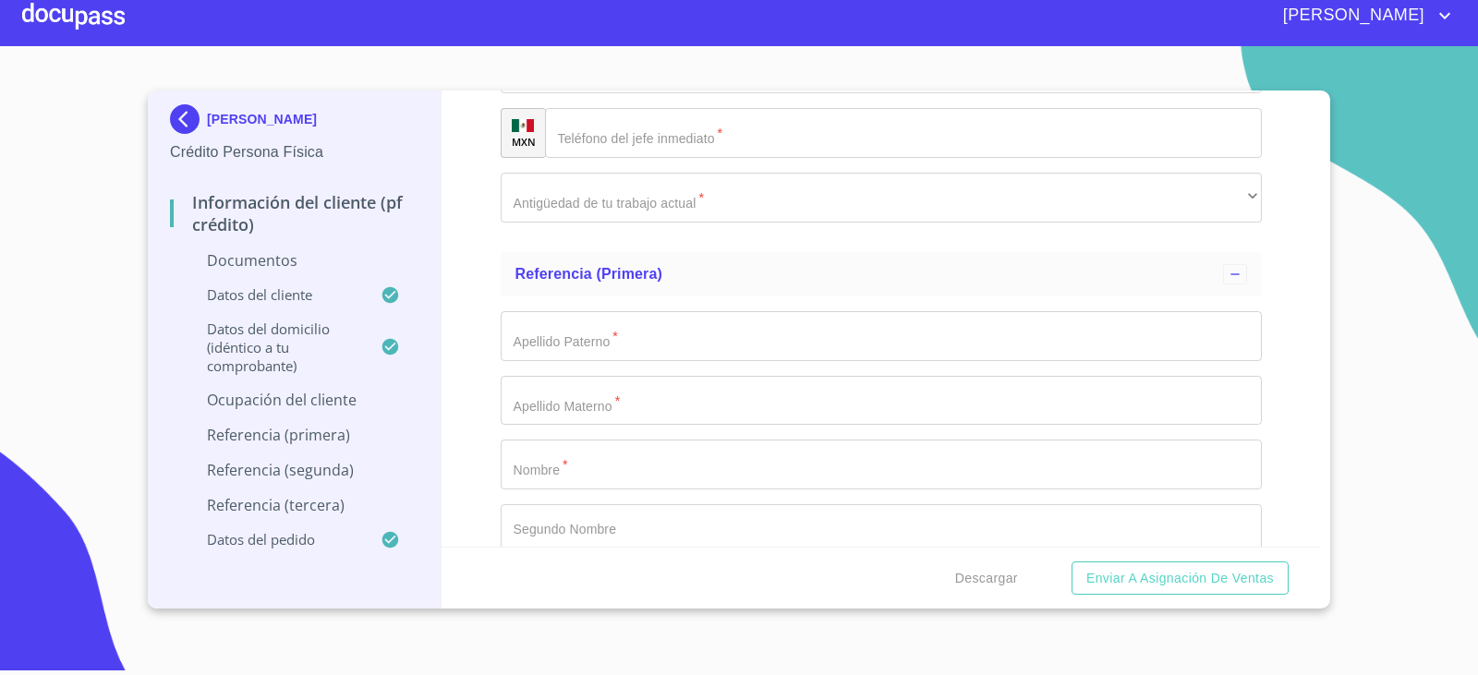
type input "12000"
type input "TACOS Y GORDITAS EL GALLO"
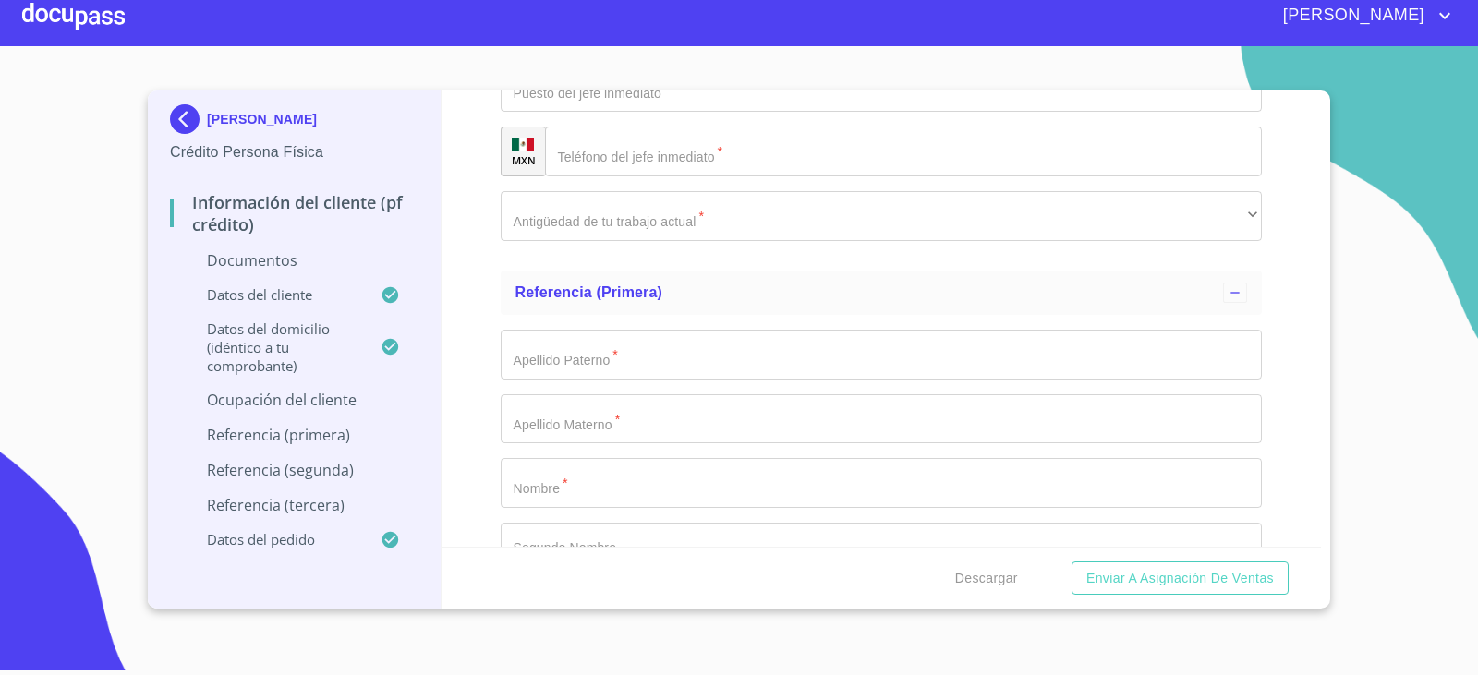
type input "2_"
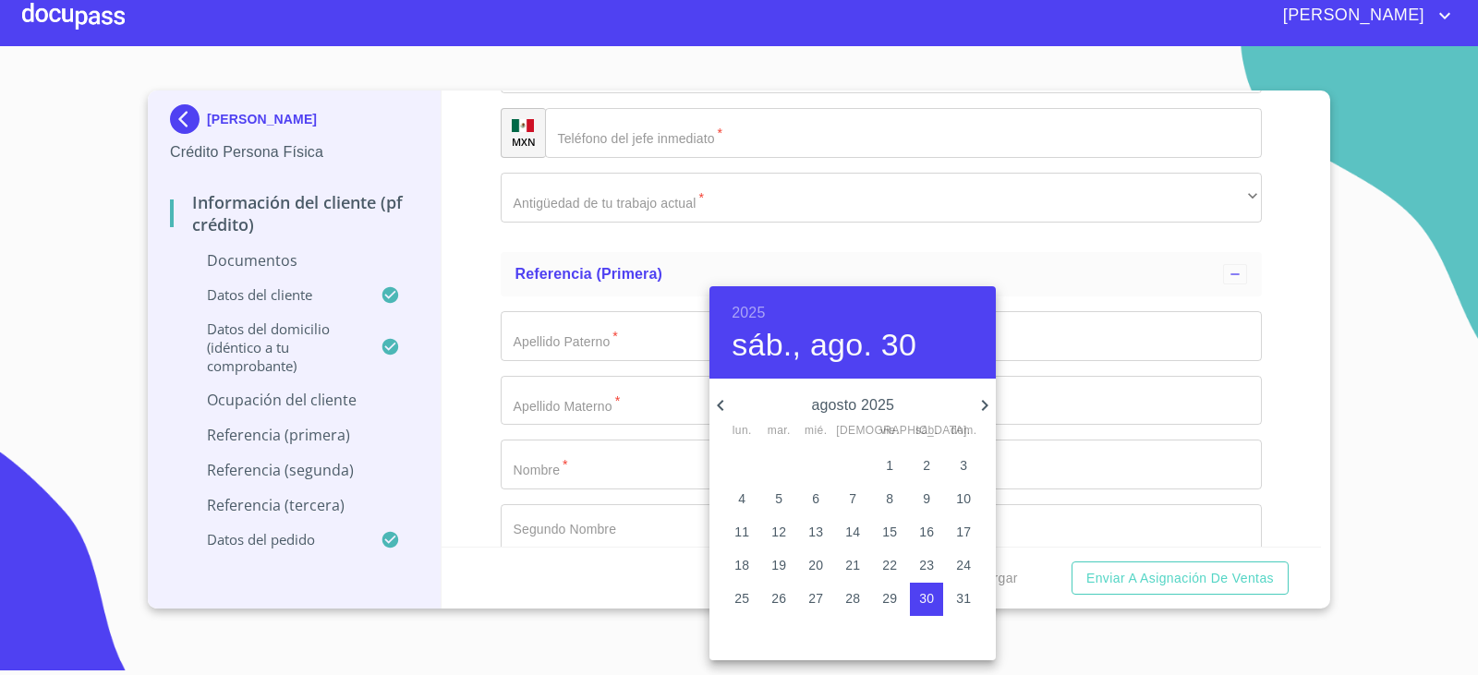
click at [756, 310] on h6 "2025" at bounding box center [748, 313] width 33 height 26
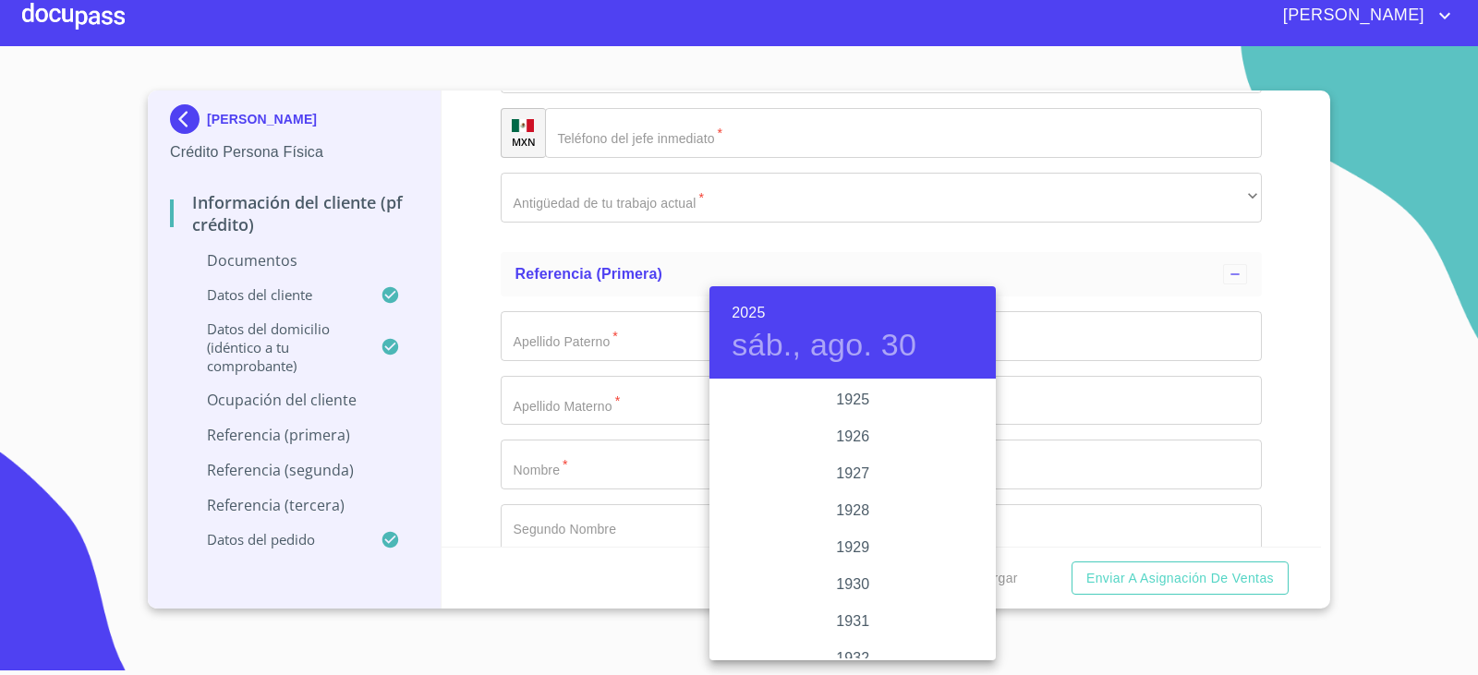
scroll to position [3584, 0]
click at [850, 424] on div "2023" at bounding box center [852, 436] width 286 height 37
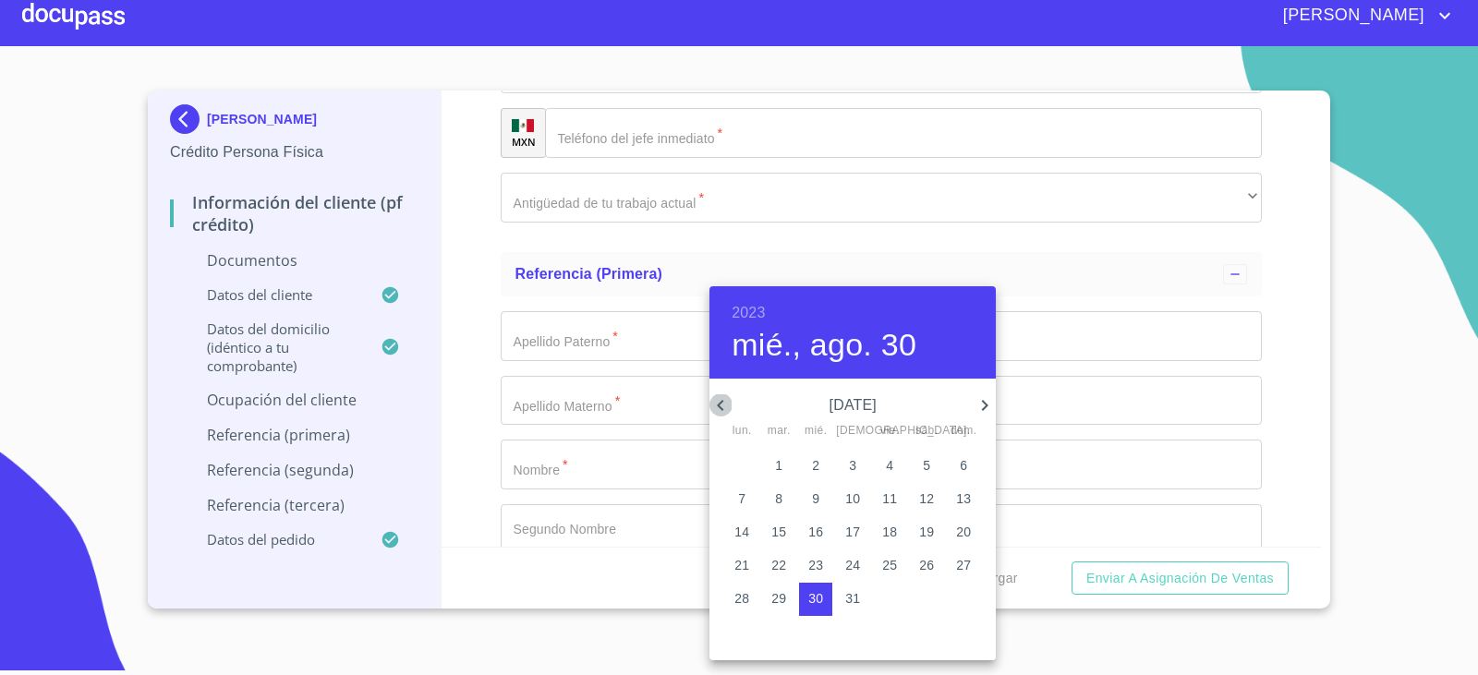
click at [721, 406] on icon "button" at bounding box center [720, 405] width 6 height 11
click at [721, 406] on icon "button" at bounding box center [720, 405] width 22 height 22
click at [966, 567] on p "25" at bounding box center [963, 565] width 15 height 18
type input "[DATE]"
click at [581, 413] on div at bounding box center [739, 337] width 1478 height 675
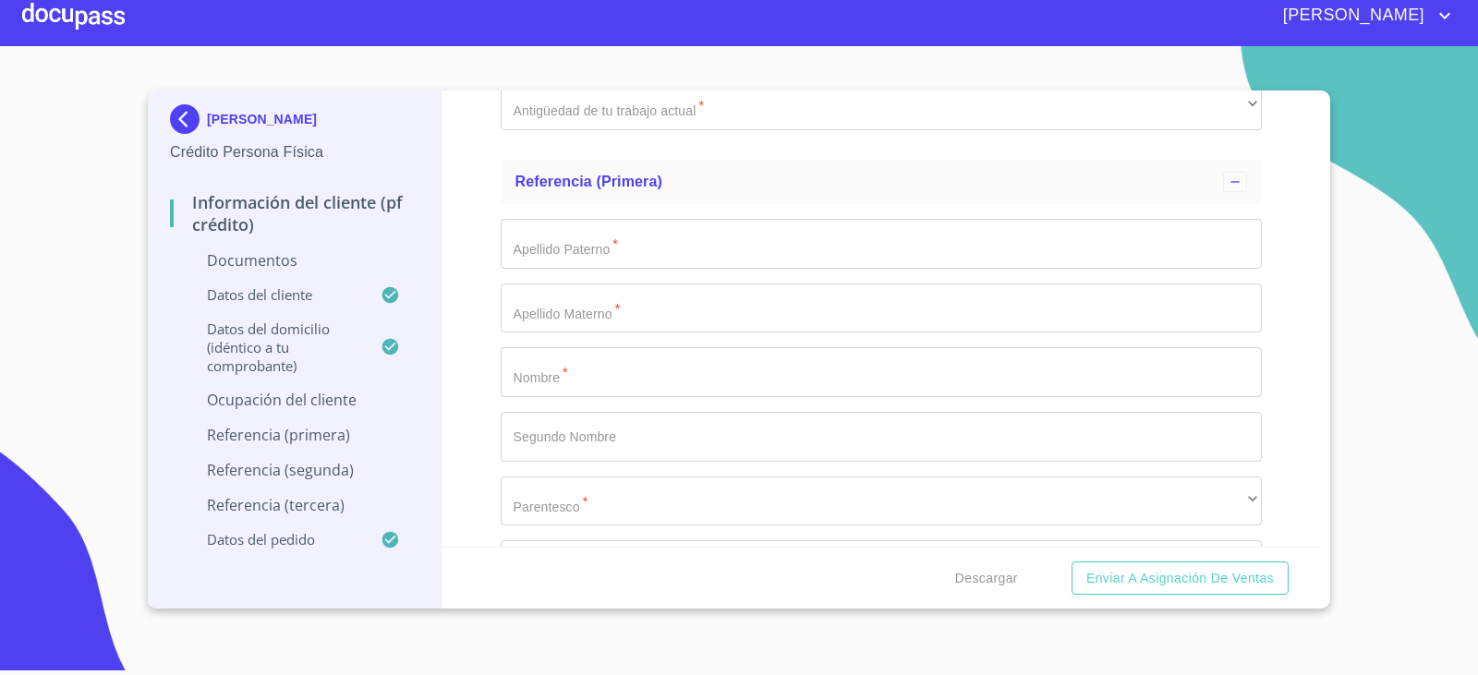
type input "ELABORACIÓN DE ALIMENTOS"
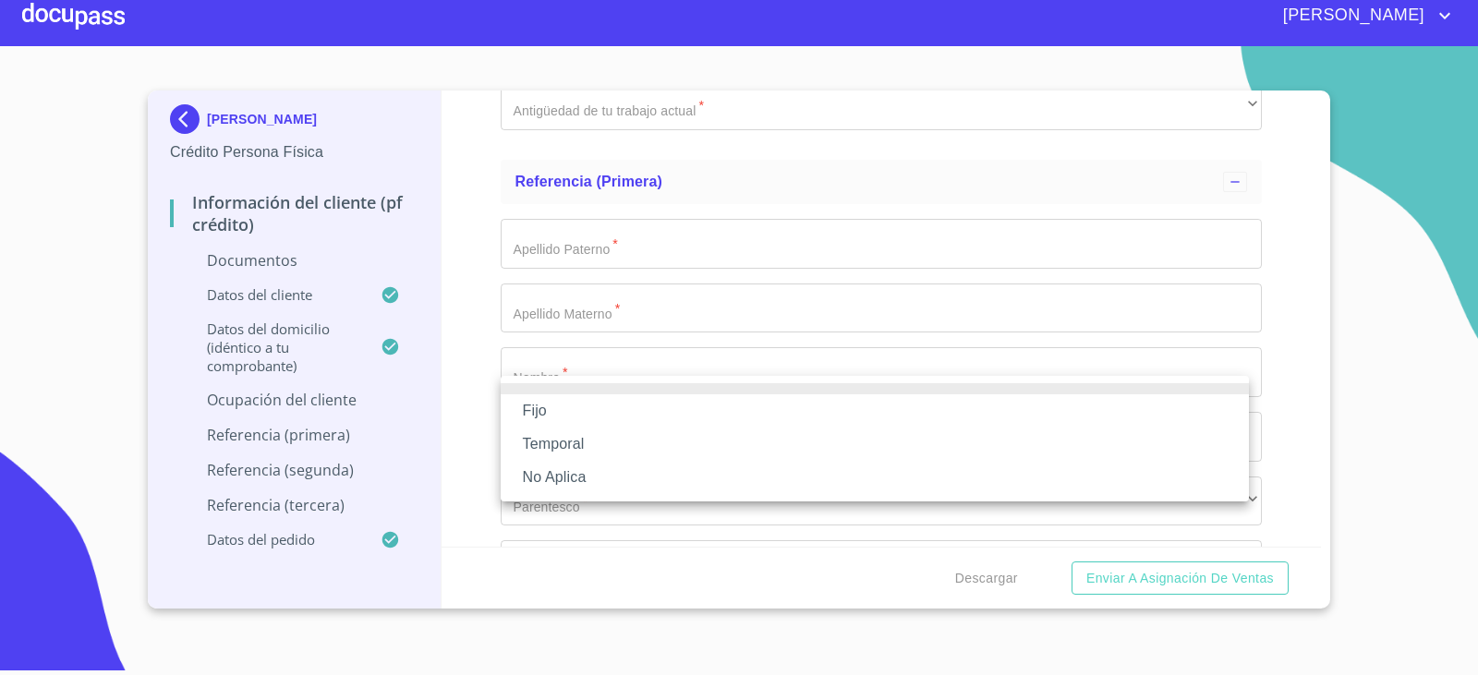
click at [618, 412] on li "Fijo" at bounding box center [875, 410] width 748 height 33
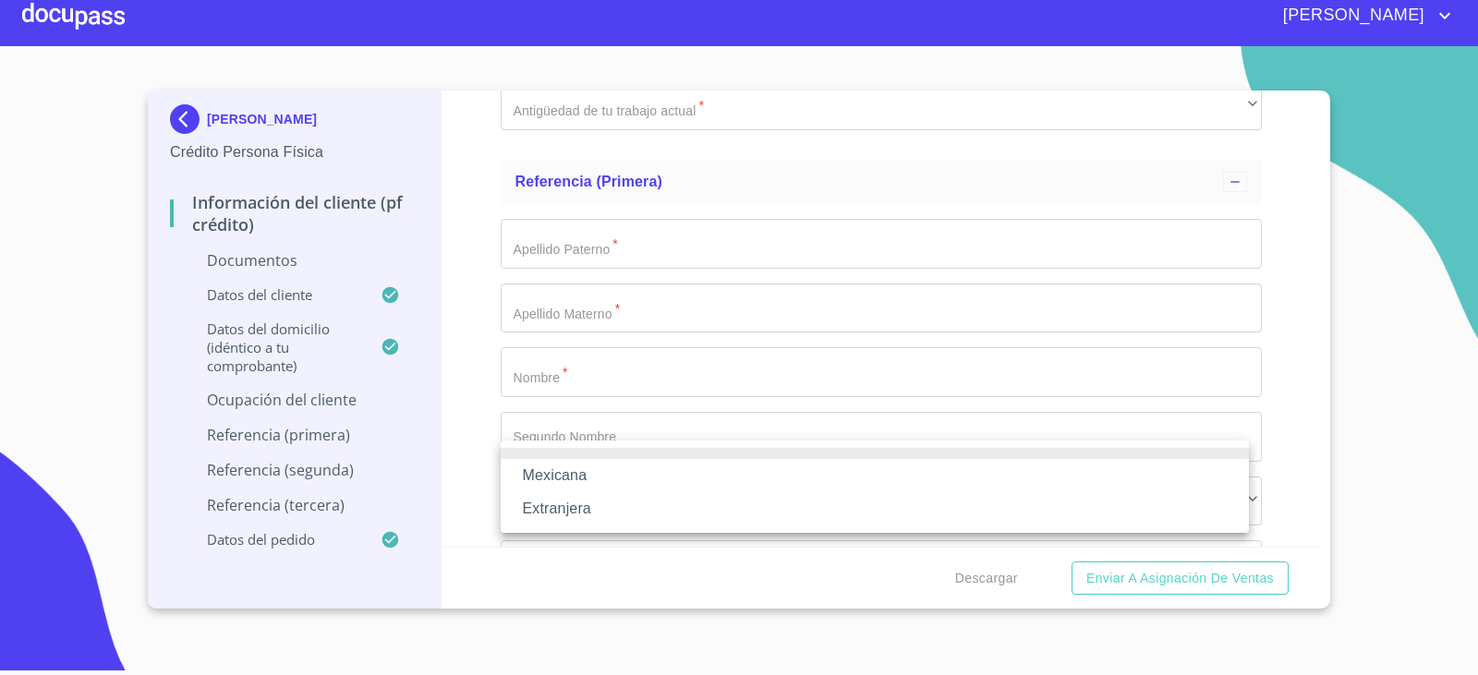
click at [630, 470] on li "Mexicana" at bounding box center [875, 475] width 748 height 33
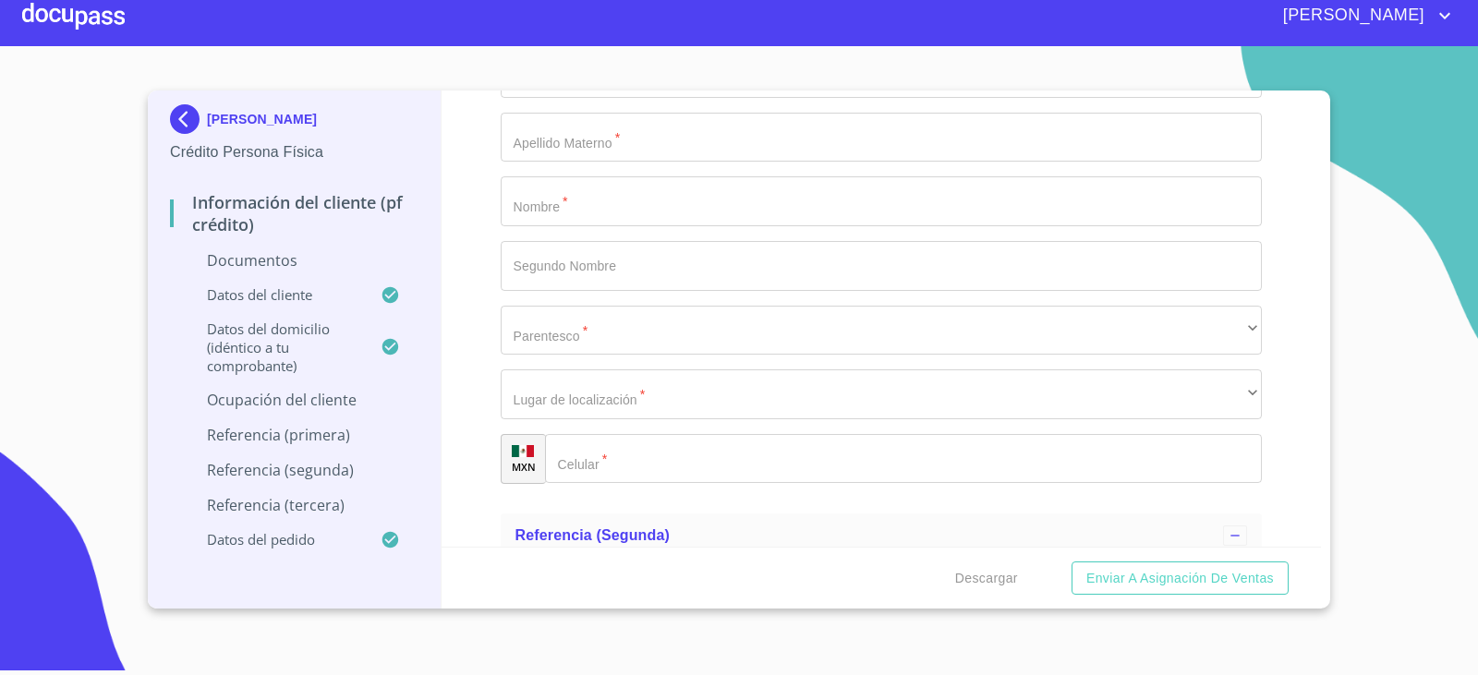
scroll to position [6254, 0]
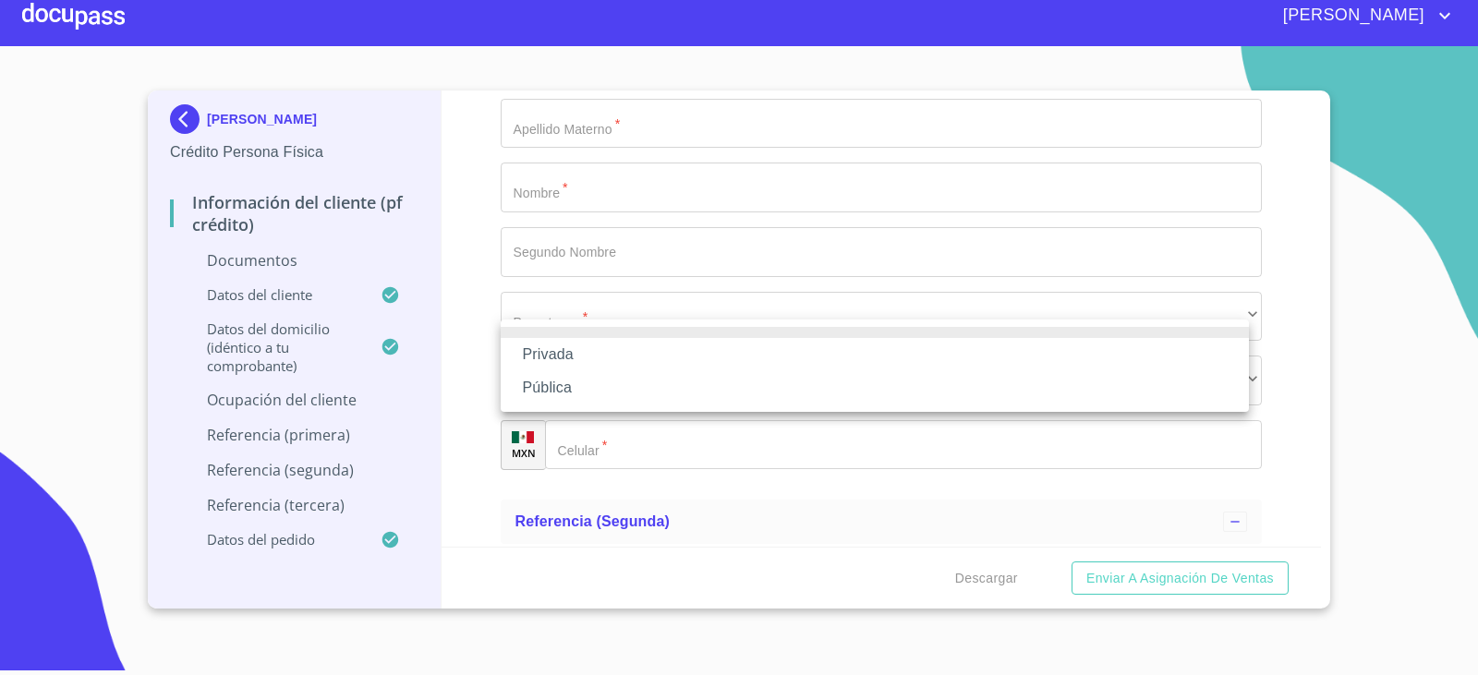
click at [653, 357] on li "Privada" at bounding box center [875, 354] width 748 height 33
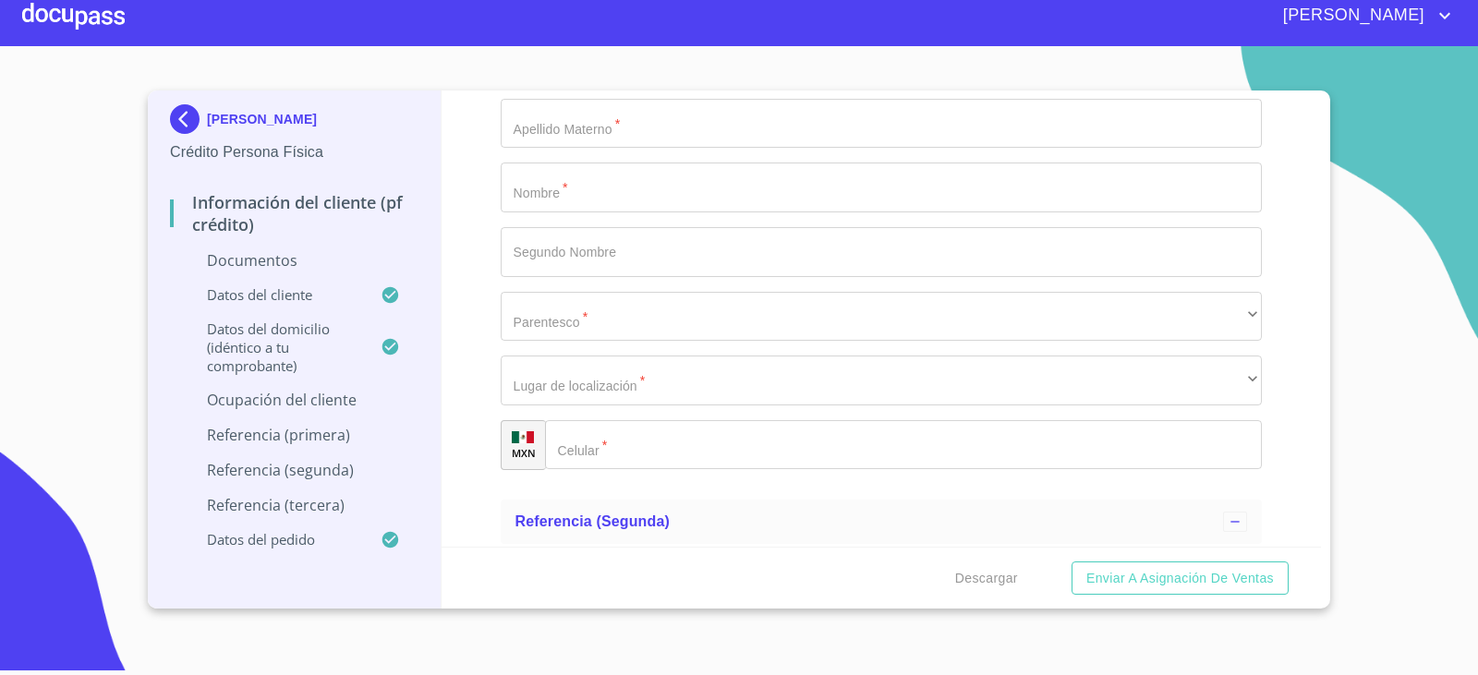
type input "ELABORACIÓN DE ALIMENTOS"
type input "[PHONE_NUMBER]"
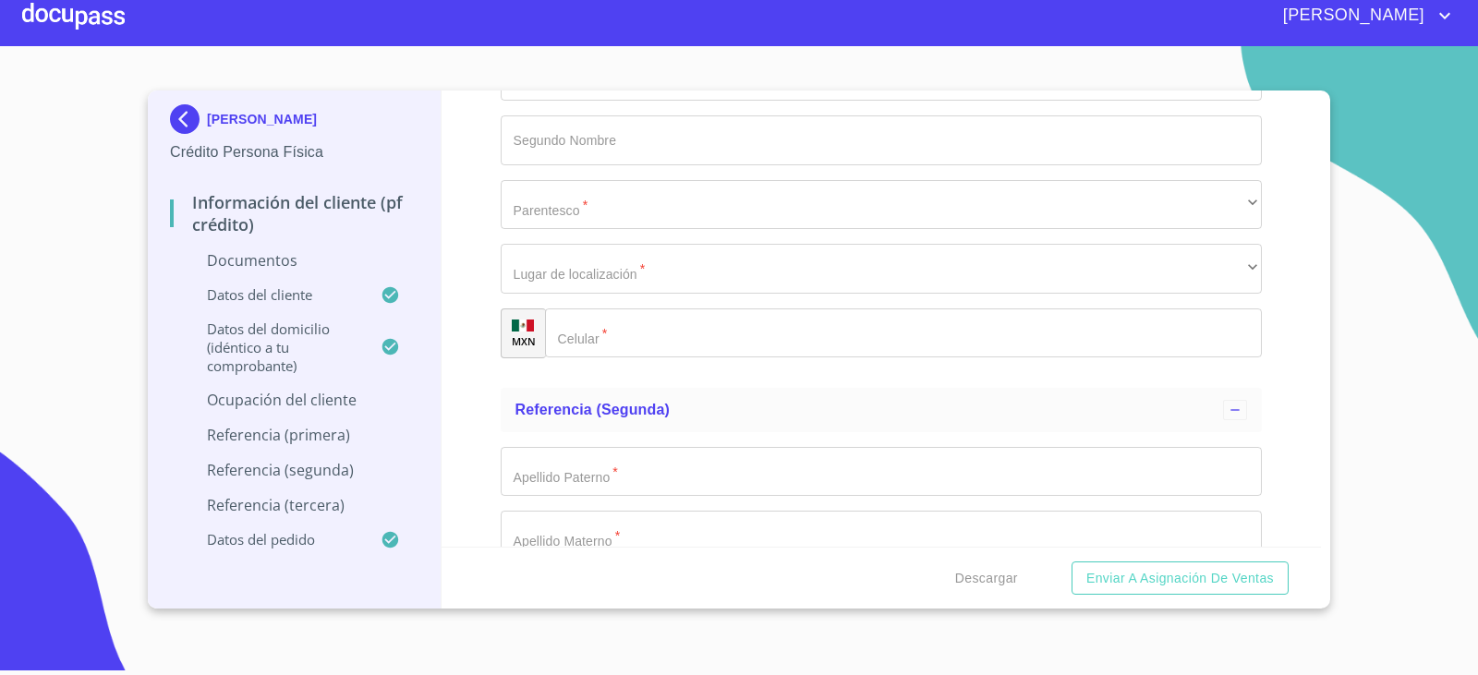
scroll to position [6545, 0]
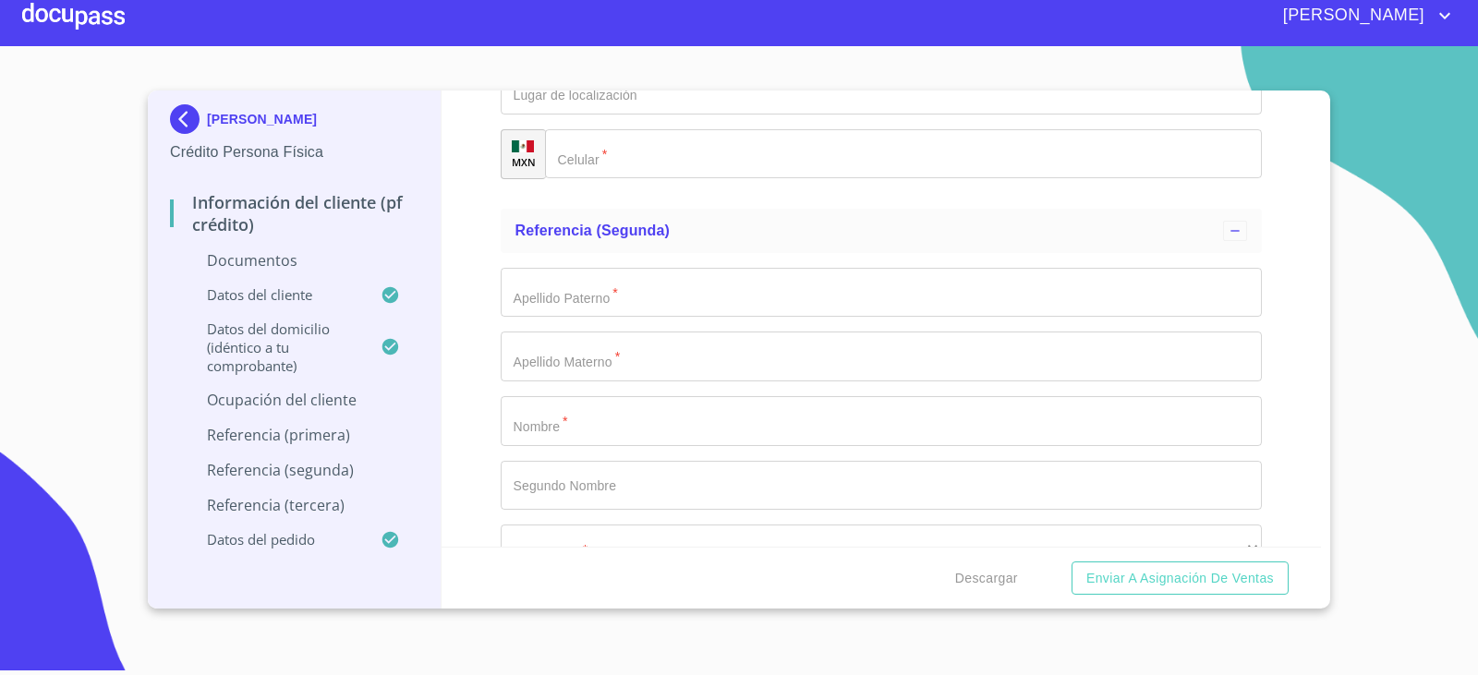
type input "MAESTRANZA"
type input "195"
type input "E"
type input "CENTRO"
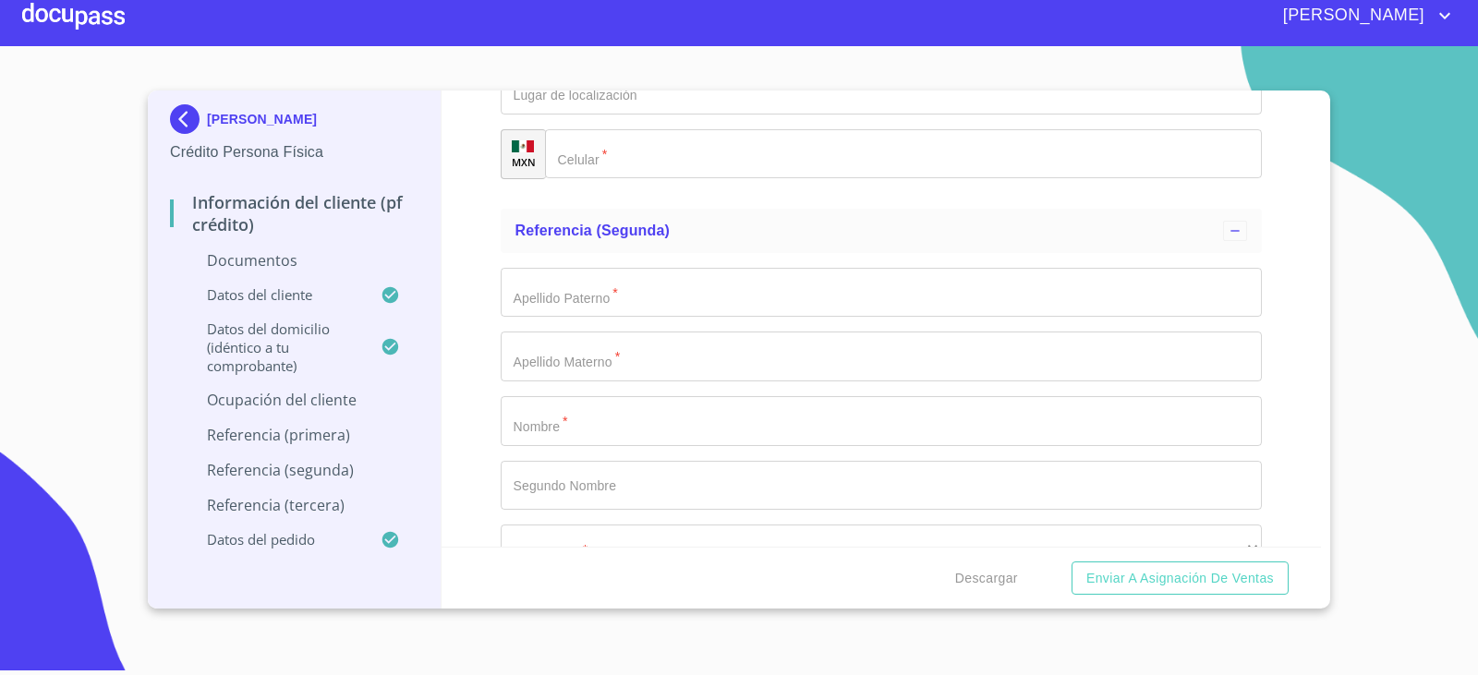
type input "44100"
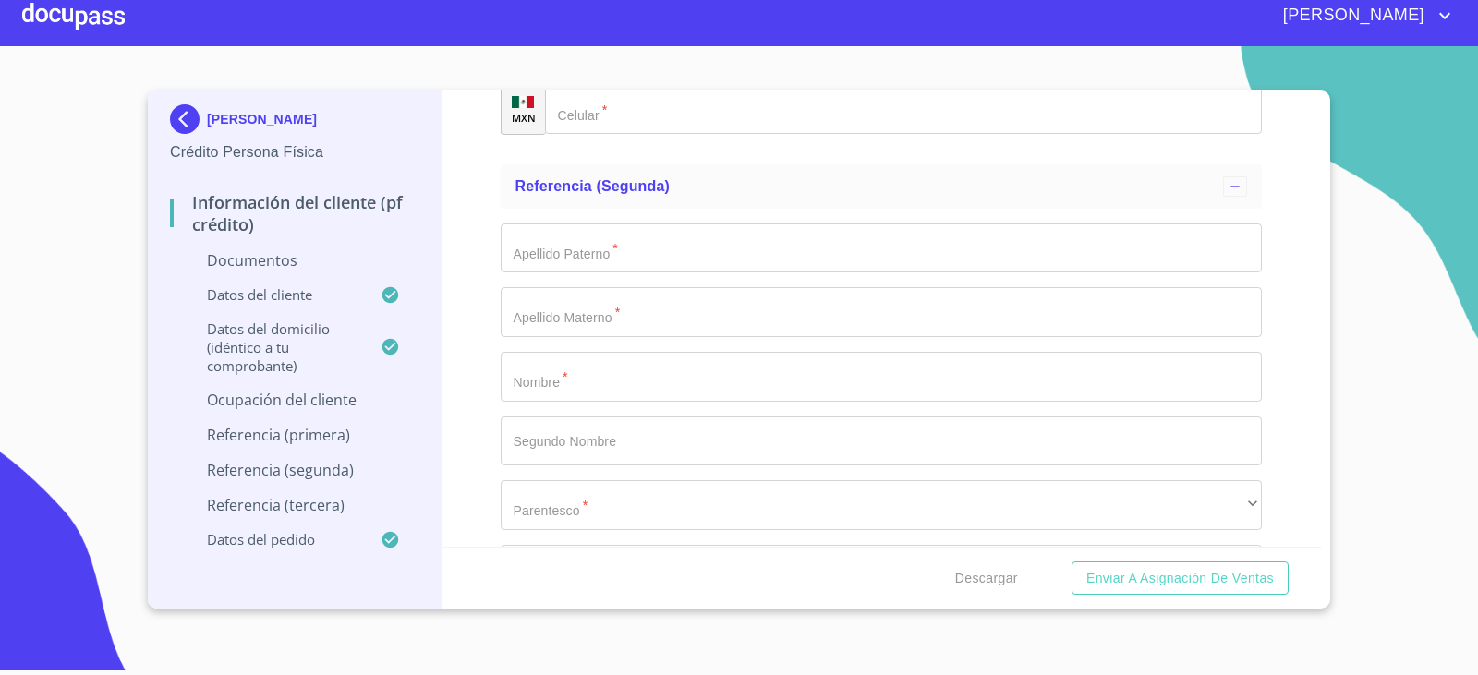
type input "[GEOGRAPHIC_DATA]"
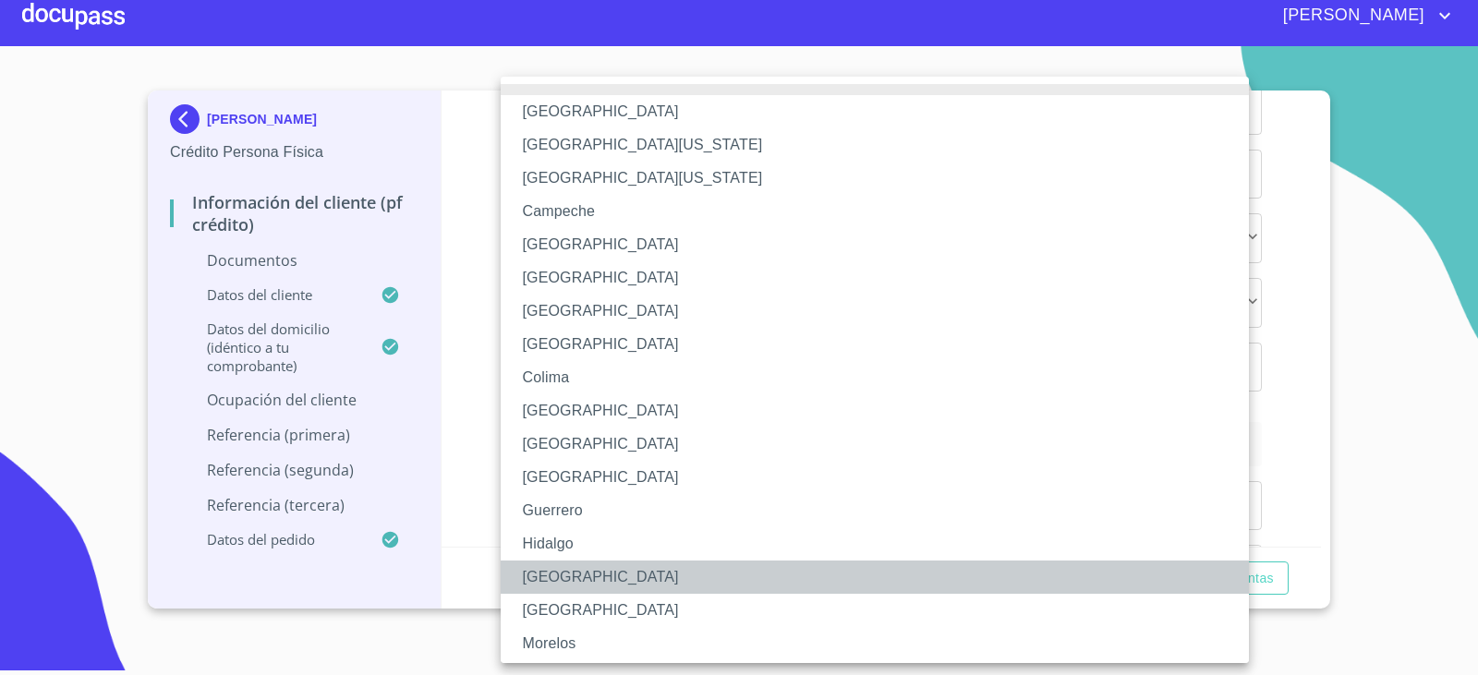
click at [553, 571] on li "[GEOGRAPHIC_DATA]" at bounding box center [882, 577] width 762 height 33
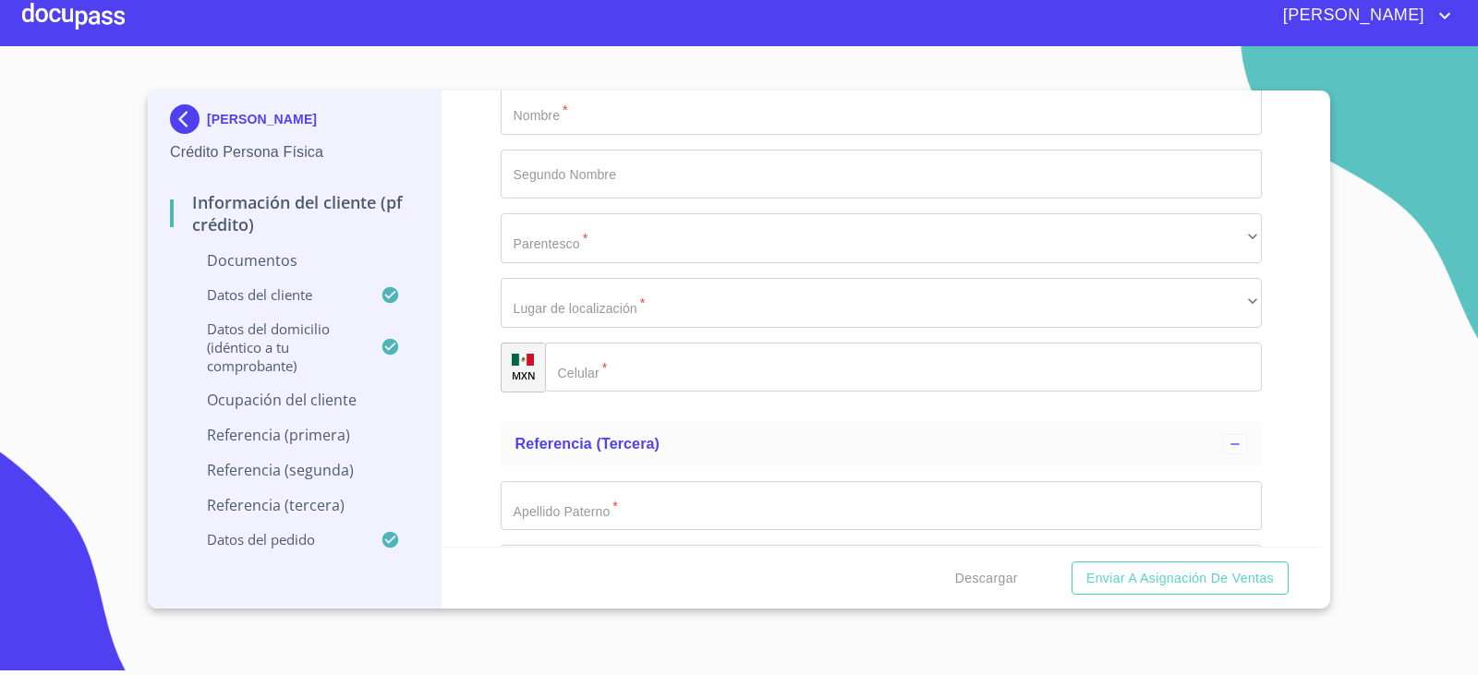
type input "[PERSON_NAME]"
type input "DUEÑO"
type input "[PHONE_NUMBER]"
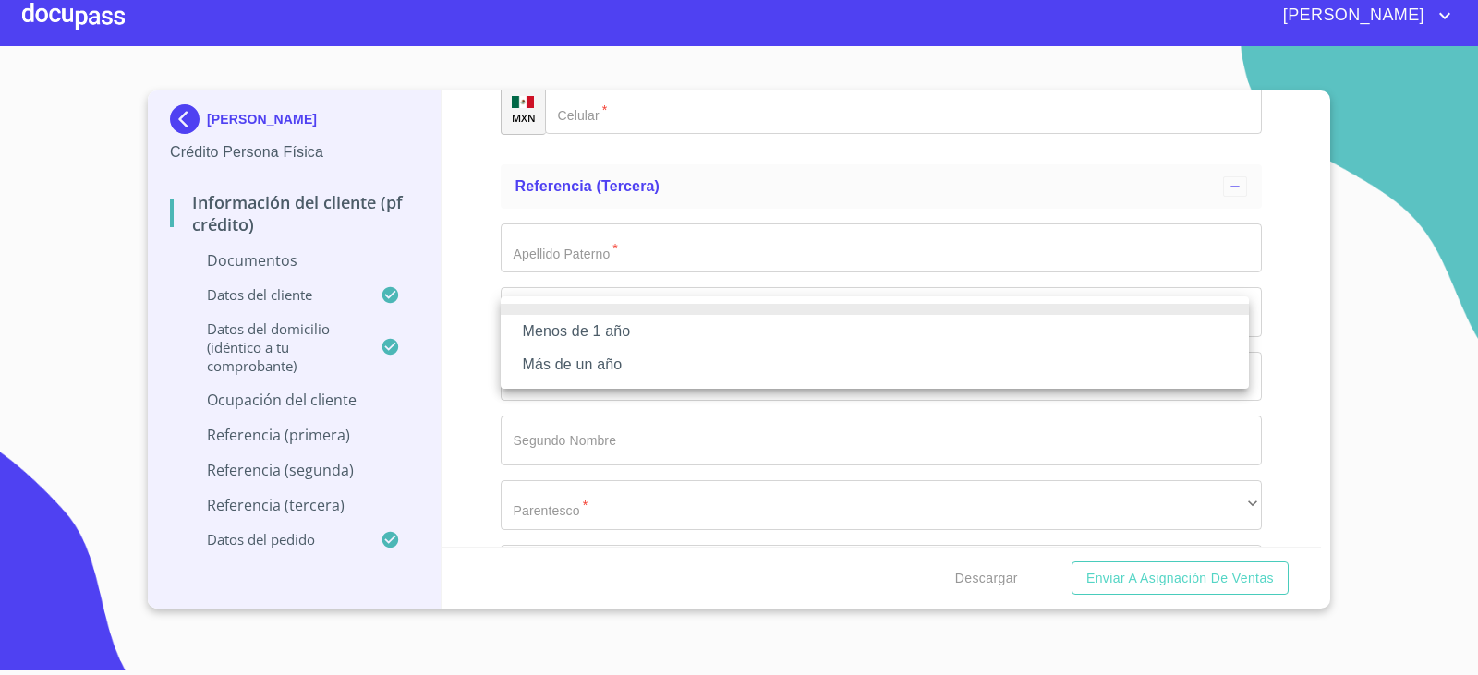
click at [662, 364] on li "Más de un año" at bounding box center [875, 364] width 748 height 33
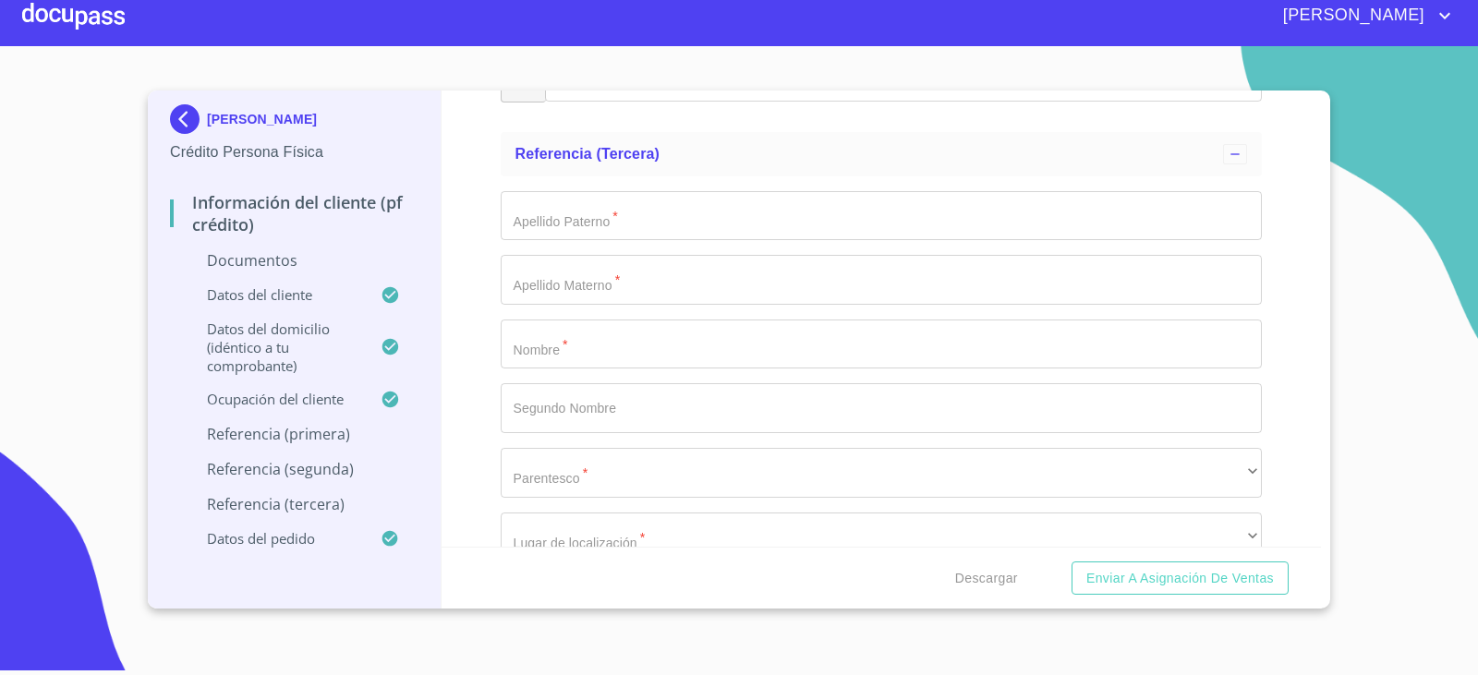
scroll to position [7331, 0]
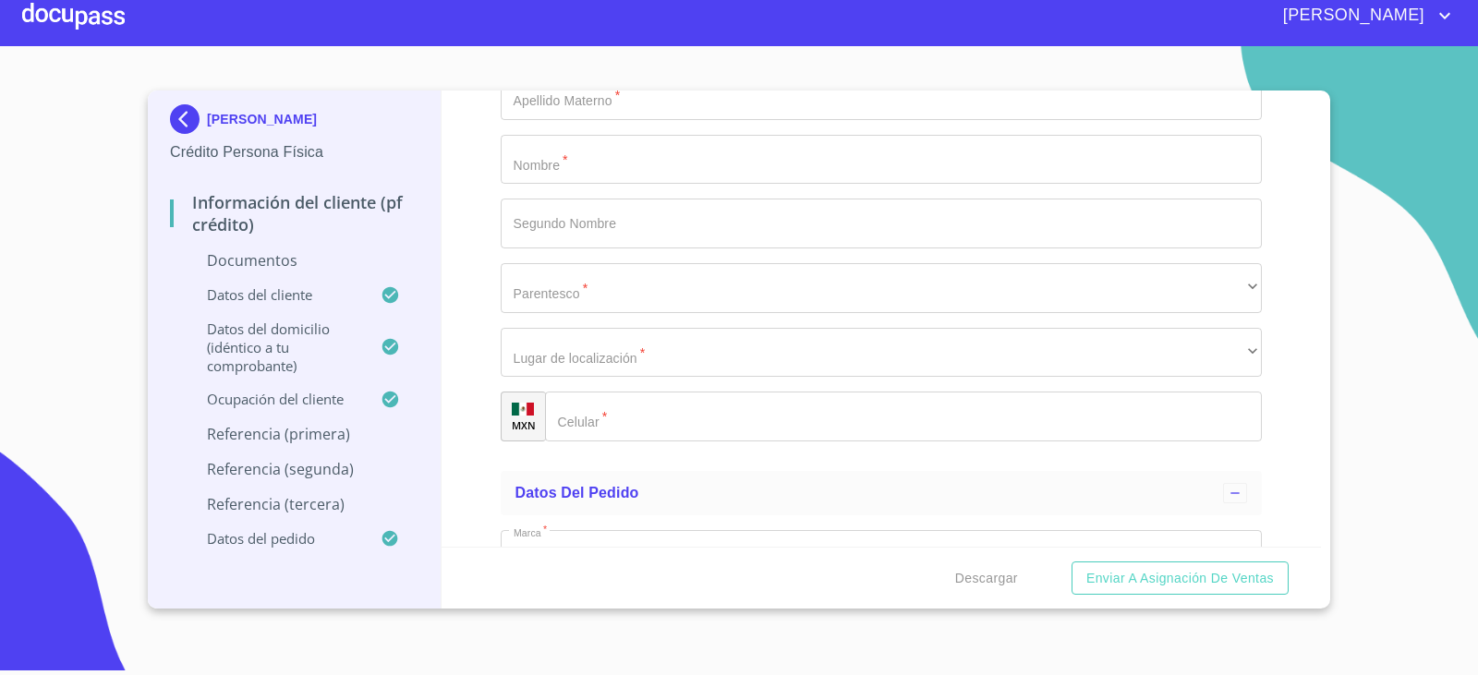
type input "[PERSON_NAME]"
drag, startPoint x: 708, startPoint y: 253, endPoint x: 720, endPoint y: 251, distance: 11.2
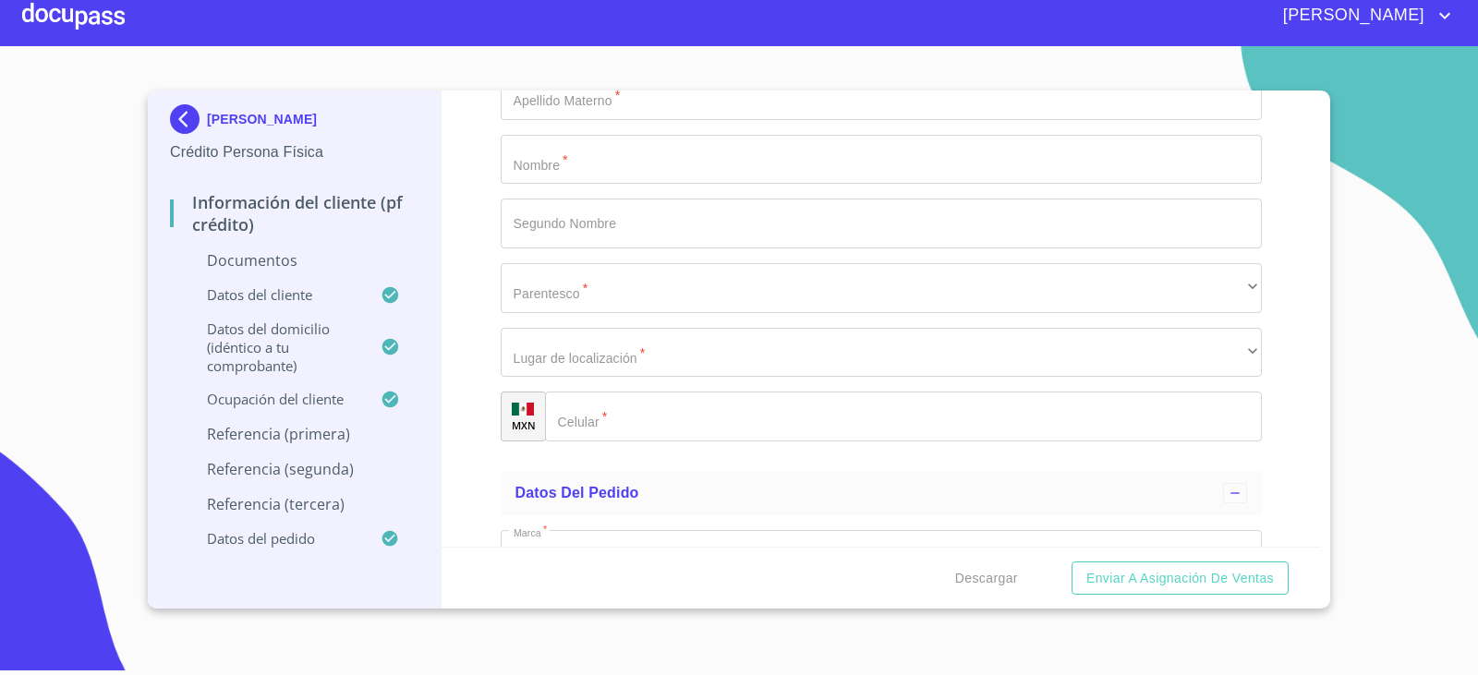
type input "LUCRECIO"
type input "[PERSON_NAME]"
type input "GUADALUPE"
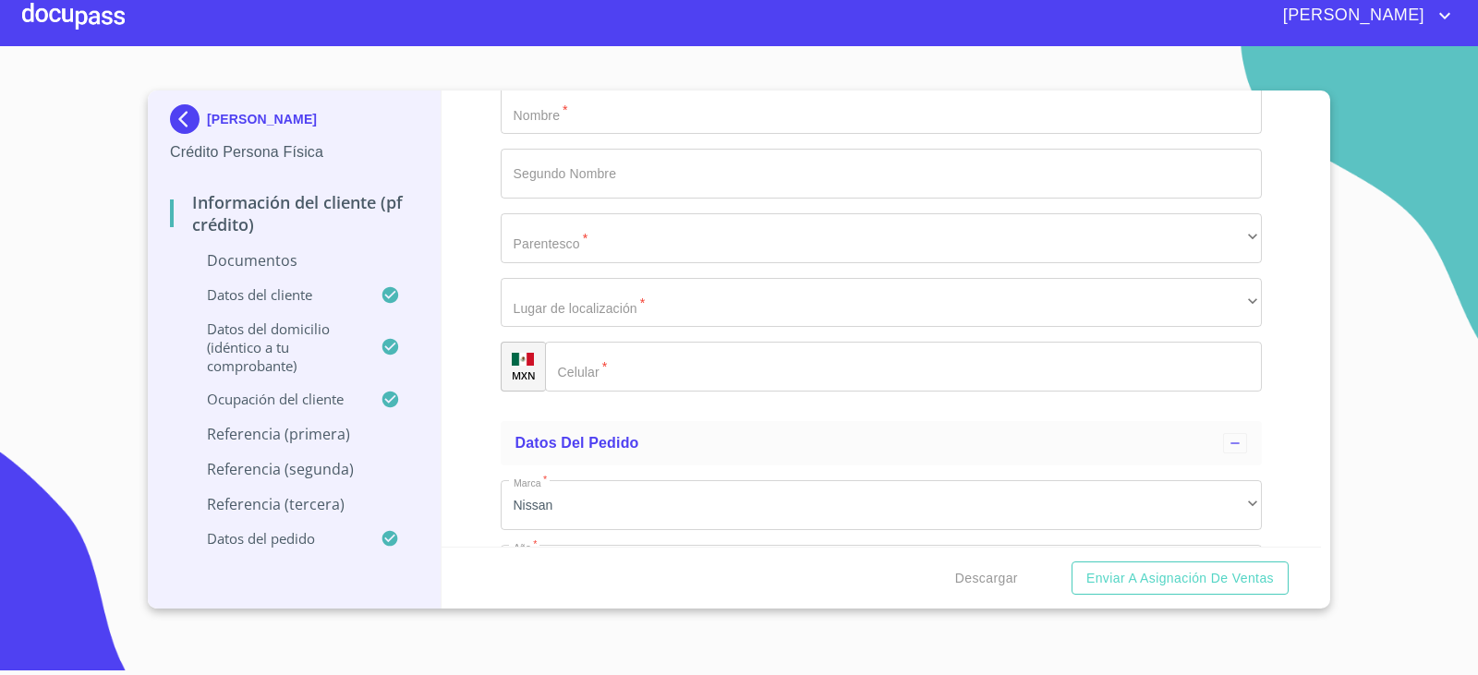
scroll to position [7423, 0]
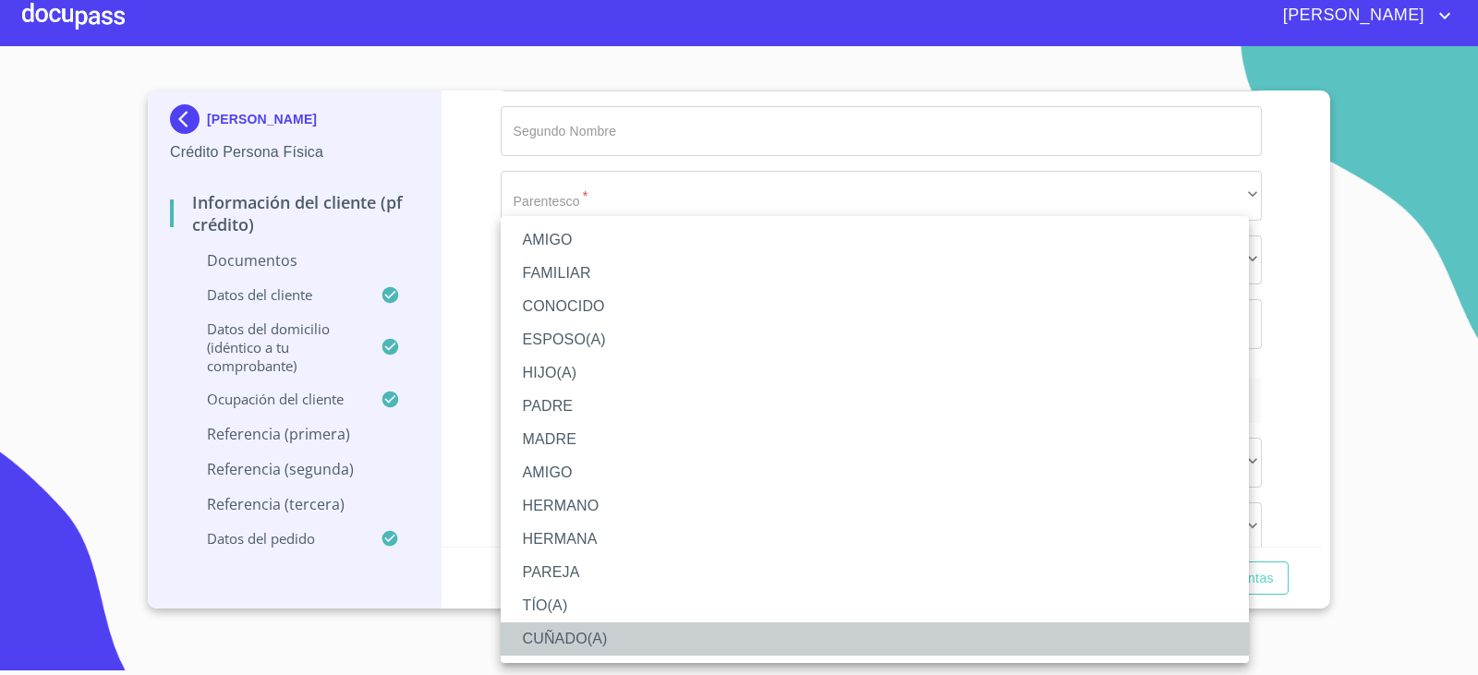
click at [638, 644] on li "CUÑADO(A)" at bounding box center [875, 639] width 748 height 33
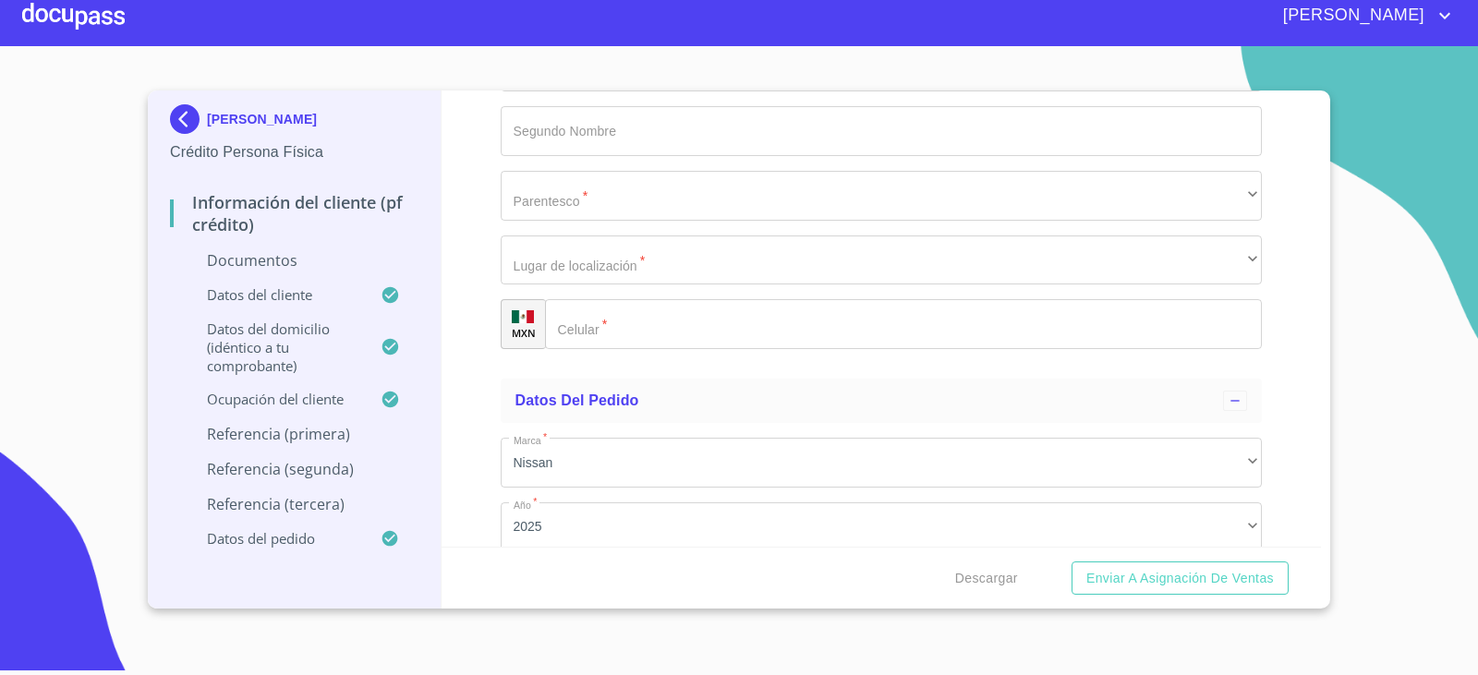
scroll to position [7608, 0]
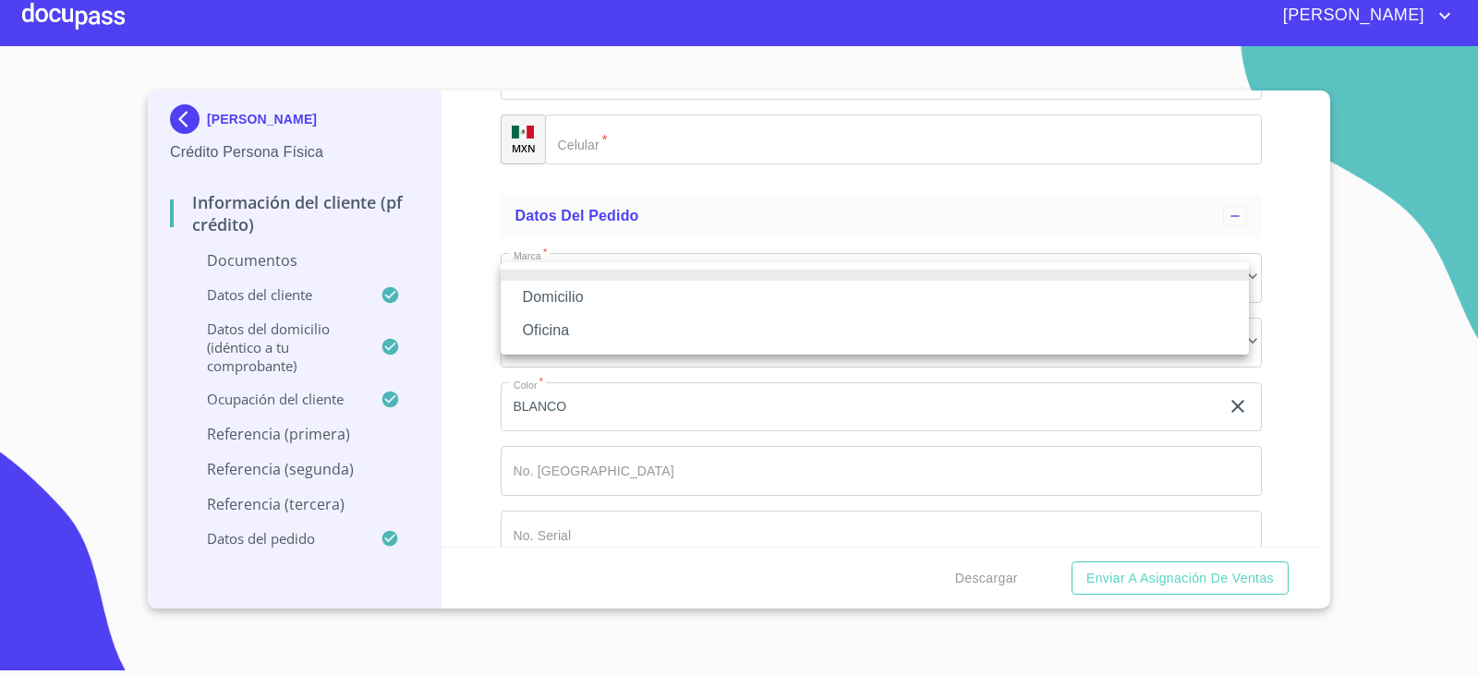
click at [658, 301] on li "Domicilio" at bounding box center [875, 297] width 748 height 33
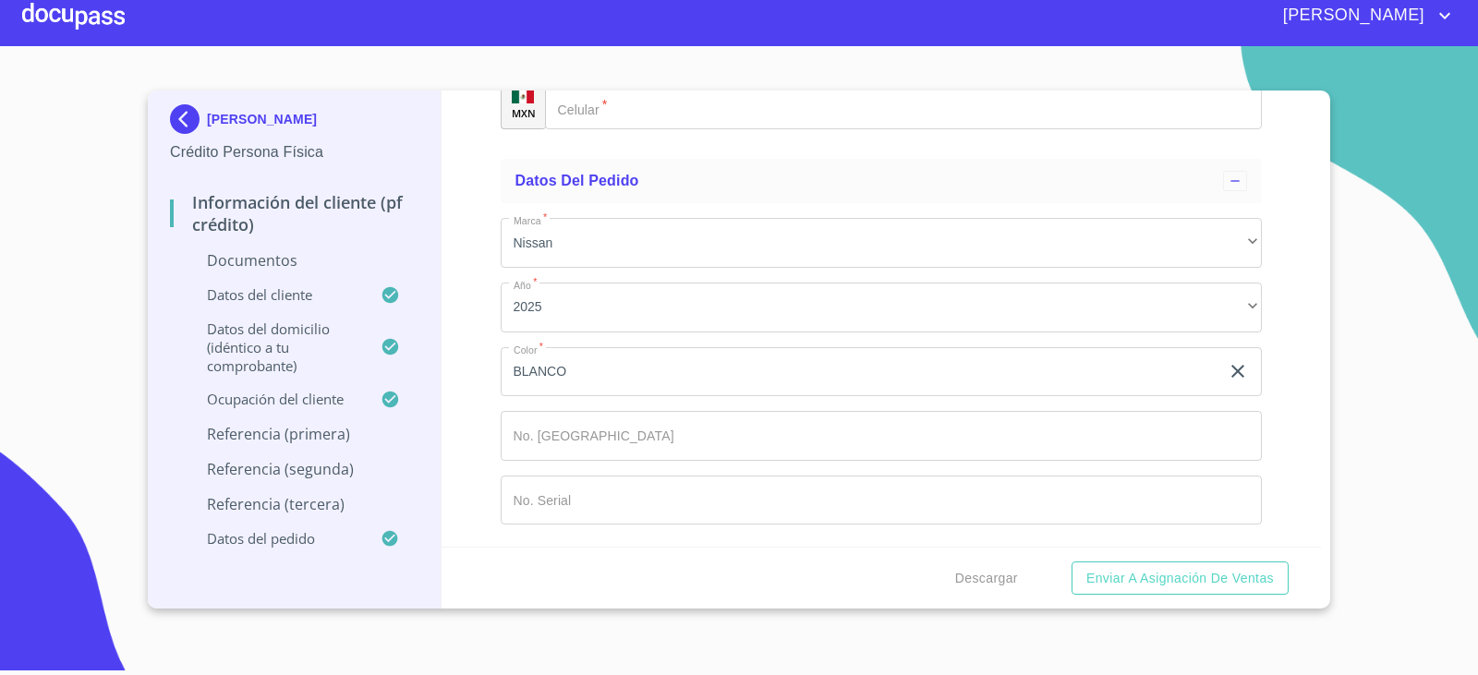
scroll to position [7885, 0]
type input "[PHONE_NUMBER]"
type input "O"
type input "[PERSON_NAME]"
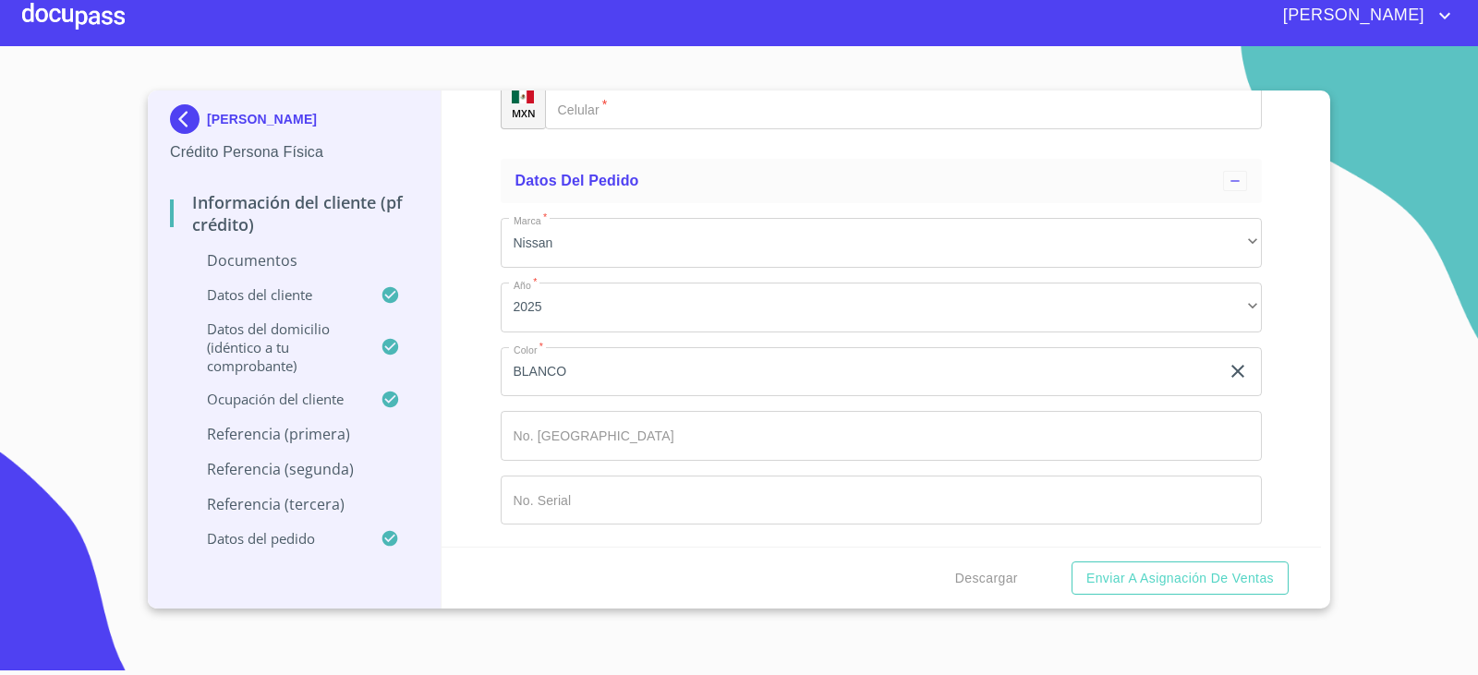
type input "[PERSON_NAME]"
type input "ANGEL"
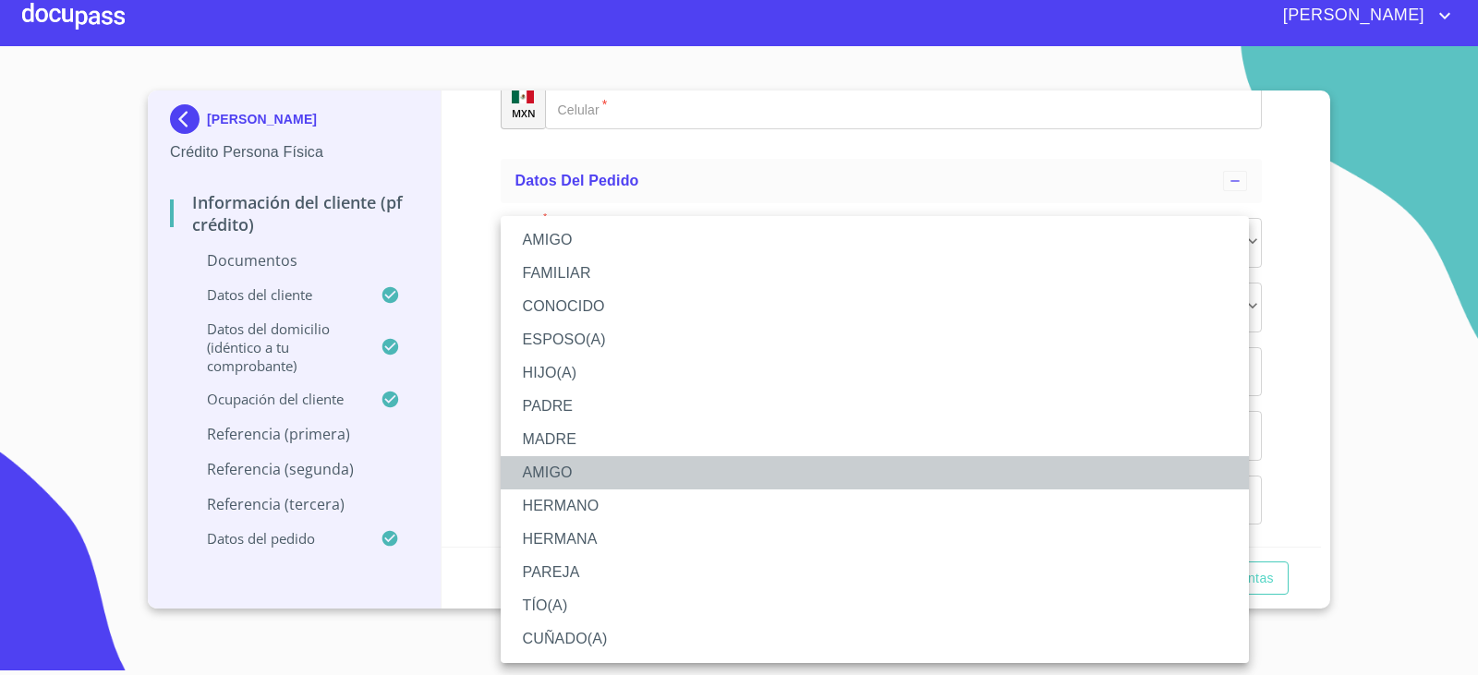
click at [673, 469] on li "AMIGO" at bounding box center [875, 472] width 748 height 33
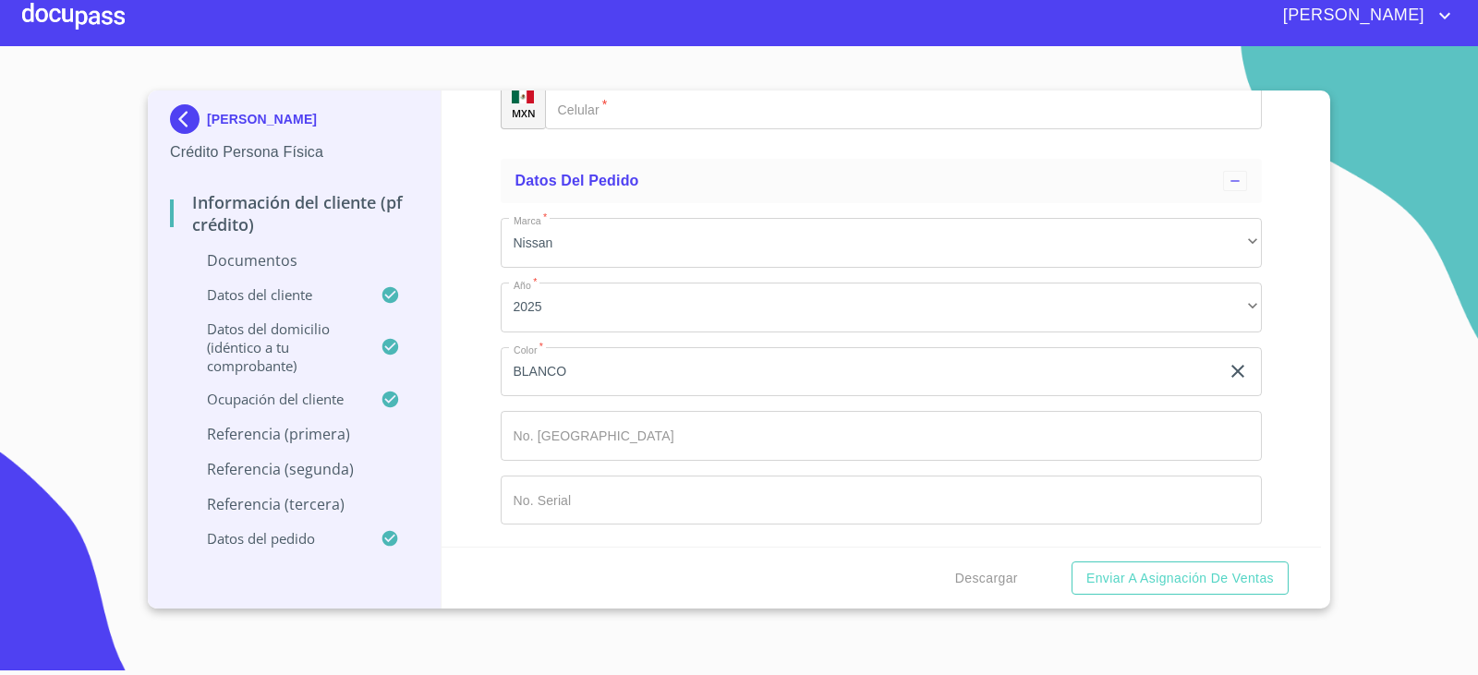
scroll to position [8162, 0]
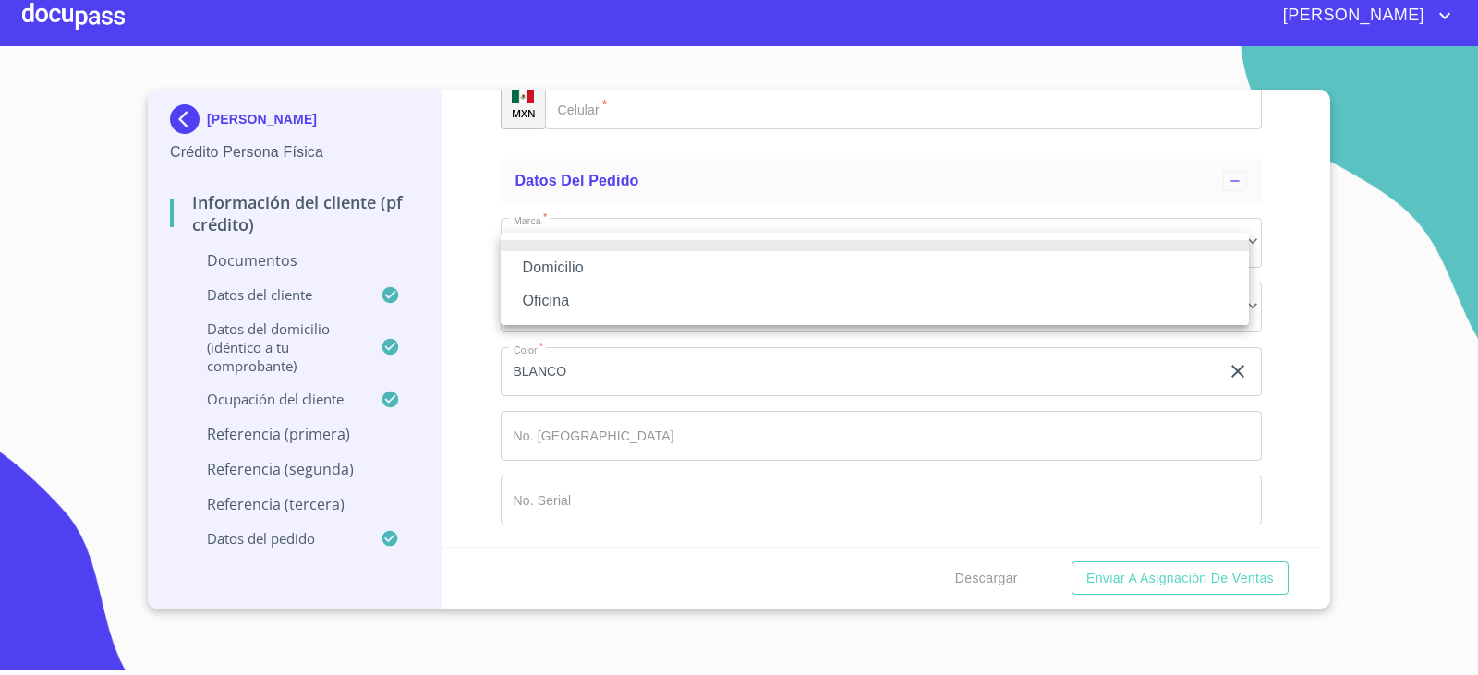
click at [649, 275] on li "Domicilio" at bounding box center [875, 267] width 748 height 33
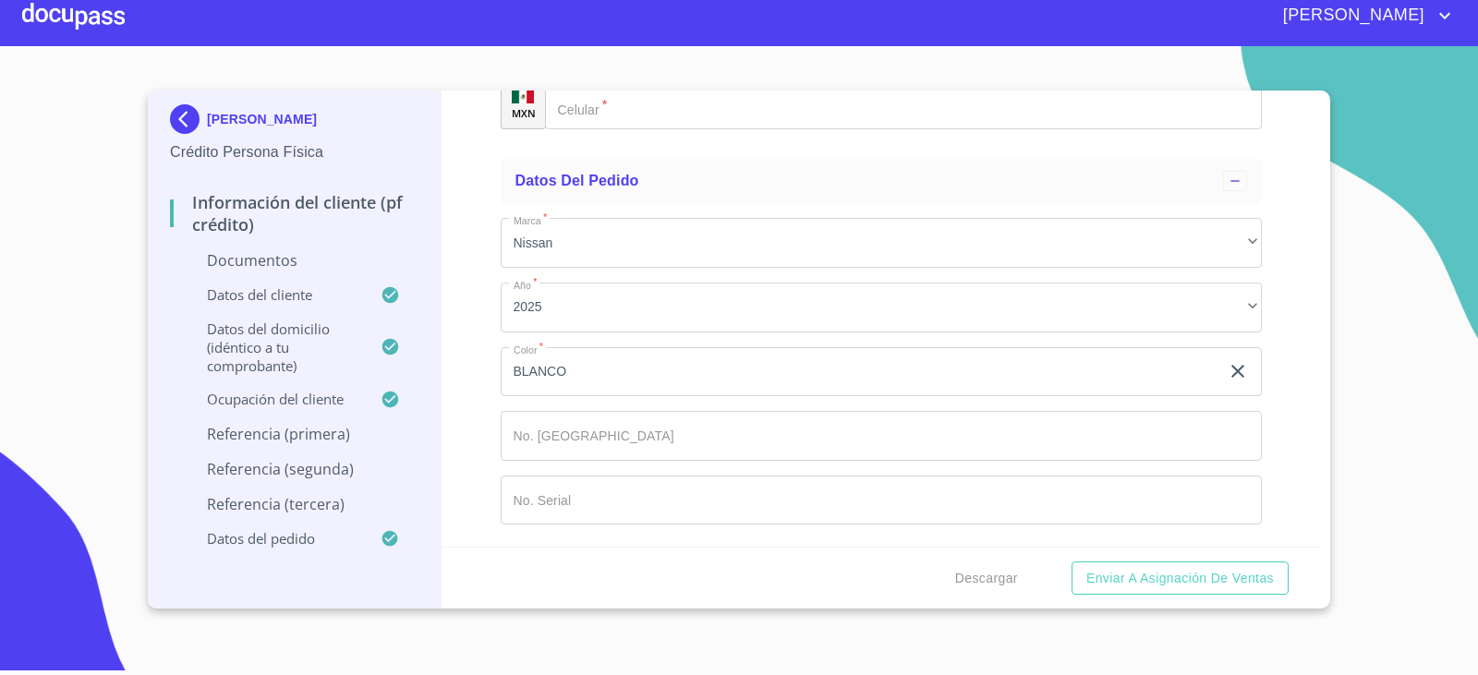
type input "[PHONE_NUMBER]"
type input "[PERSON_NAME]"
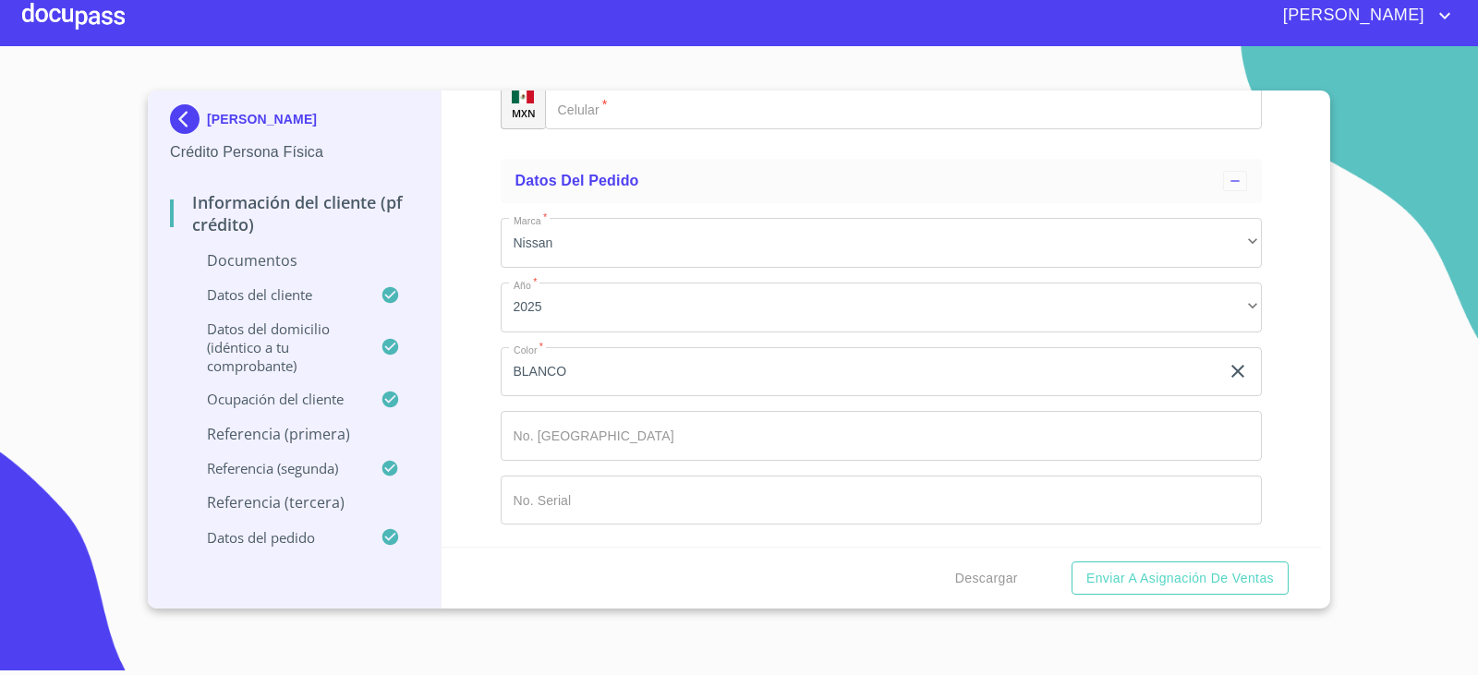
type input "HERRERA"
type input "[PERSON_NAME]"
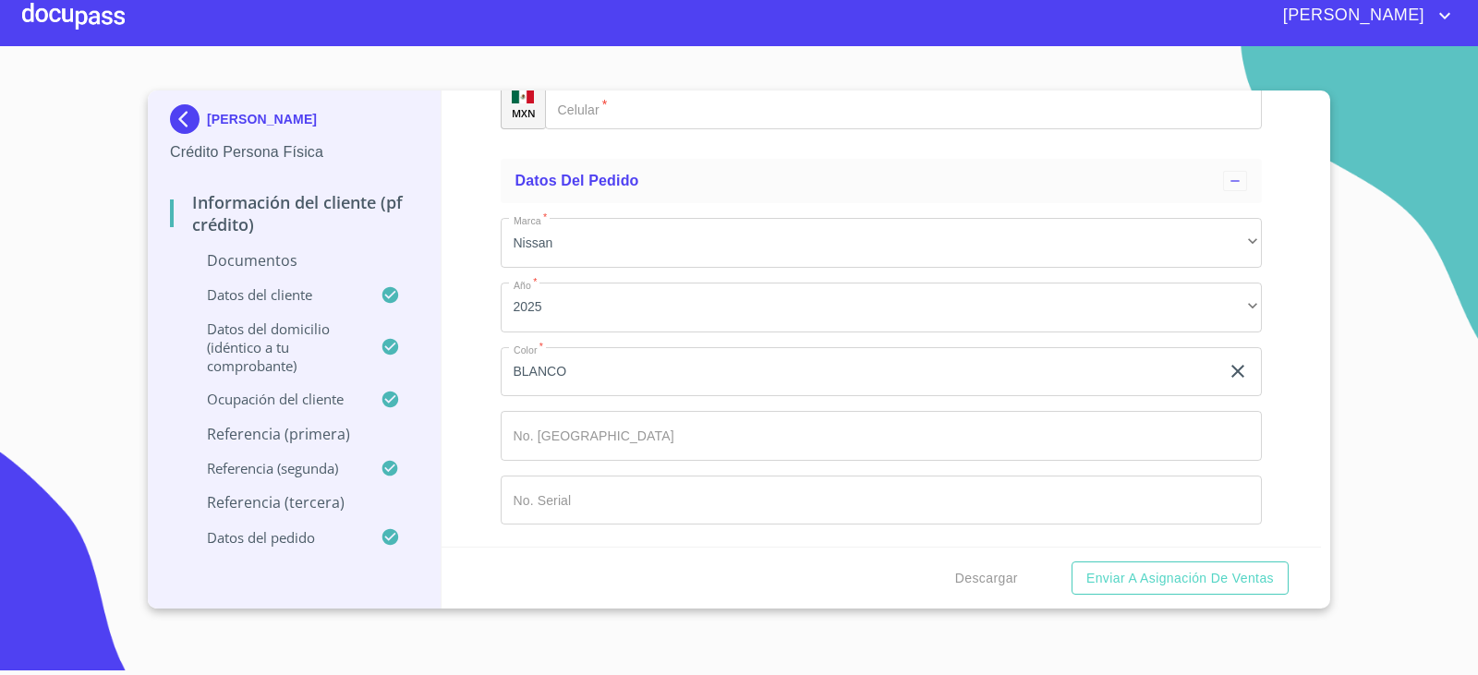
click at [605, 66] on div "​" at bounding box center [882, 41] width 762 height 50
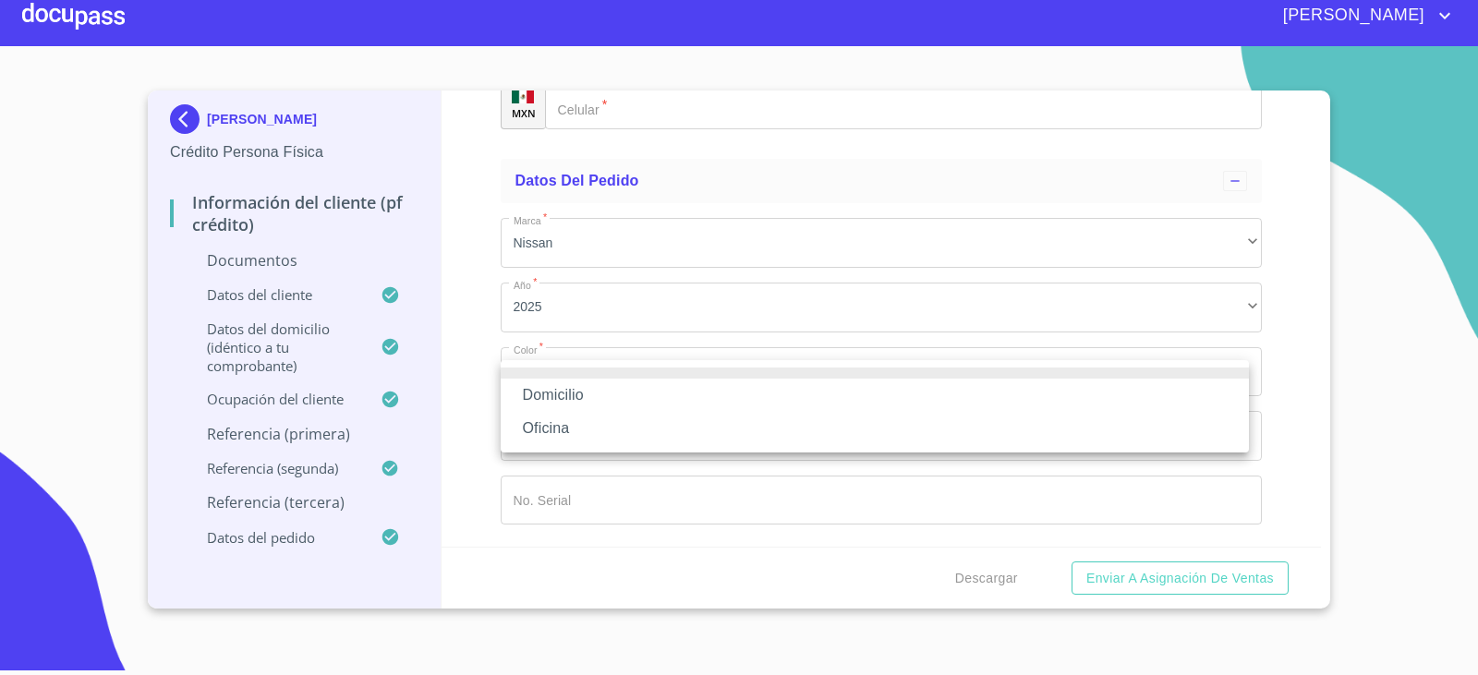
click at [601, 317] on div at bounding box center [739, 337] width 1478 height 675
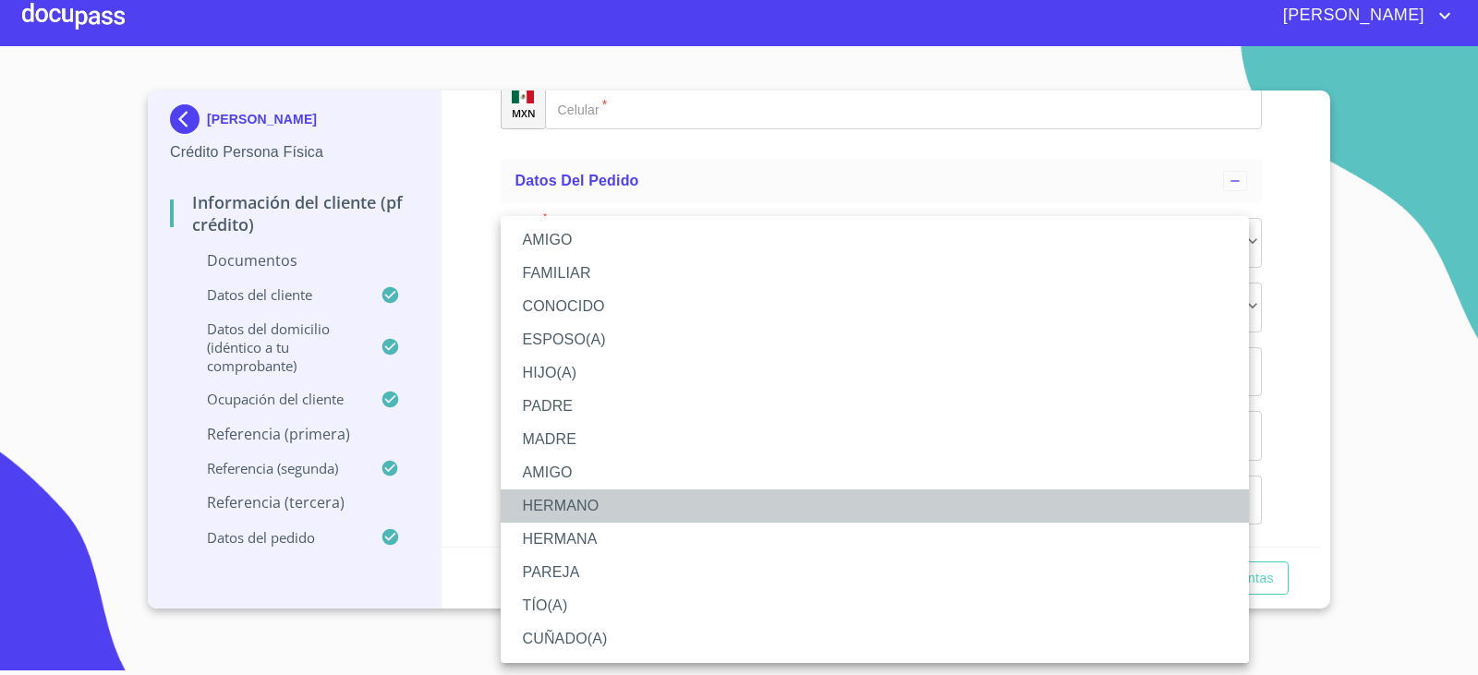
click at [583, 514] on li "HERMANO" at bounding box center [875, 506] width 748 height 33
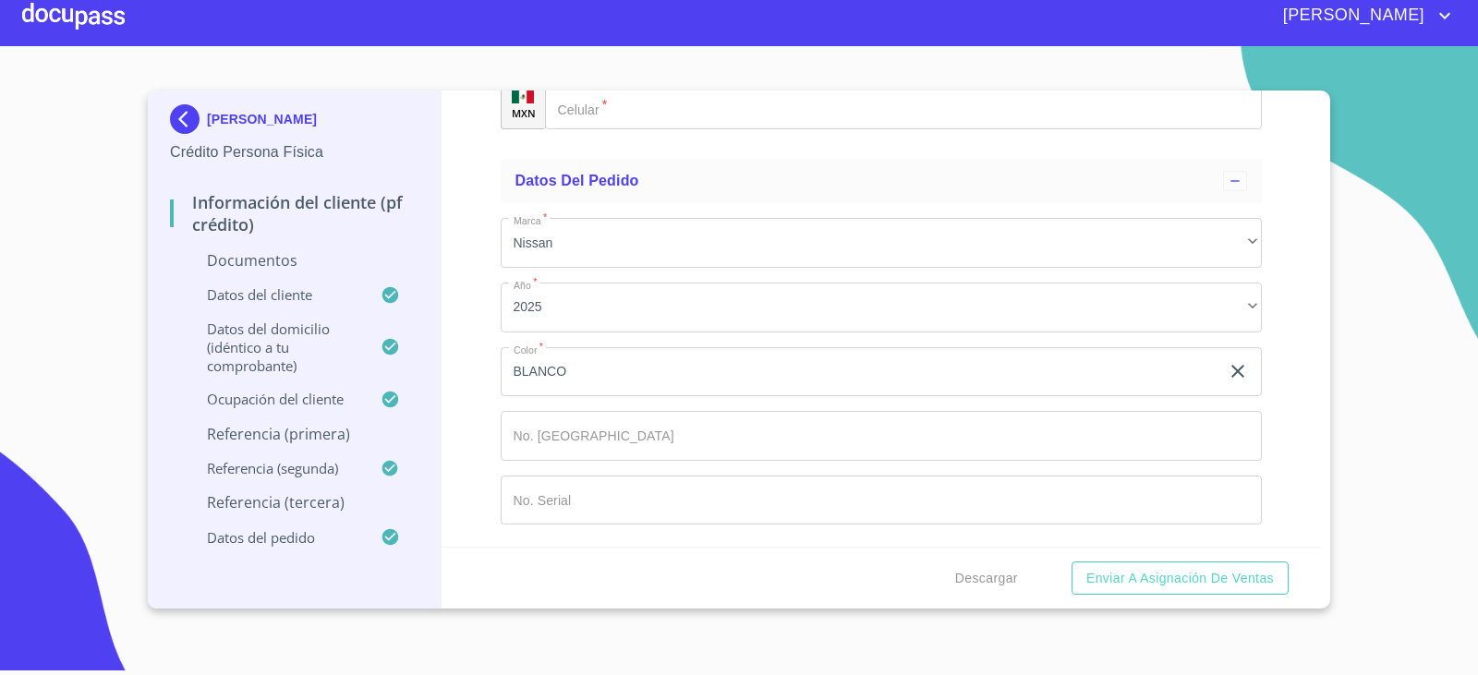
click at [593, 66] on div "​" at bounding box center [882, 41] width 762 height 50
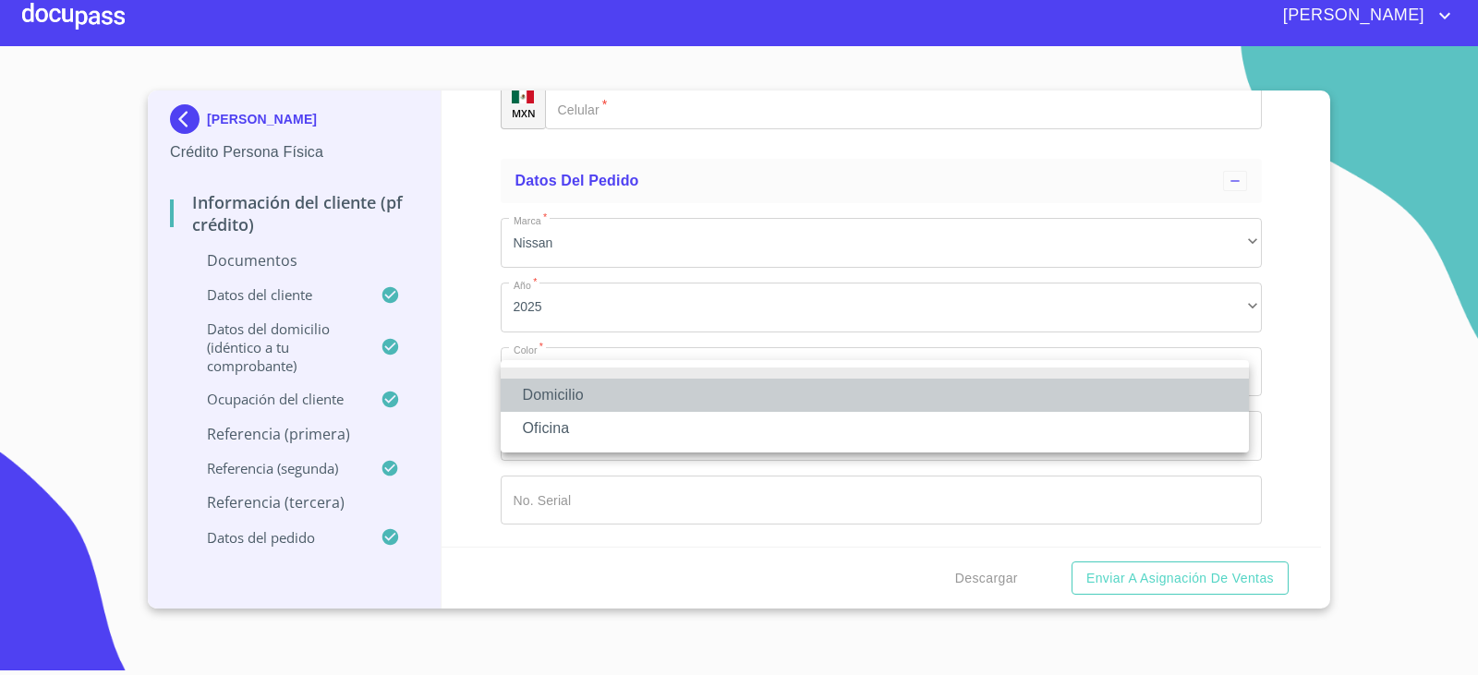
click at [589, 401] on li "Domicilio" at bounding box center [875, 395] width 748 height 33
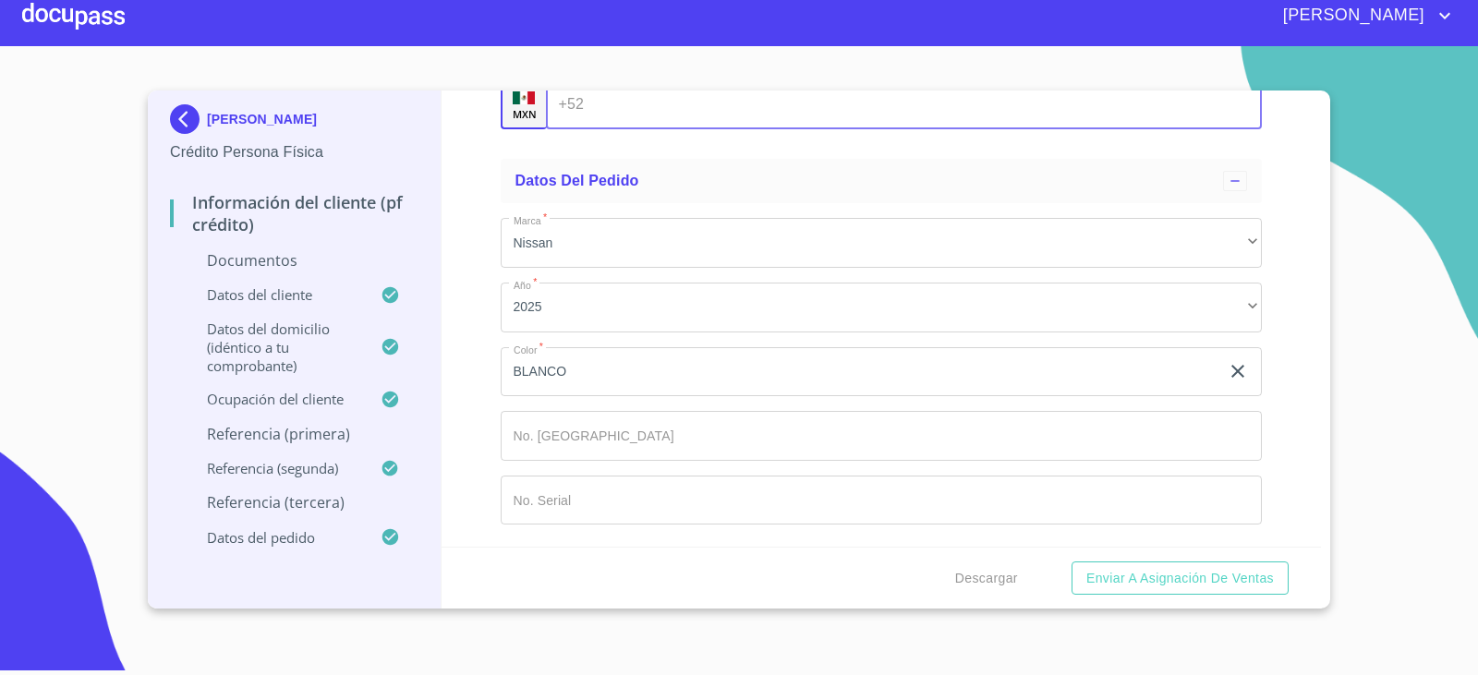
click at [599, 129] on input "Documento de identificación   *" at bounding box center [926, 104] width 671 height 50
type input "[PHONE_NUMBER]"
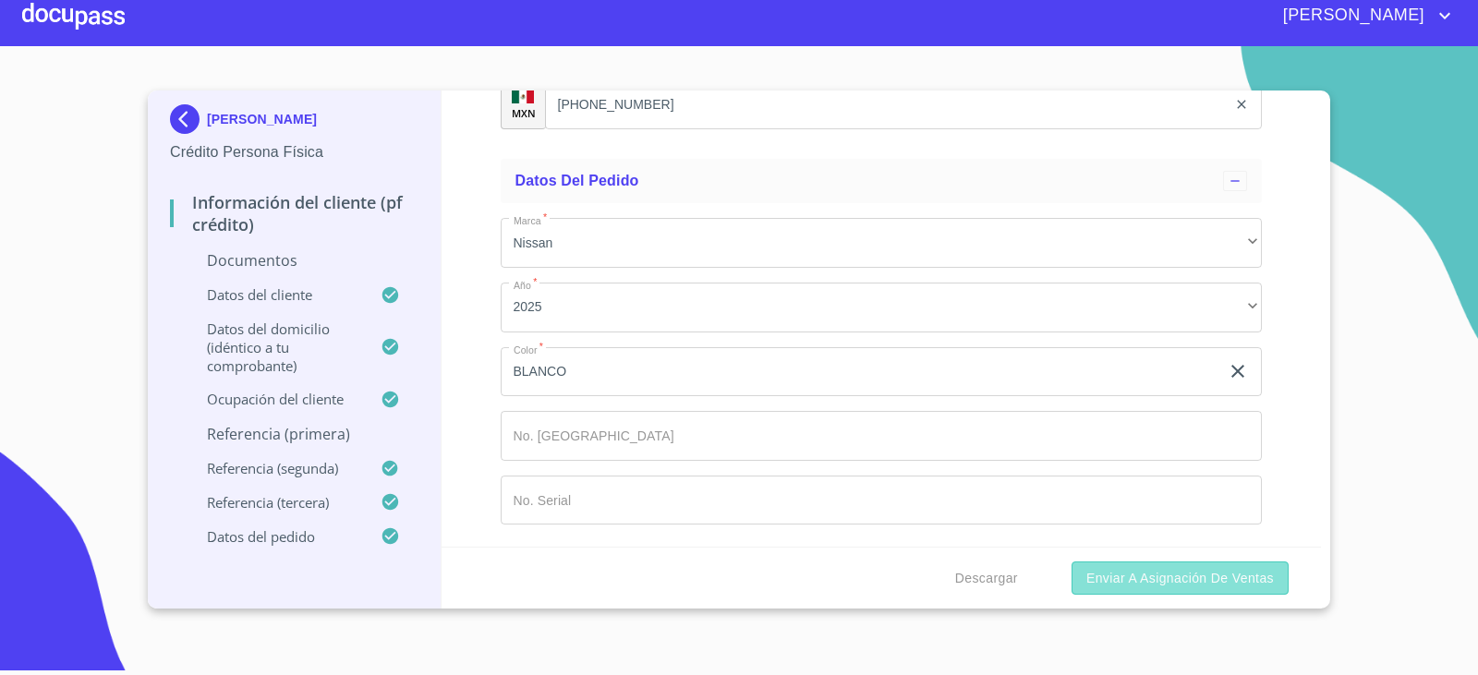
click at [1181, 578] on span "Enviar a Asignación de Ventas" at bounding box center [1180, 578] width 188 height 23
type input "3"
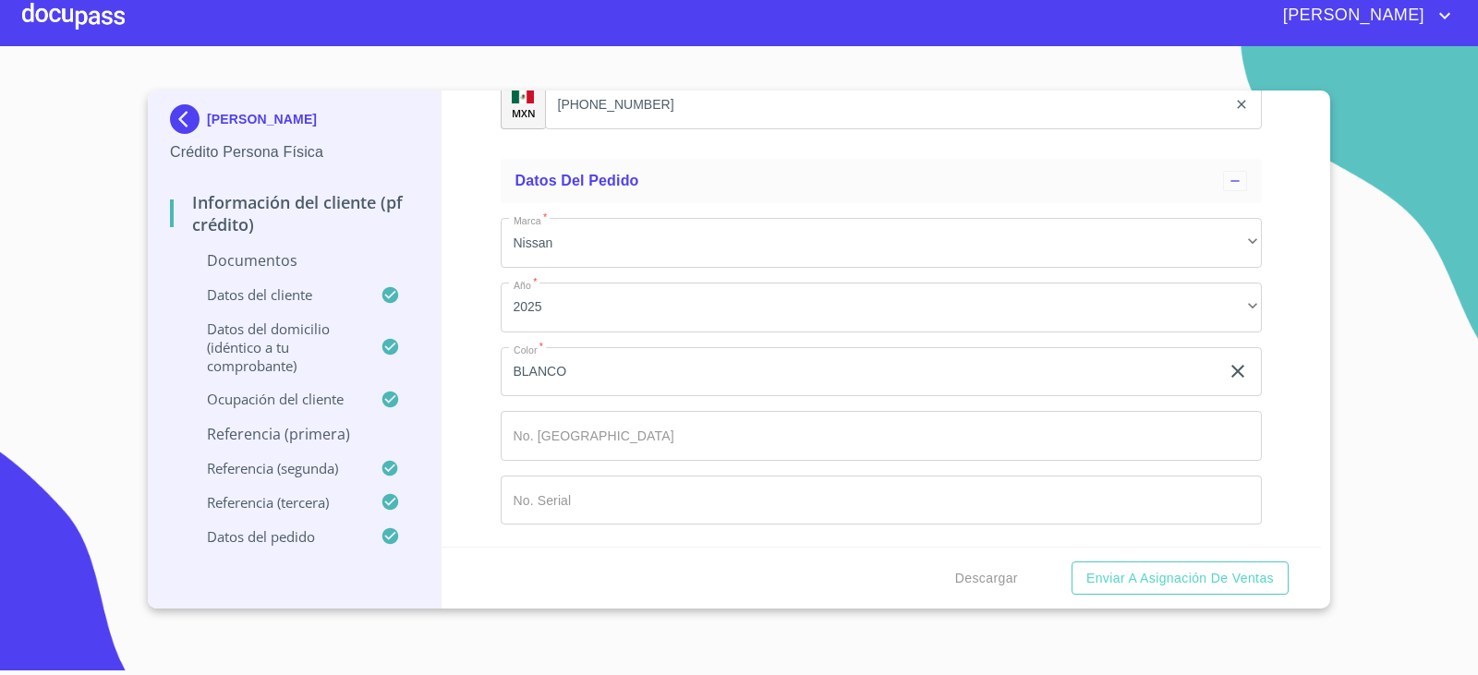
type input "[PHONE_NUMBER]"
click at [1195, 582] on span "Enviar a Asignación de Ventas" at bounding box center [1180, 578] width 188 height 23
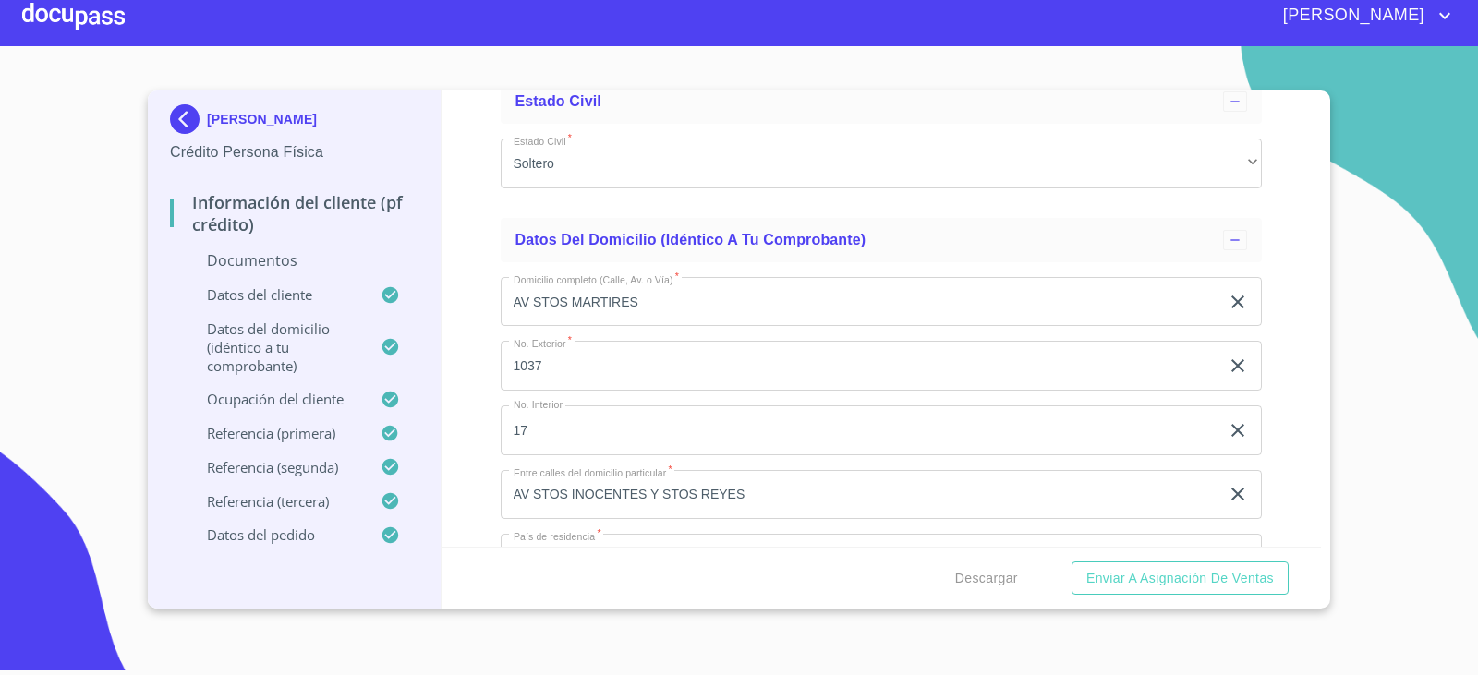
scroll to position [4282, 0]
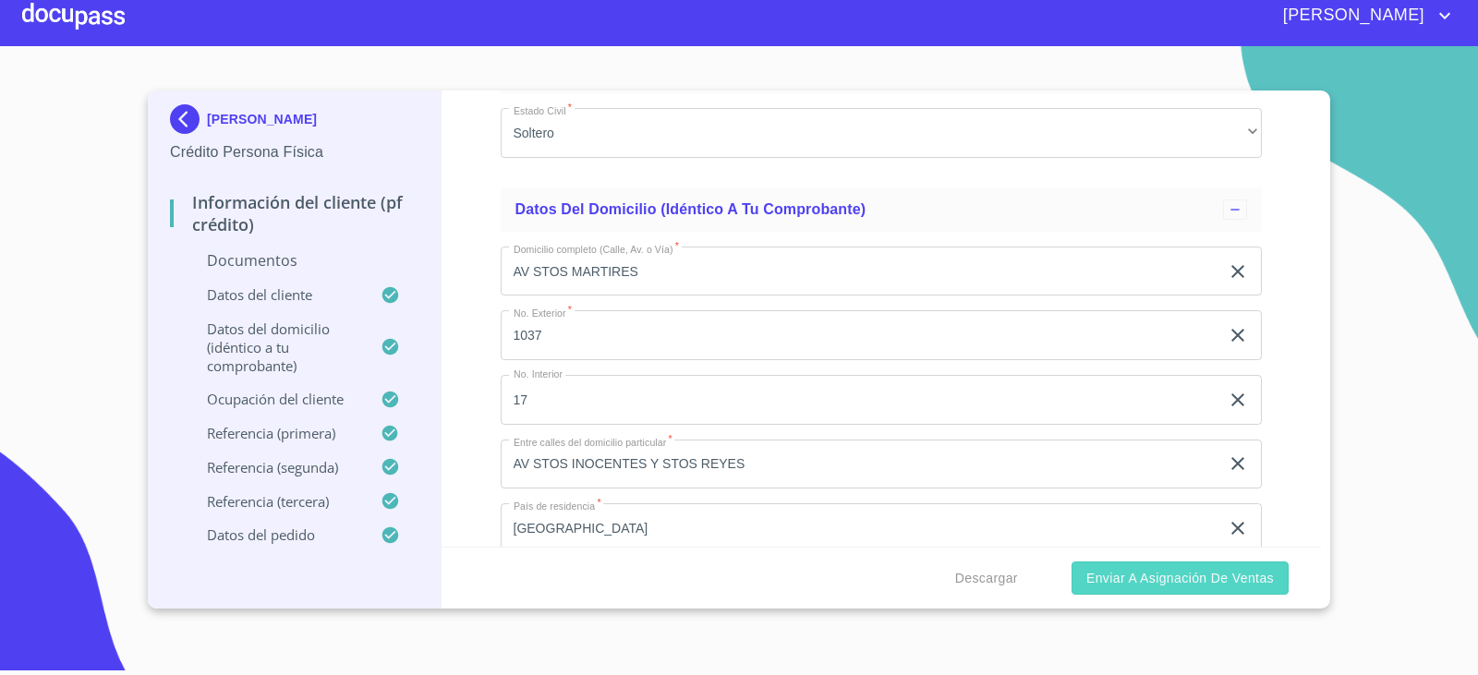
click at [1114, 577] on span "Enviar a Asignación de Ventas" at bounding box center [1180, 578] width 188 height 23
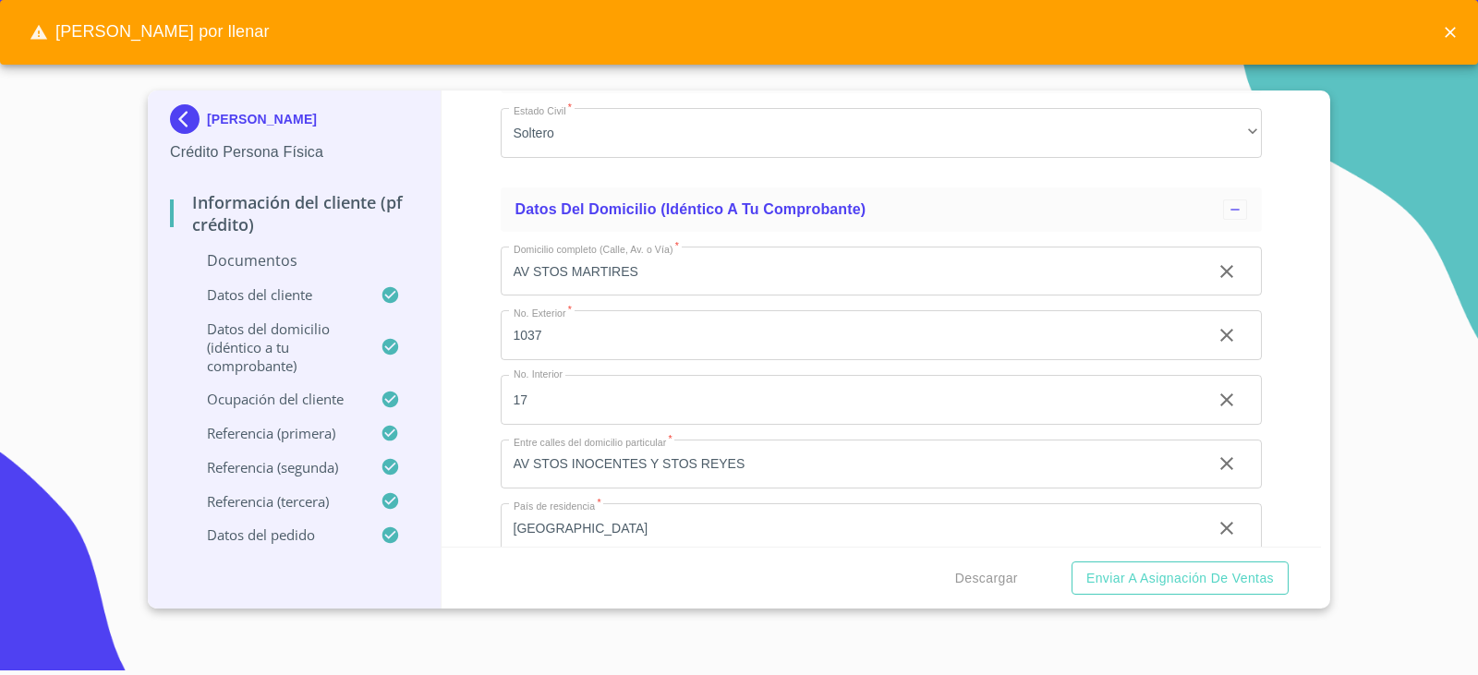
click at [200, 30] on span "[PERSON_NAME] por llenar" at bounding box center [150, 32] width 270 height 39
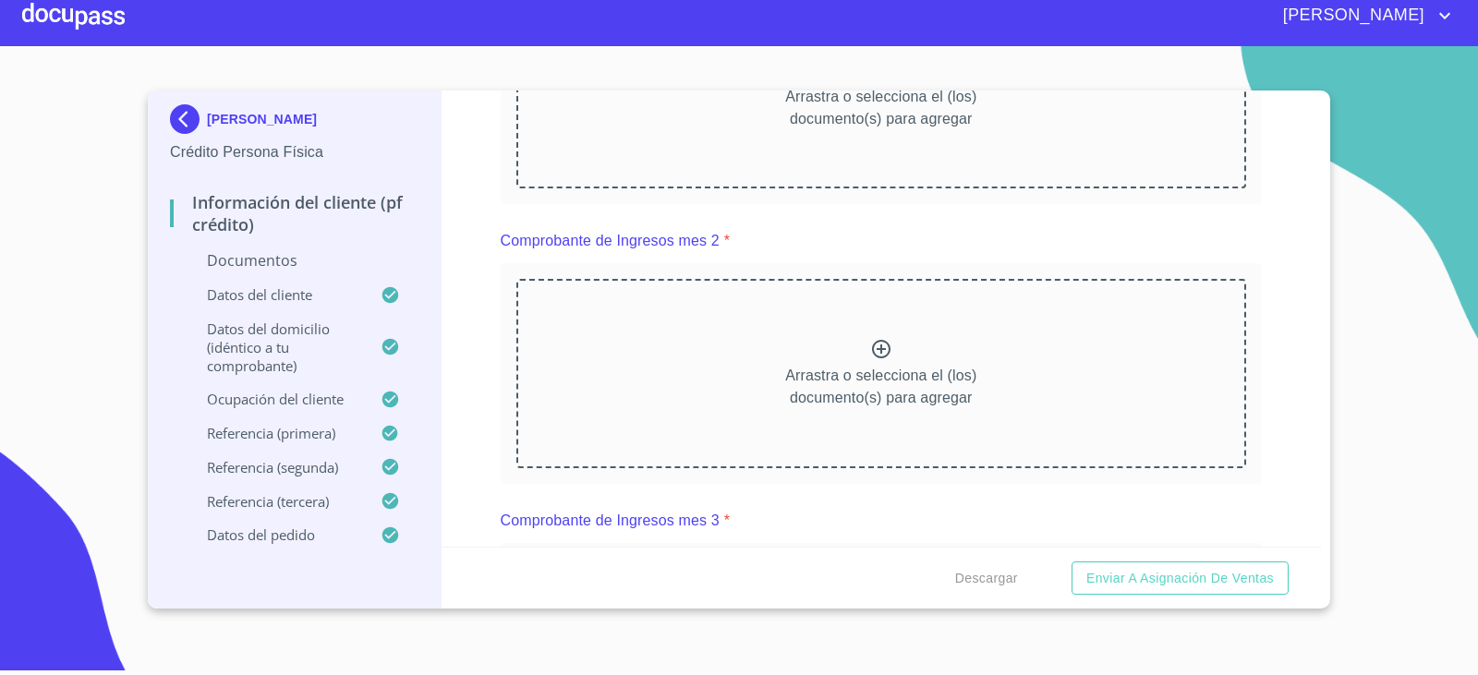
scroll to position [1663, 0]
